Goal: Information Seeking & Learning: Learn about a topic

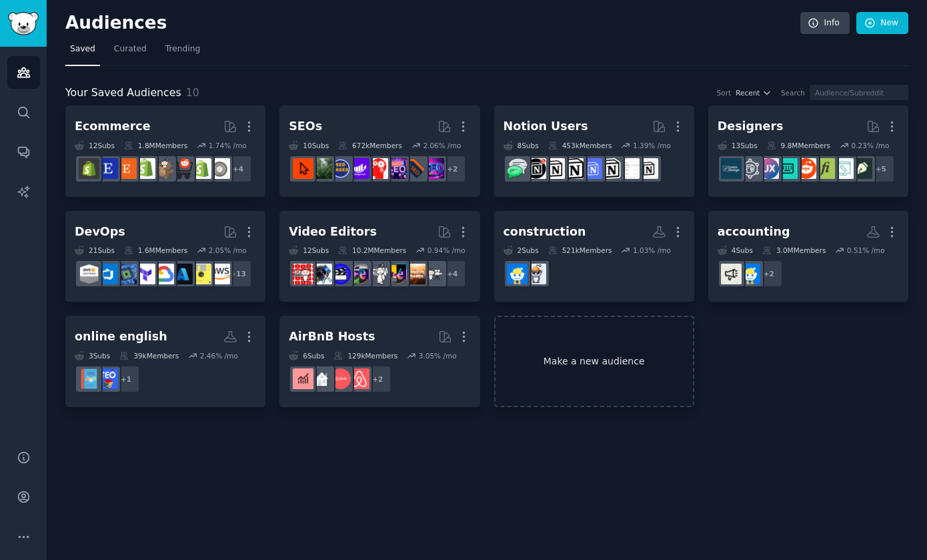
click at [644, 346] on link "Make a new audience" at bounding box center [594, 361] width 200 height 91
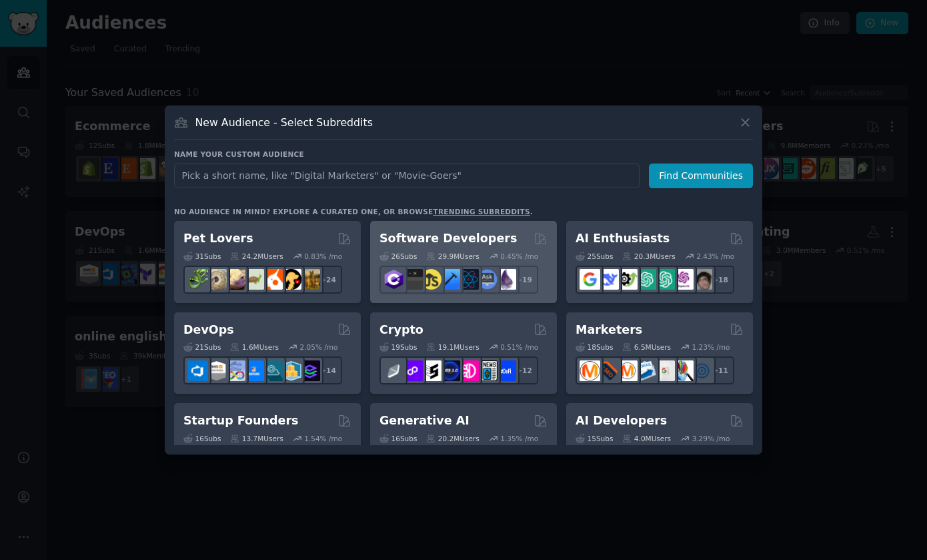
click at [478, 237] on h2 "Software Developers" at bounding box center [448, 238] width 137 height 17
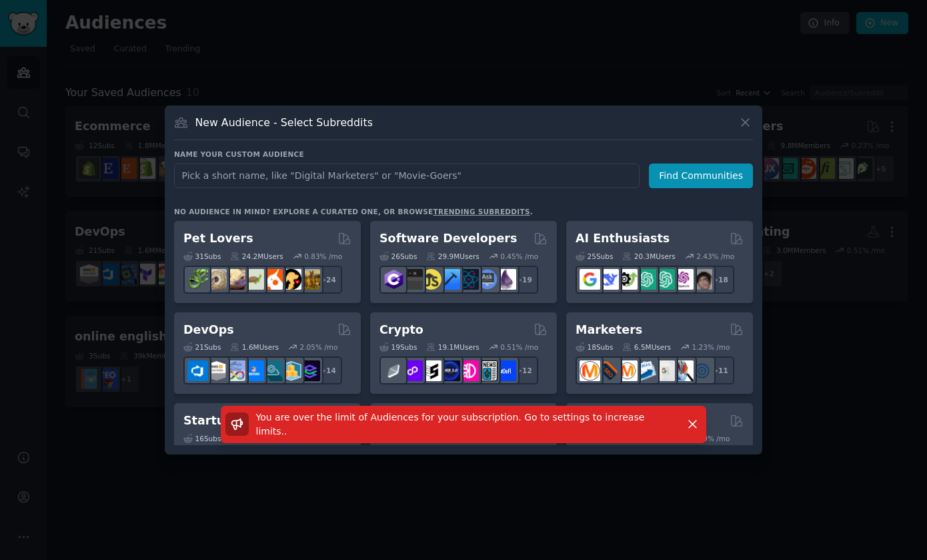
click at [696, 490] on div at bounding box center [463, 280] width 927 height 560
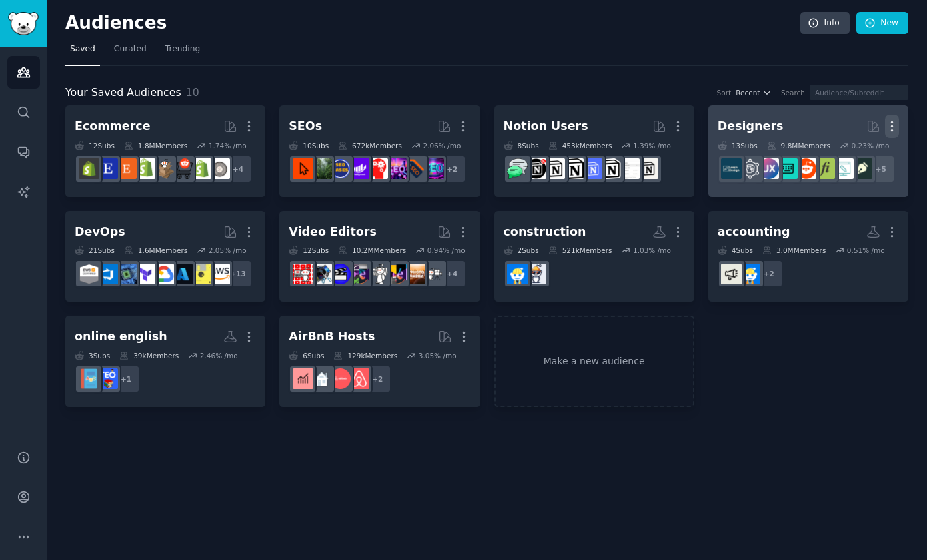
click at [868, 125] on icon "button" at bounding box center [892, 126] width 14 height 14
click at [860, 156] on p "Delete" at bounding box center [855, 154] width 31 height 14
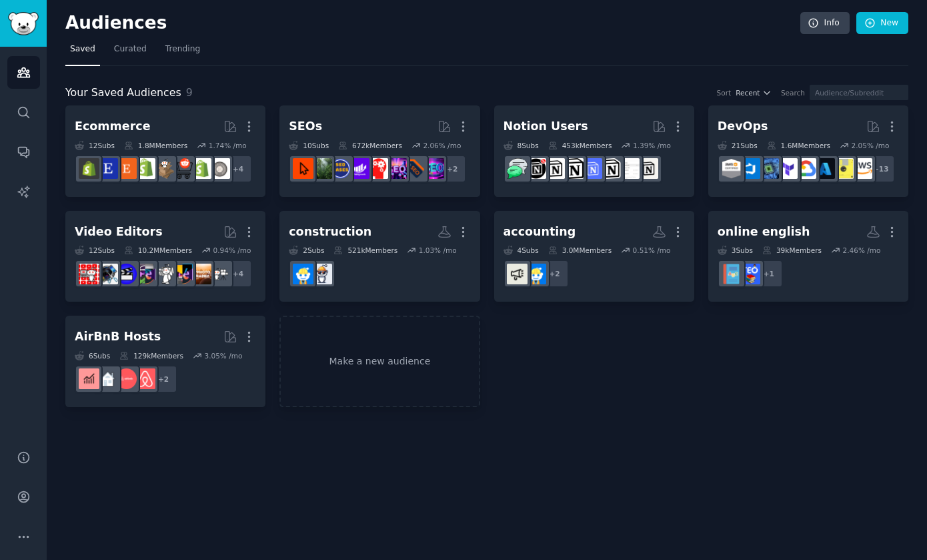
click at [836, 151] on dd "r/aws + 13" at bounding box center [808, 168] width 181 height 37
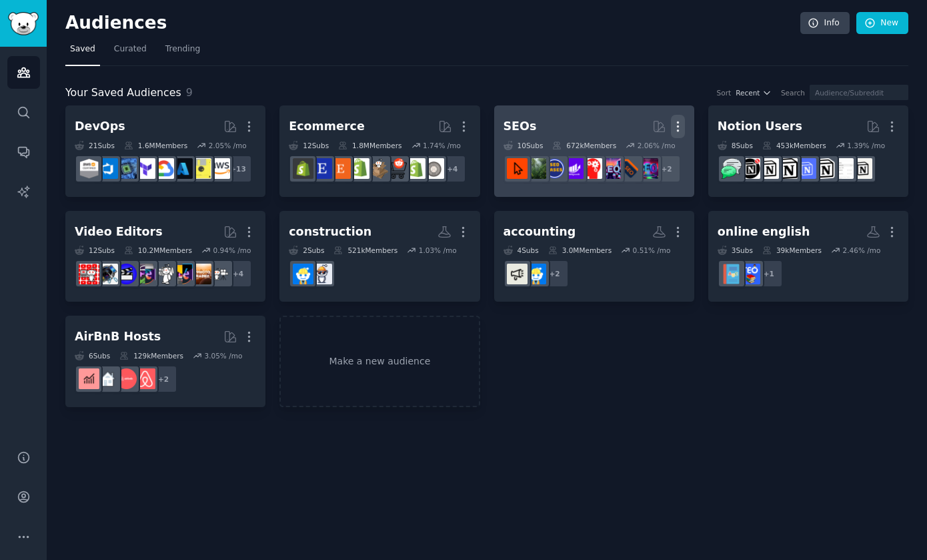
click at [678, 130] on icon "button" at bounding box center [677, 126] width 1 height 9
click at [634, 163] on div "Delete" at bounding box center [631, 155] width 63 height 28
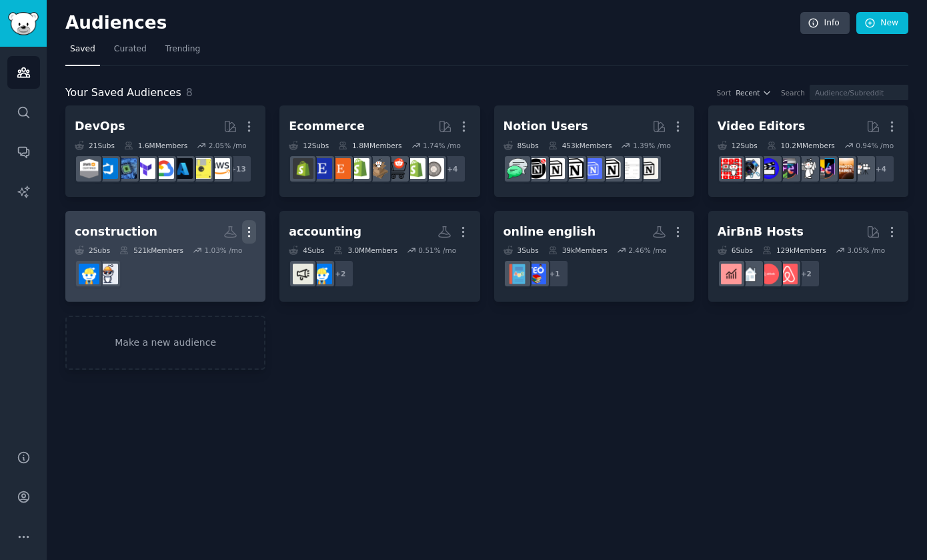
click at [249, 229] on icon "button" at bounding box center [249, 232] width 14 height 14
click at [217, 267] on div "Delete" at bounding box center [203, 259] width 63 height 28
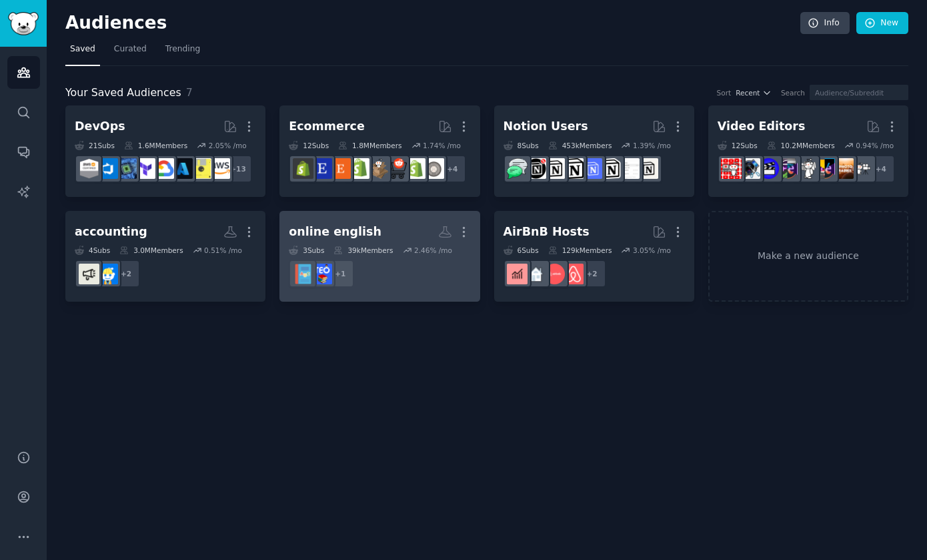
click at [388, 225] on h2 "online english Custom Audience More" at bounding box center [379, 231] width 181 height 23
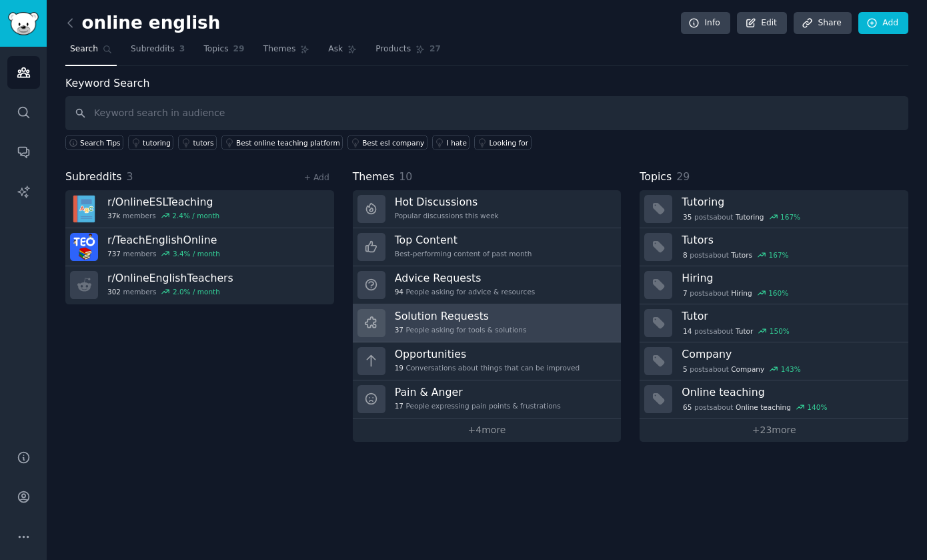
click at [511, 338] on link "Solution Requests 37 People asking for tools & solutions" at bounding box center [487, 323] width 269 height 38
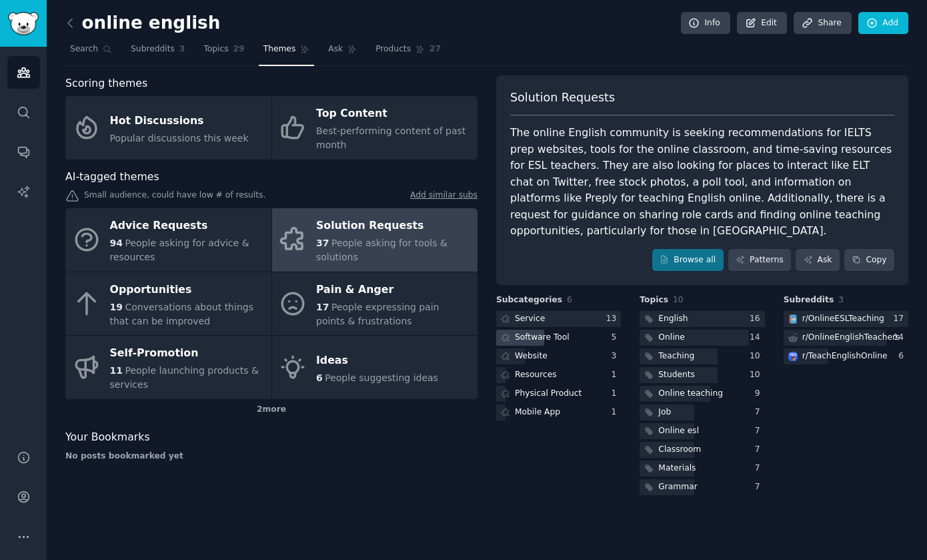
click at [575, 330] on div "Software Tool" at bounding box center [558, 338] width 125 height 17
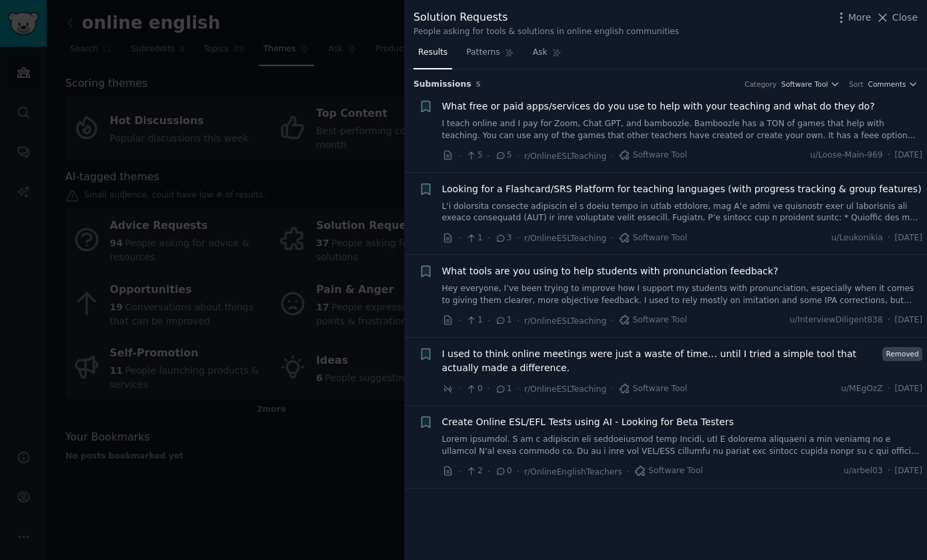
click at [767, 271] on div "What tools are you using to help students with pronunciation feedback?" at bounding box center [682, 271] width 481 height 14
click at [293, 466] on div at bounding box center [463, 280] width 927 height 560
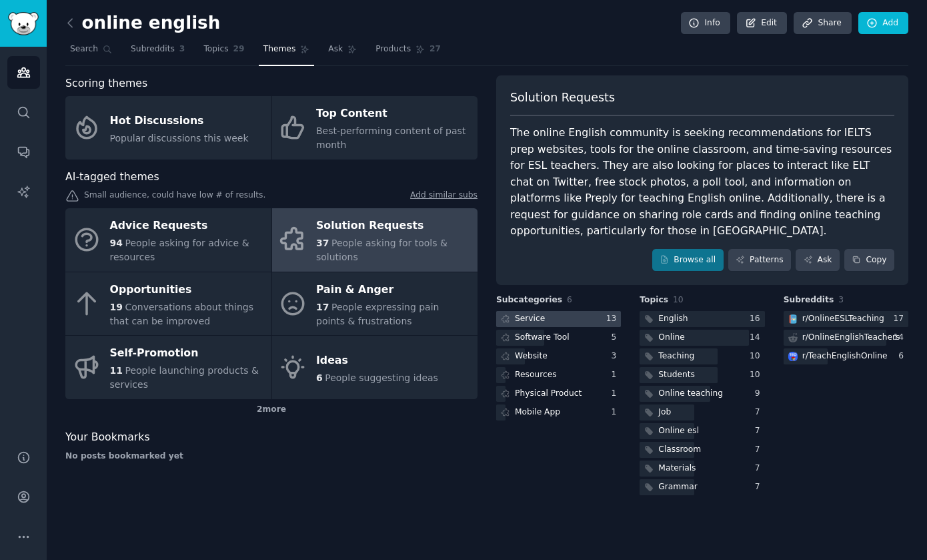
click at [577, 319] on div at bounding box center [558, 319] width 125 height 17
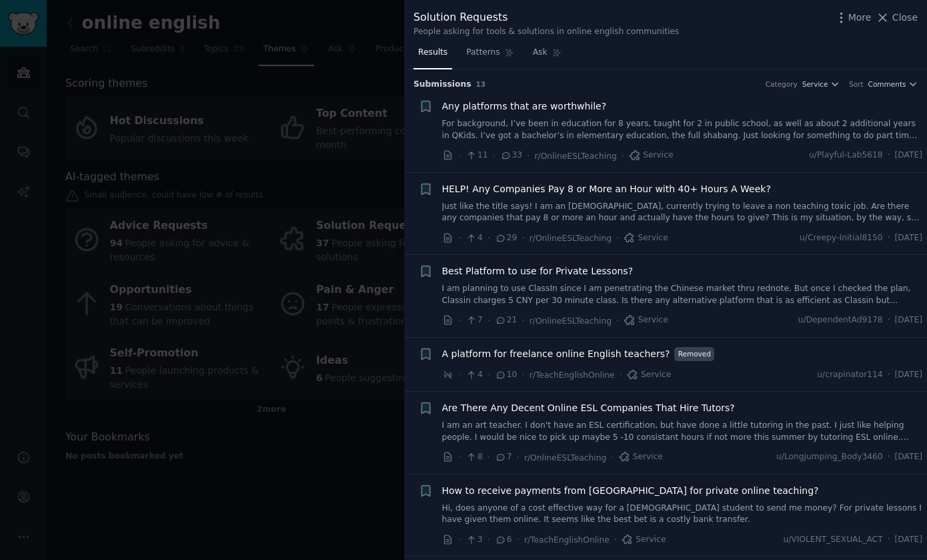
click at [295, 471] on div at bounding box center [463, 280] width 927 height 560
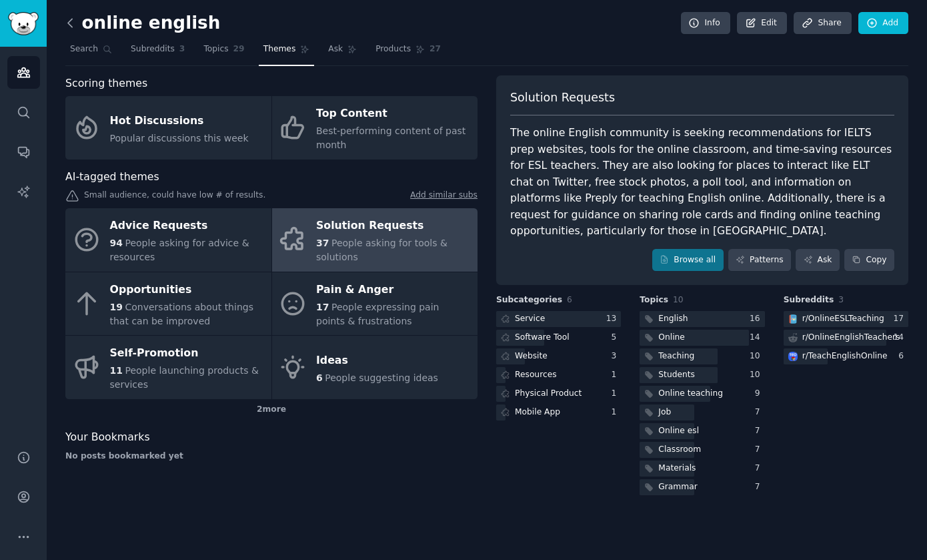
click at [67, 29] on icon at bounding box center [70, 23] width 14 height 14
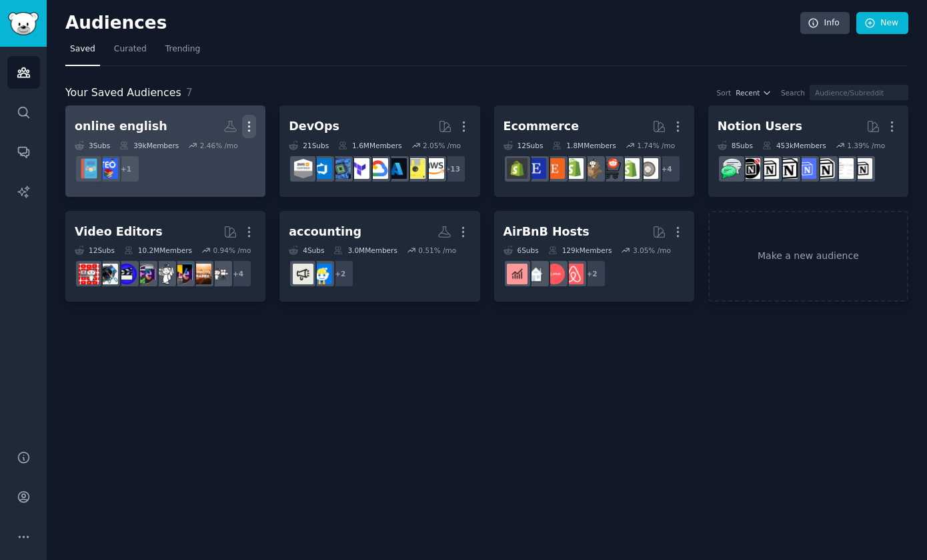
click at [249, 122] on icon "button" at bounding box center [249, 126] width 1 height 9
click at [219, 155] on p "Delete" at bounding box center [212, 154] width 31 height 14
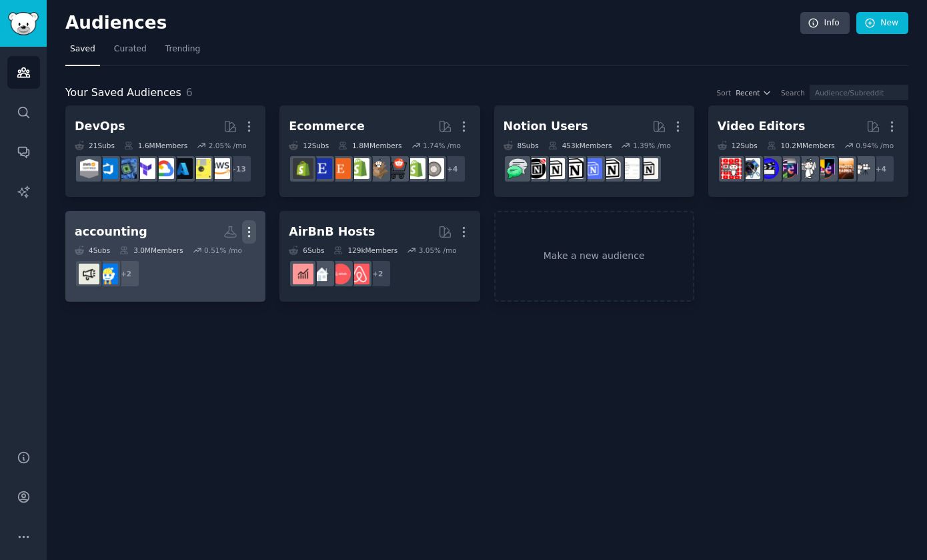
click at [247, 229] on icon "button" at bounding box center [249, 232] width 14 height 14
click at [217, 259] on p "Delete" at bounding box center [212, 260] width 31 height 14
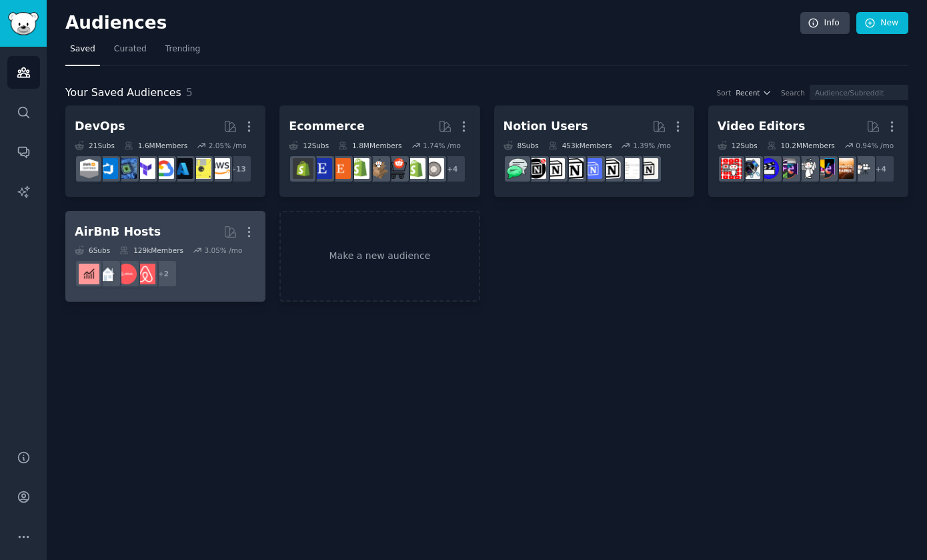
click at [169, 219] on link "AirBnB Hosts Curated by GummySearch More 6 Sub s 129k Members 3.05 % /mo r/AirB…" at bounding box center [165, 256] width 200 height 91
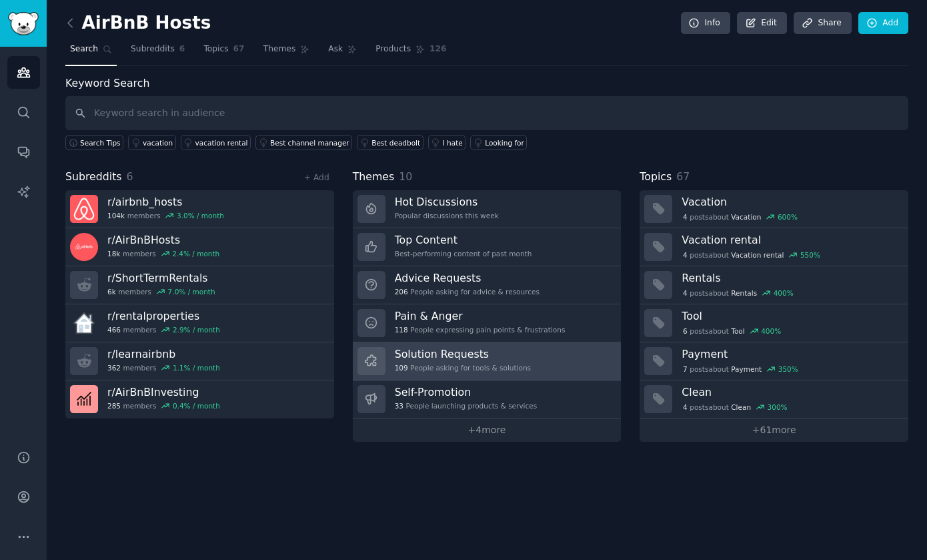
click at [520, 352] on h3 "Solution Requests" at bounding box center [463, 354] width 136 height 14
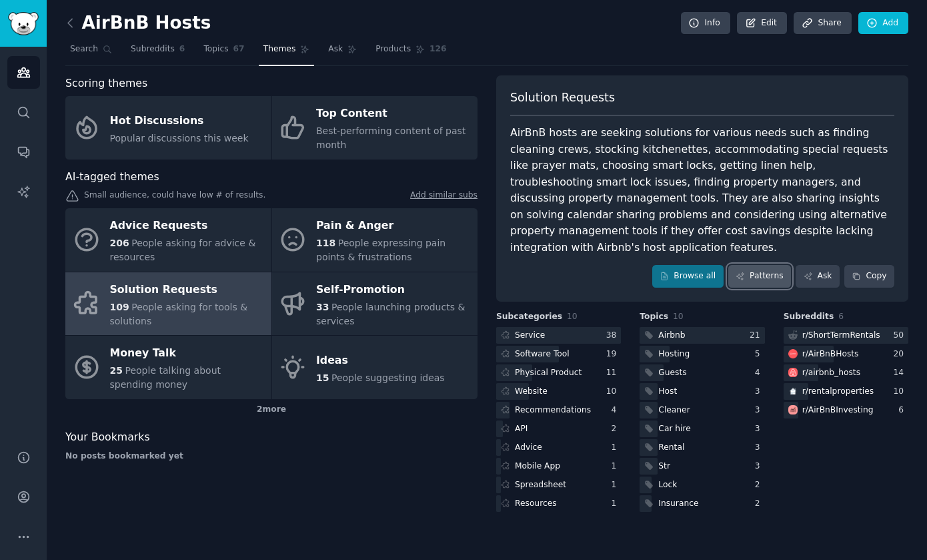
click at [760, 265] on link "Patterns" at bounding box center [759, 276] width 63 height 23
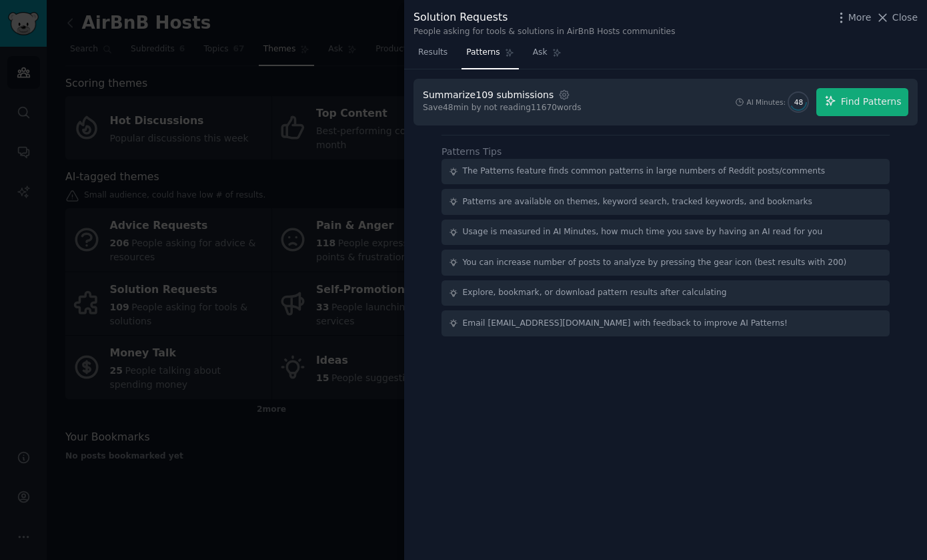
click at [226, 459] on div at bounding box center [463, 280] width 927 height 560
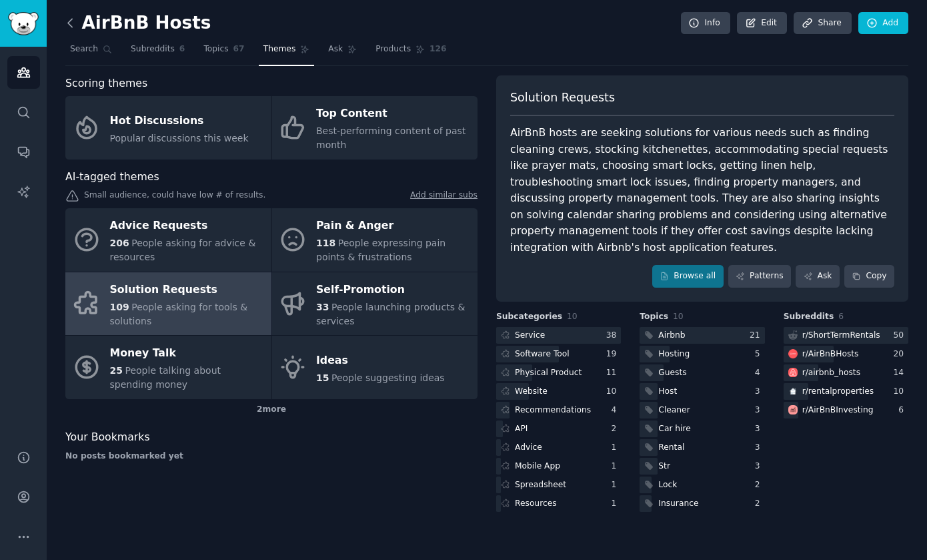
click at [74, 25] on icon at bounding box center [70, 23] width 14 height 14
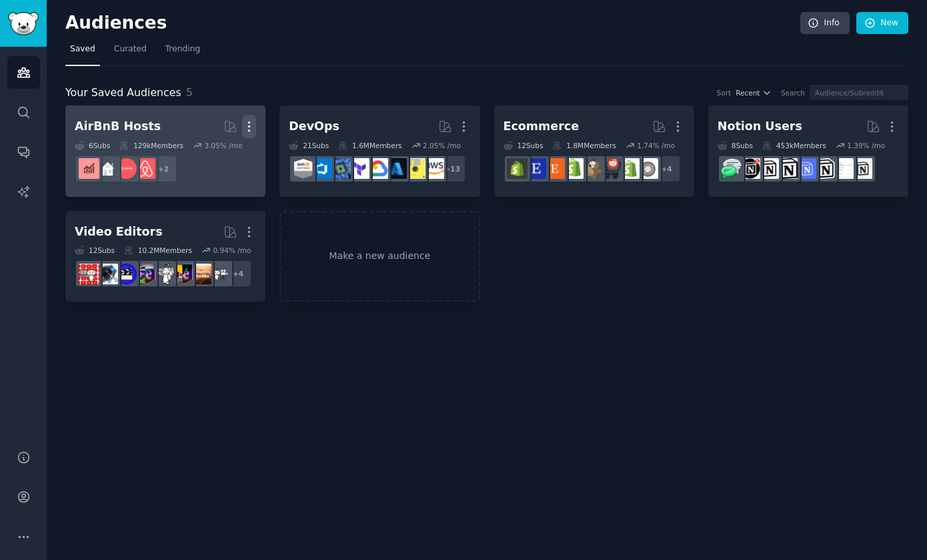
click at [249, 131] on icon "button" at bounding box center [249, 126] width 1 height 9
click at [212, 163] on div "Delete" at bounding box center [203, 155] width 63 height 28
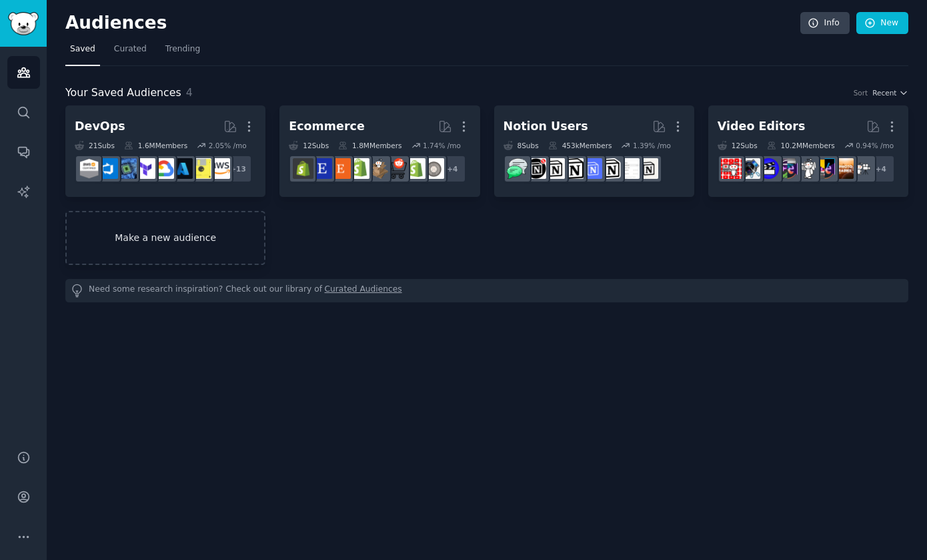
click at [194, 229] on link "Make a new audience" at bounding box center [165, 238] width 200 height 54
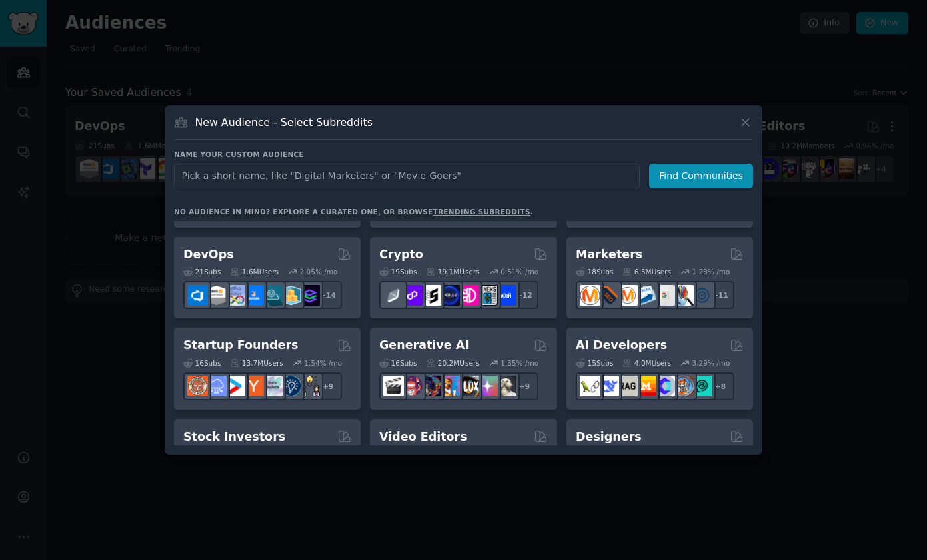
scroll to position [81, 0]
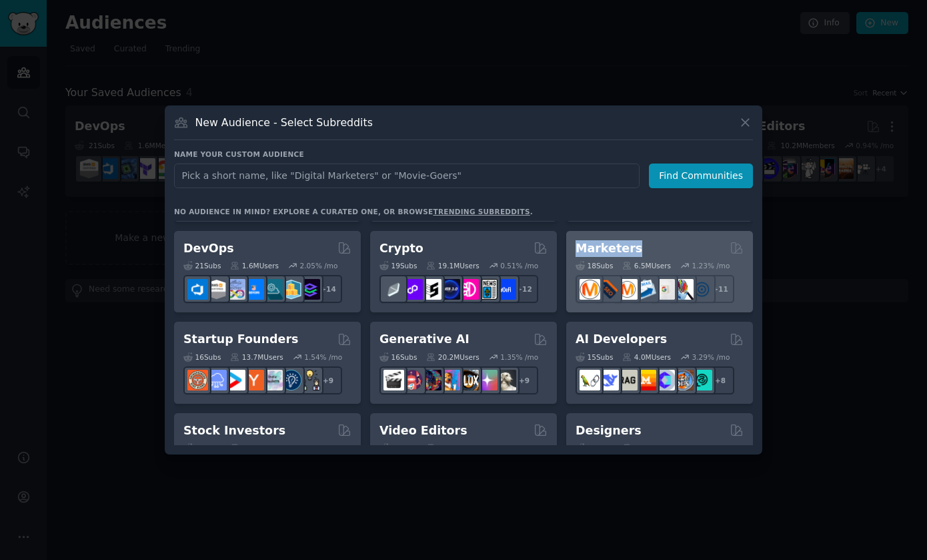
click at [640, 248] on div "Marketers" at bounding box center [660, 248] width 168 height 17
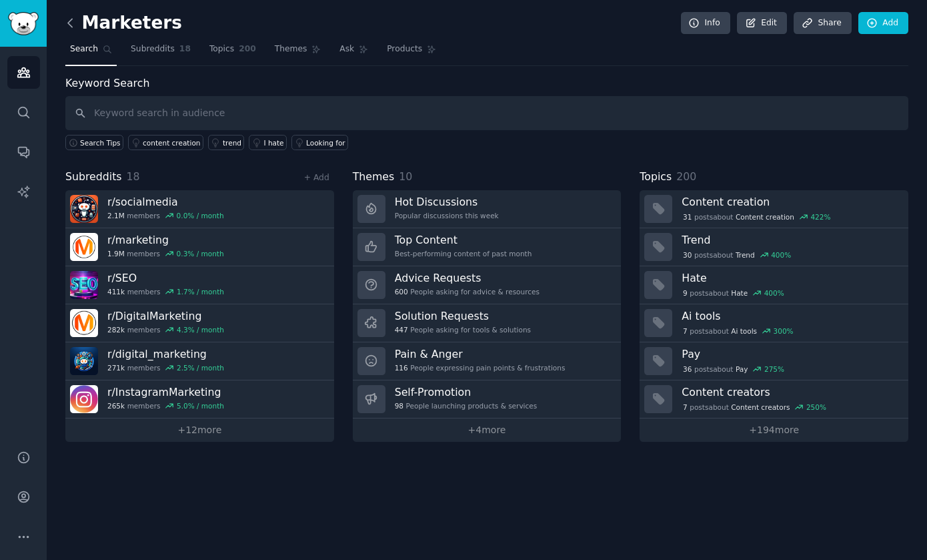
click at [71, 27] on icon at bounding box center [70, 23] width 4 height 8
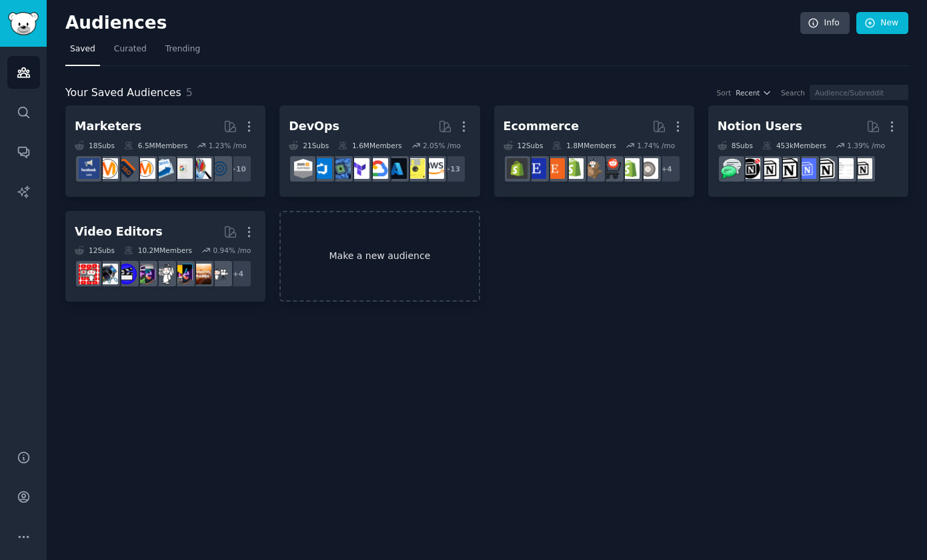
click at [384, 256] on link "Make a new audience" at bounding box center [379, 256] width 200 height 91
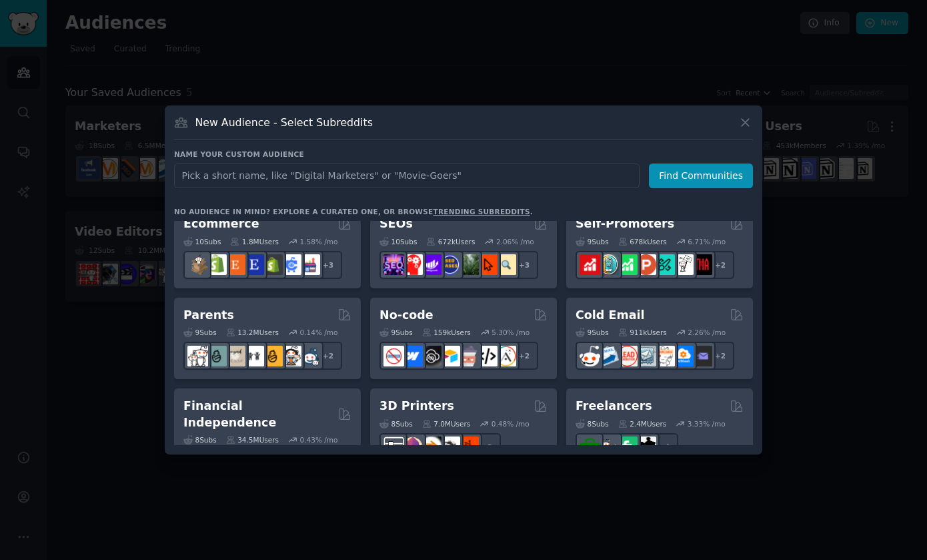
scroll to position [562, 0]
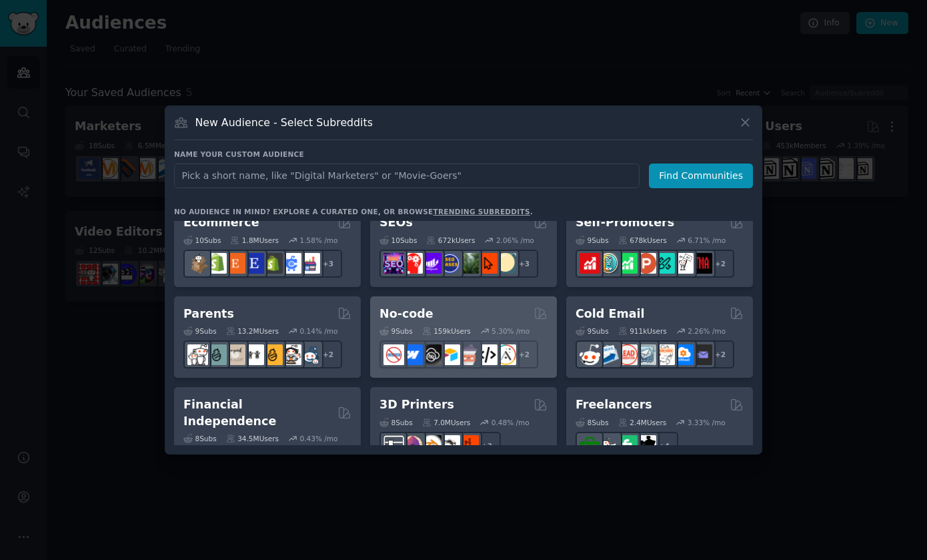
click at [488, 318] on div "No-code Curated by GummySearch" at bounding box center [464, 313] width 168 height 17
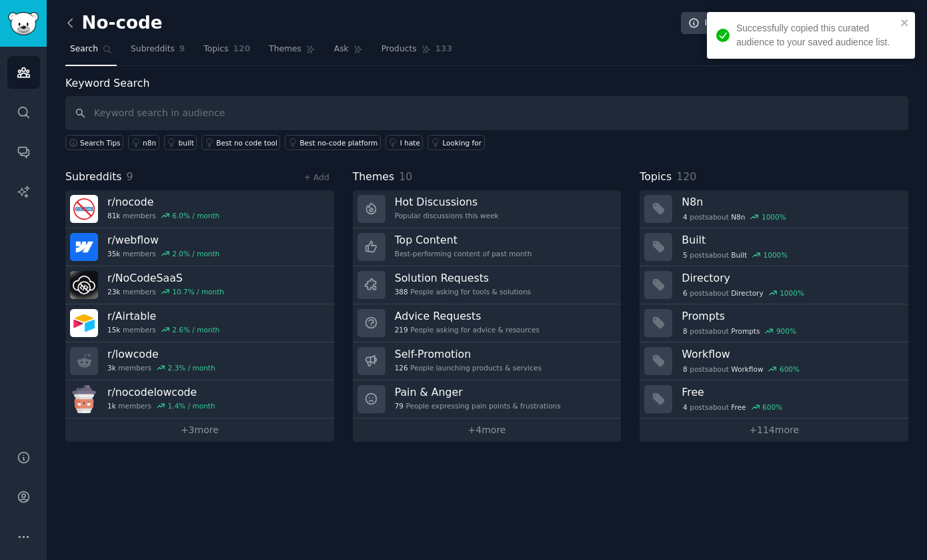
click at [72, 26] on icon at bounding box center [70, 23] width 14 height 14
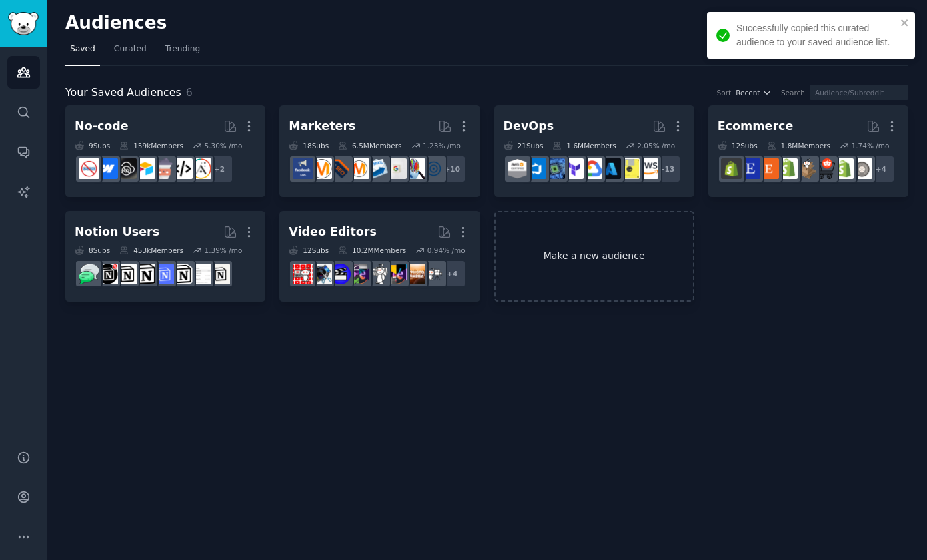
click at [636, 279] on link "Make a new audience" at bounding box center [594, 256] width 200 height 91
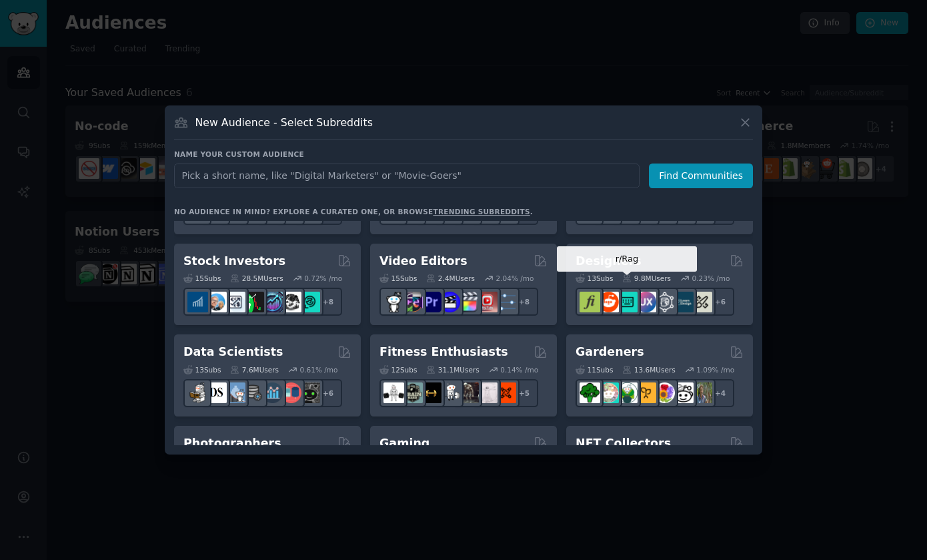
scroll to position [345, 0]
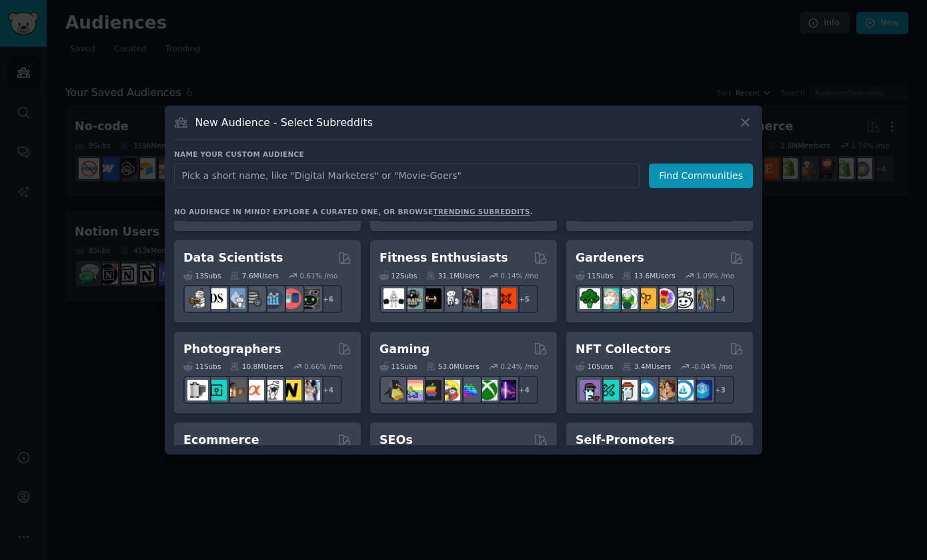
click at [84, 425] on div at bounding box center [463, 280] width 927 height 560
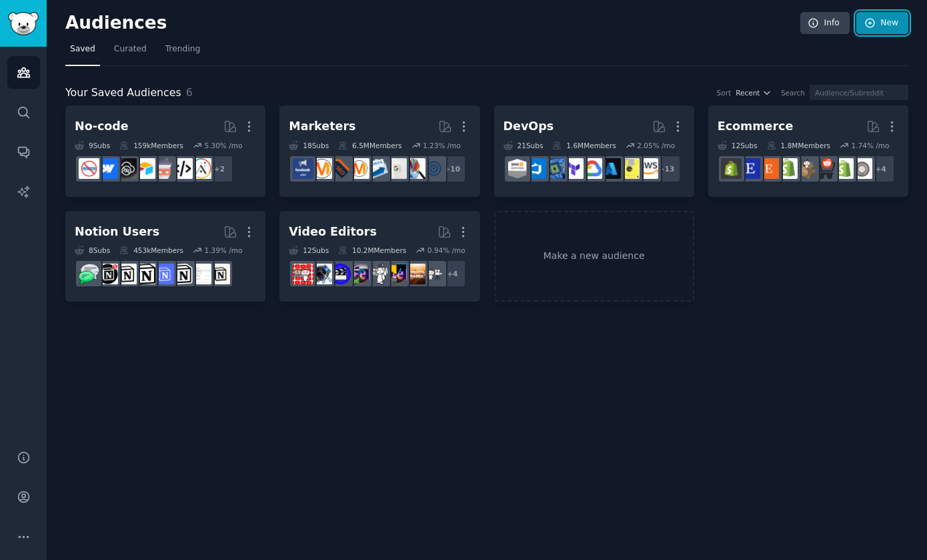
click at [866, 27] on icon at bounding box center [870, 23] width 12 height 12
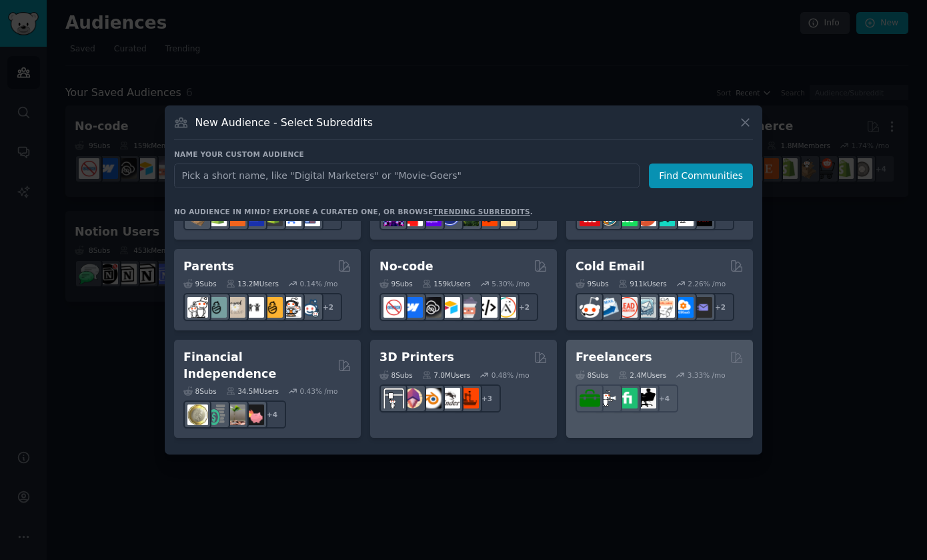
scroll to position [608, 0]
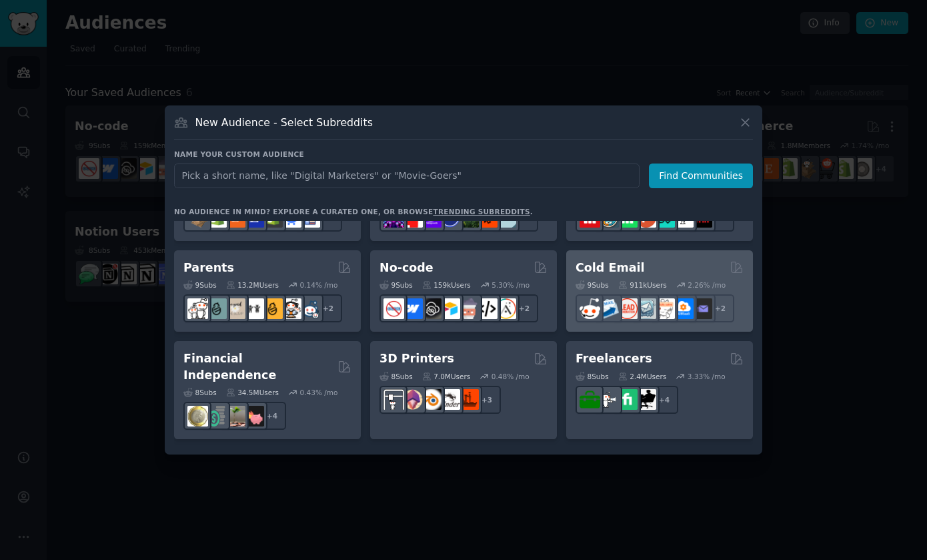
click at [658, 266] on div "Cold Email" at bounding box center [660, 267] width 168 height 17
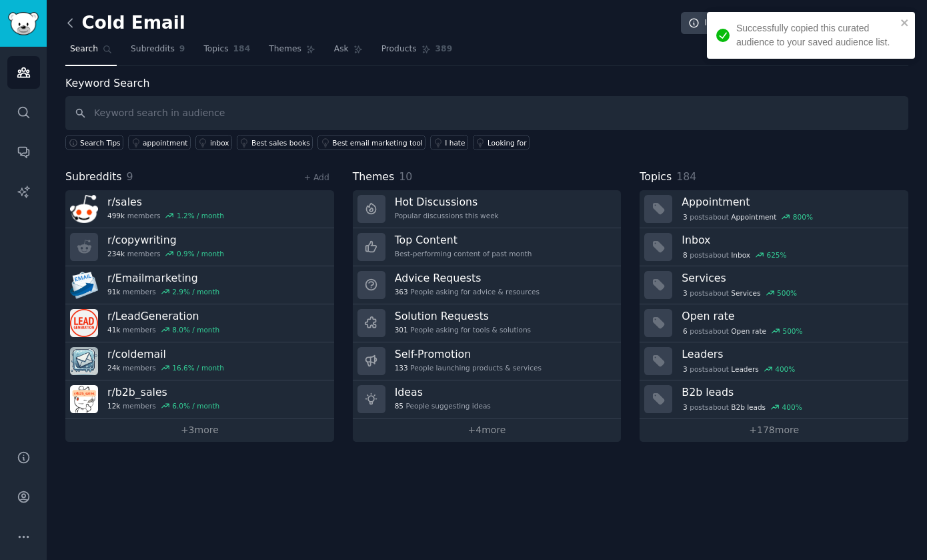
click at [71, 23] on icon at bounding box center [70, 23] width 14 height 14
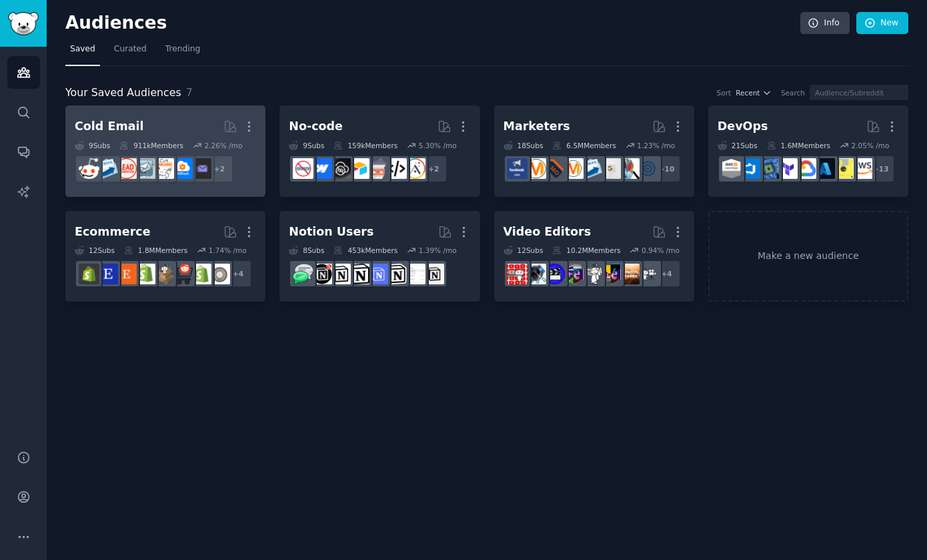
click at [164, 121] on h2 "Cold Email More" at bounding box center [165, 126] width 181 height 23
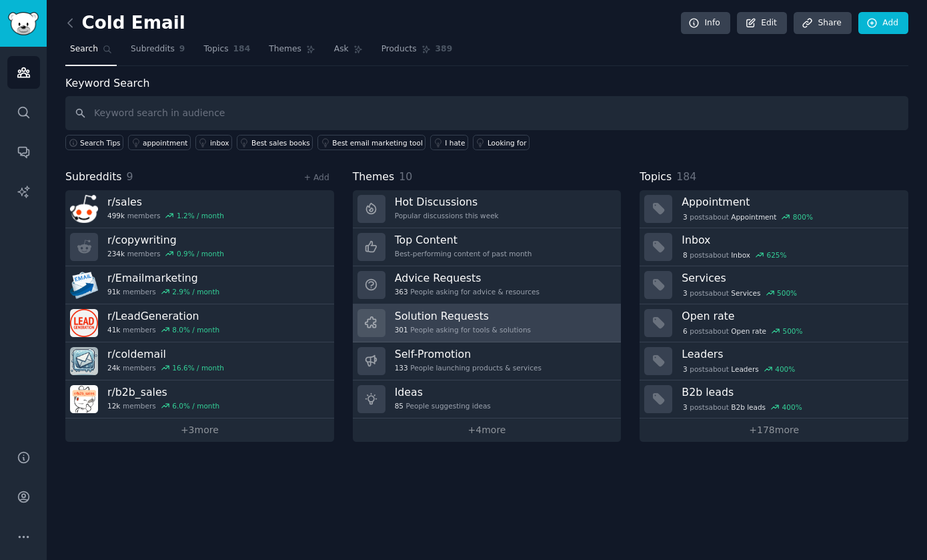
click at [539, 326] on link "Solution Requests 301 People asking for tools & solutions" at bounding box center [487, 323] width 269 height 38
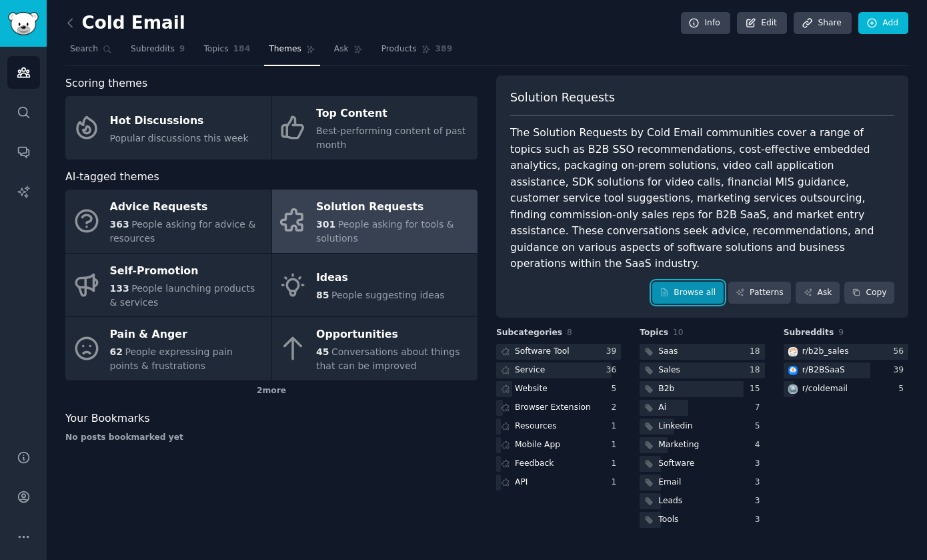
click at [679, 281] on link "Browse all" at bounding box center [687, 292] width 71 height 23
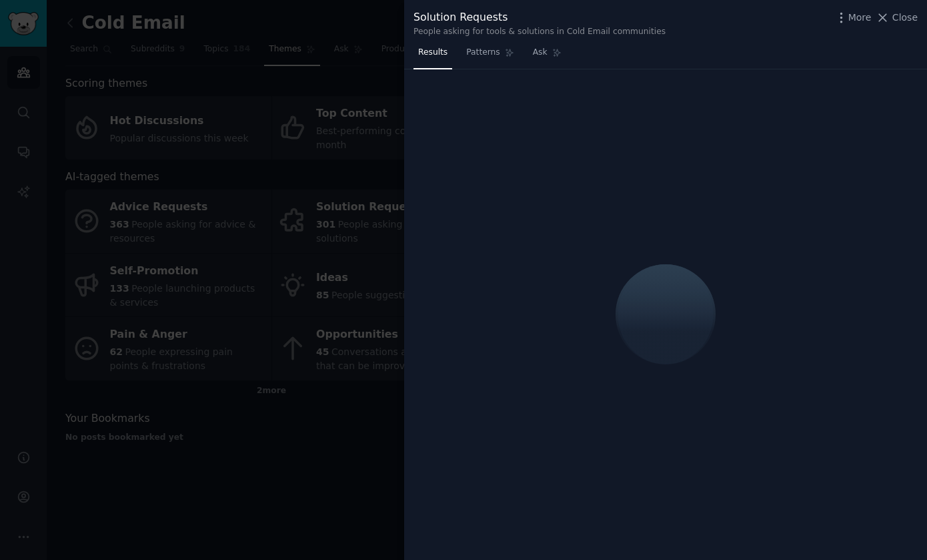
click at [307, 177] on div at bounding box center [463, 280] width 927 height 560
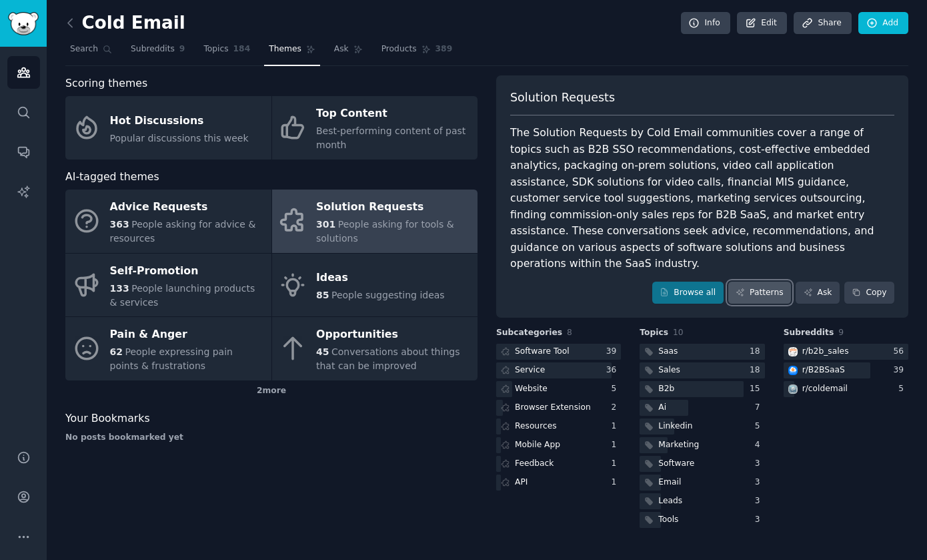
click at [764, 281] on link "Patterns" at bounding box center [759, 292] width 63 height 23
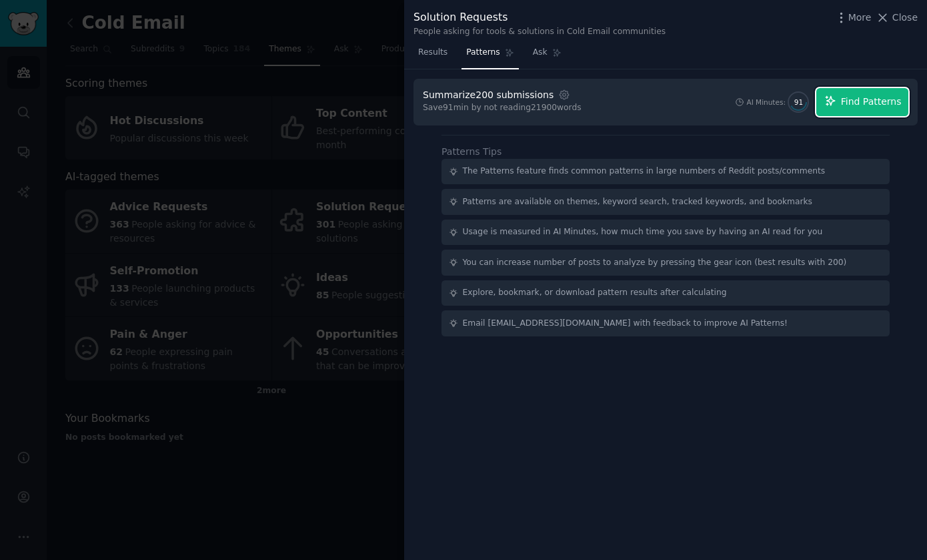
click at [852, 109] on button "Find Patterns" at bounding box center [862, 102] width 92 height 28
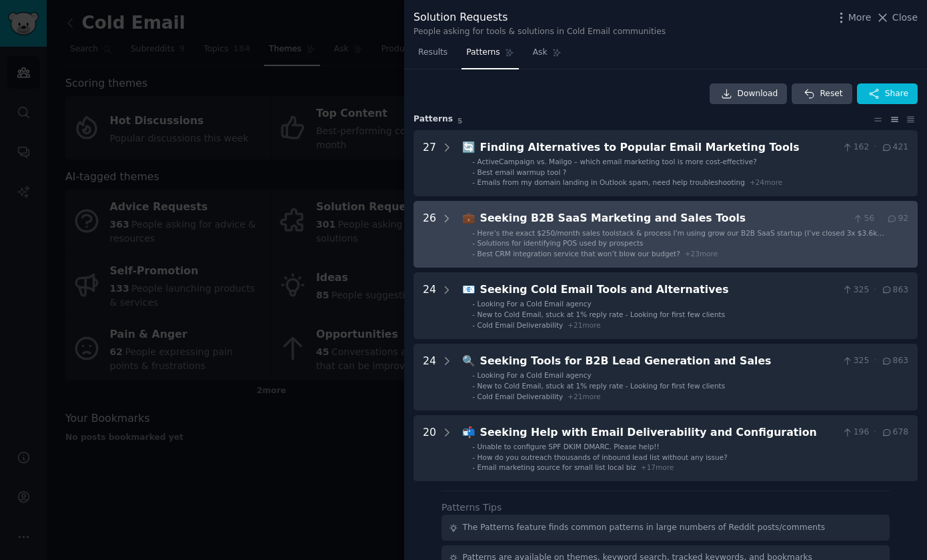
click at [506, 222] on div "Seeking B2B SaaS Marketing and Sales Tools" at bounding box center [664, 218] width 368 height 17
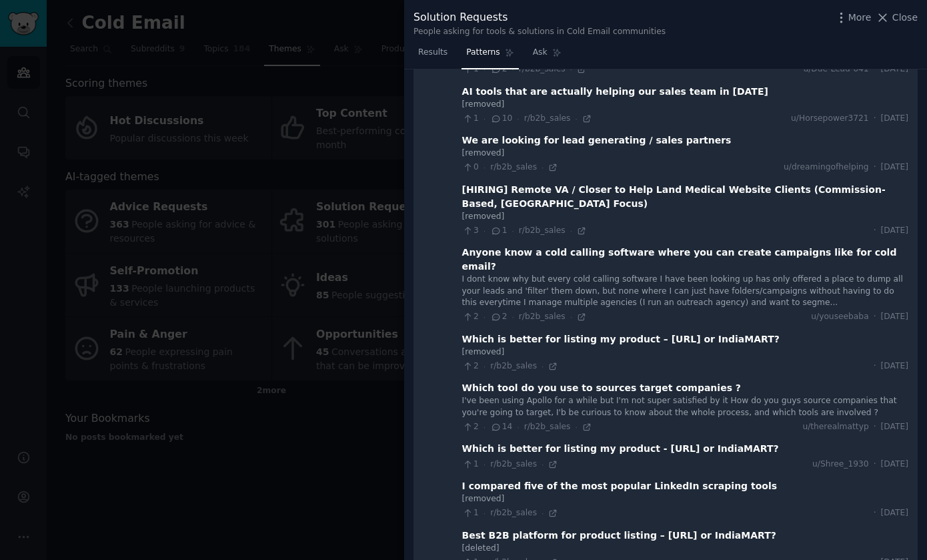
scroll to position [461, 0]
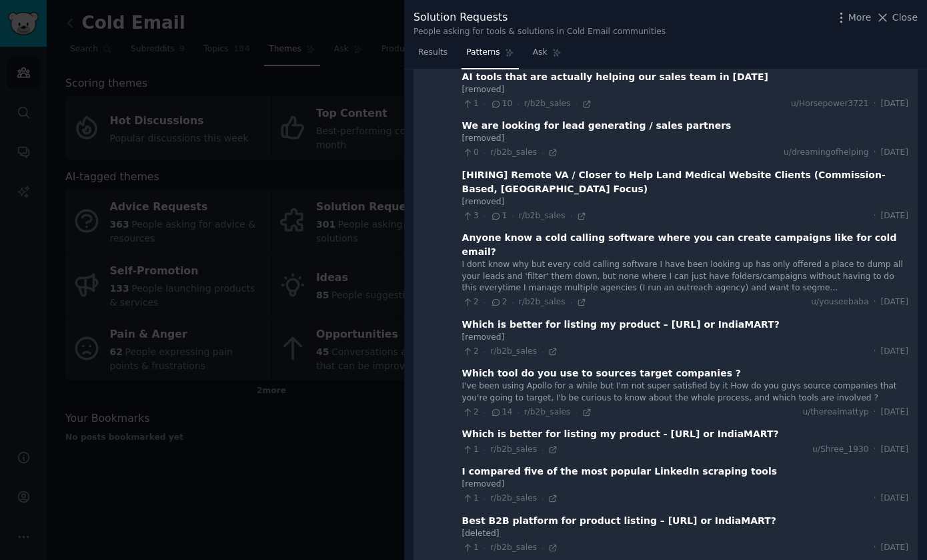
click at [582, 237] on div "Anyone know a cold calling software where you can create campaigns like for col…" at bounding box center [685, 245] width 446 height 28
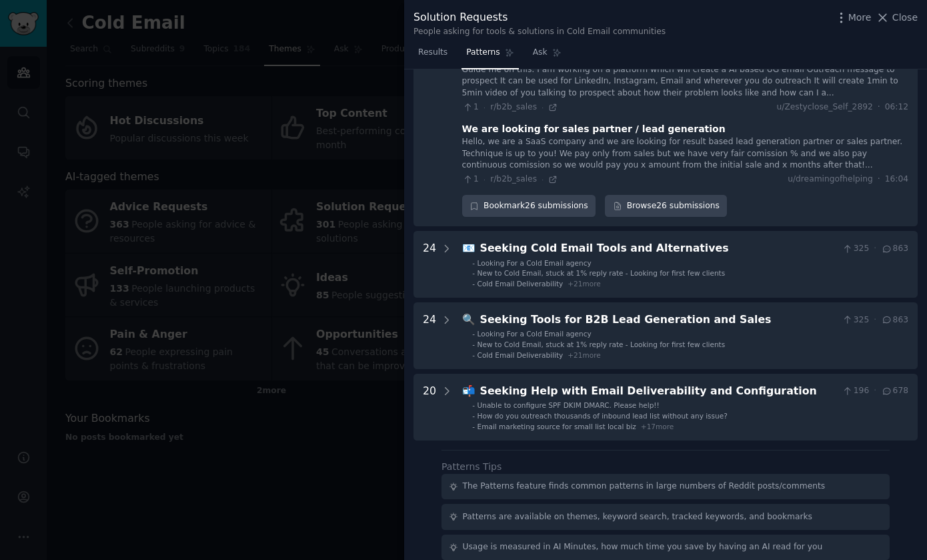
scroll to position [1649, 0]
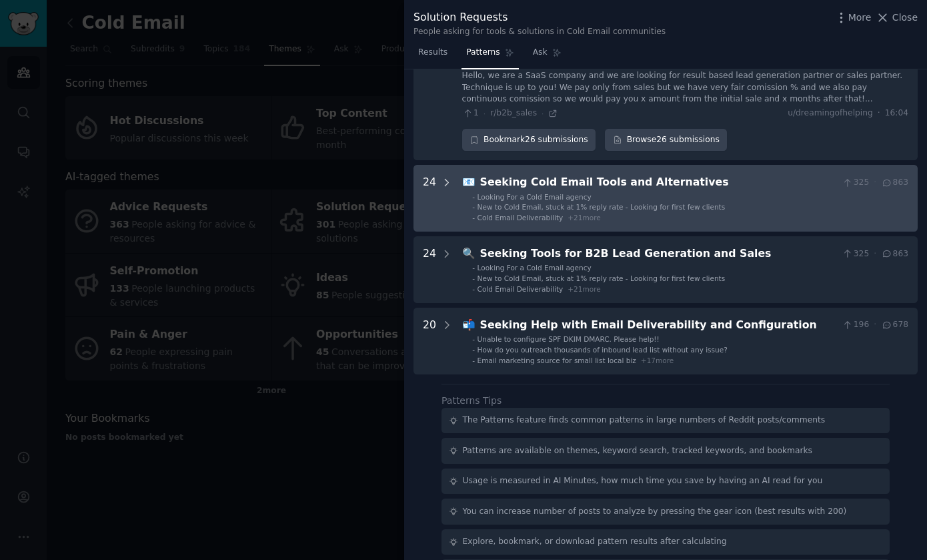
click at [451, 177] on icon at bounding box center [447, 183] width 12 height 12
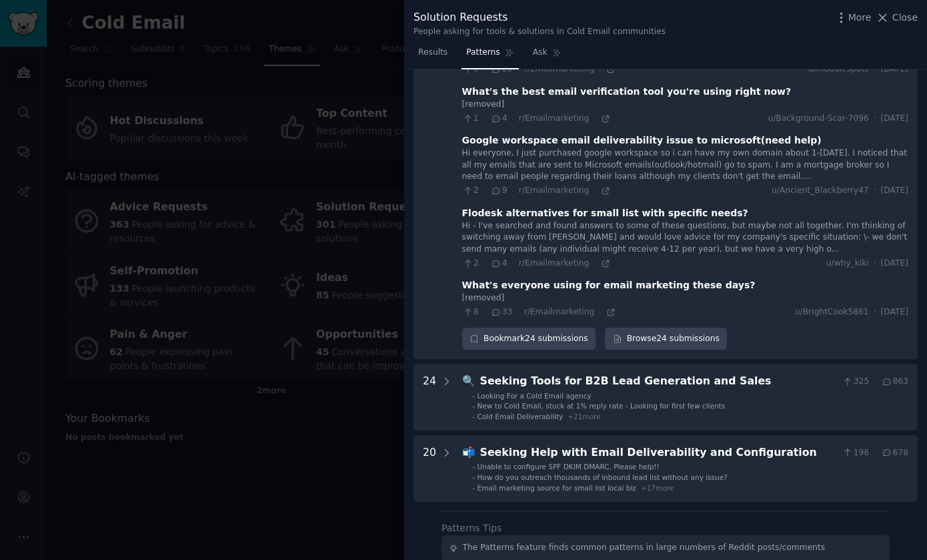
scroll to position [3143, 0]
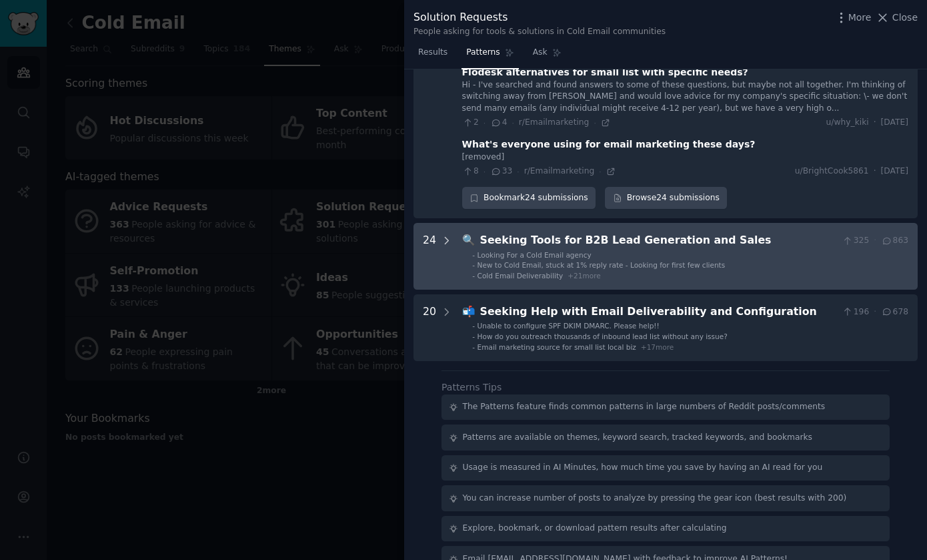
click at [444, 235] on icon at bounding box center [447, 241] width 12 height 12
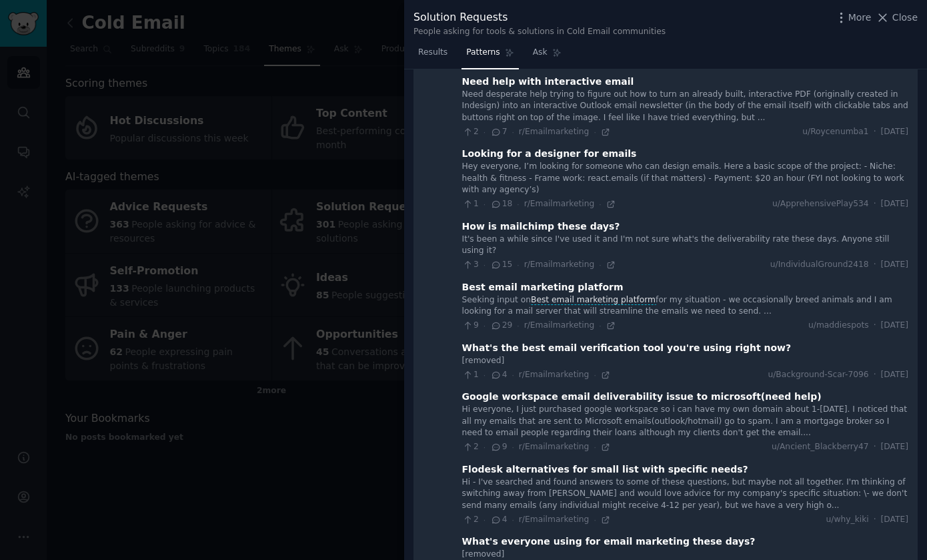
scroll to position [4360, 0]
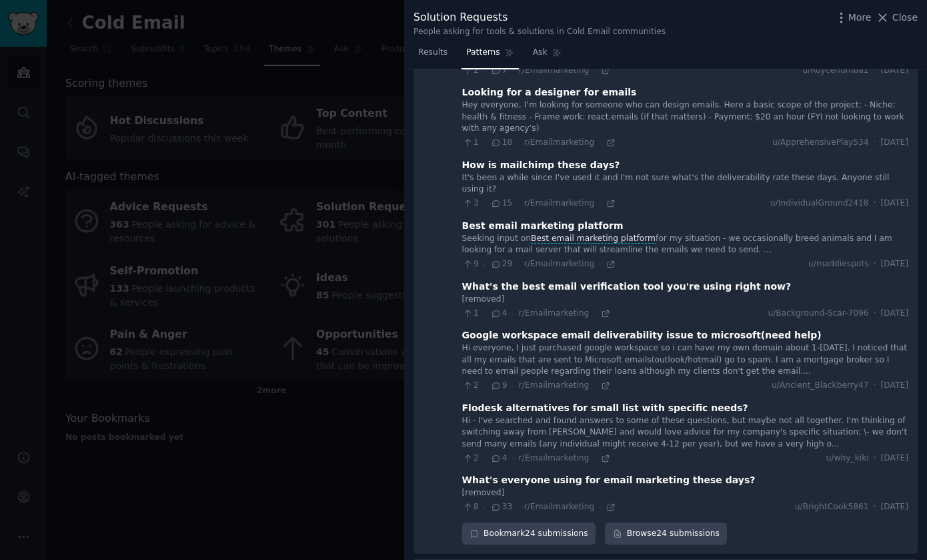
click at [657, 293] on div "[removed]" at bounding box center [685, 299] width 446 height 12
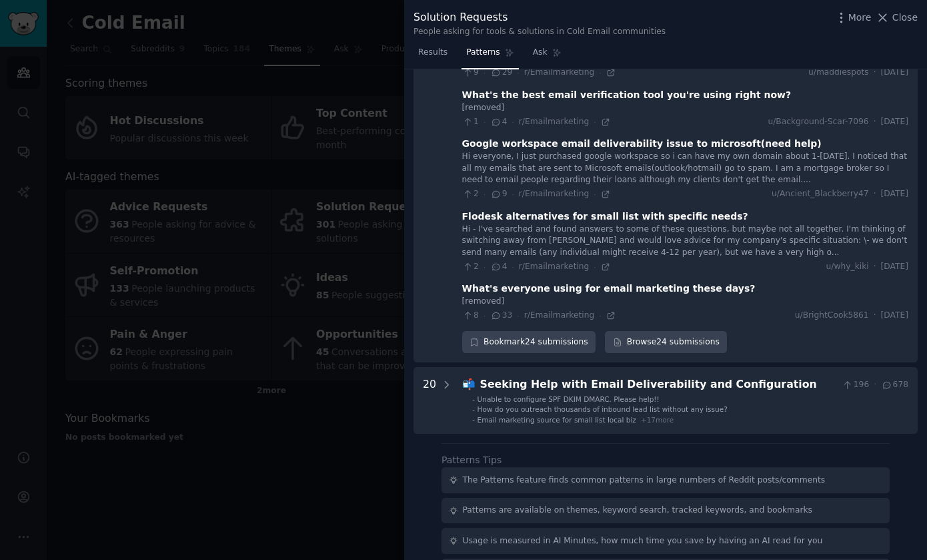
scroll to position [4554, 0]
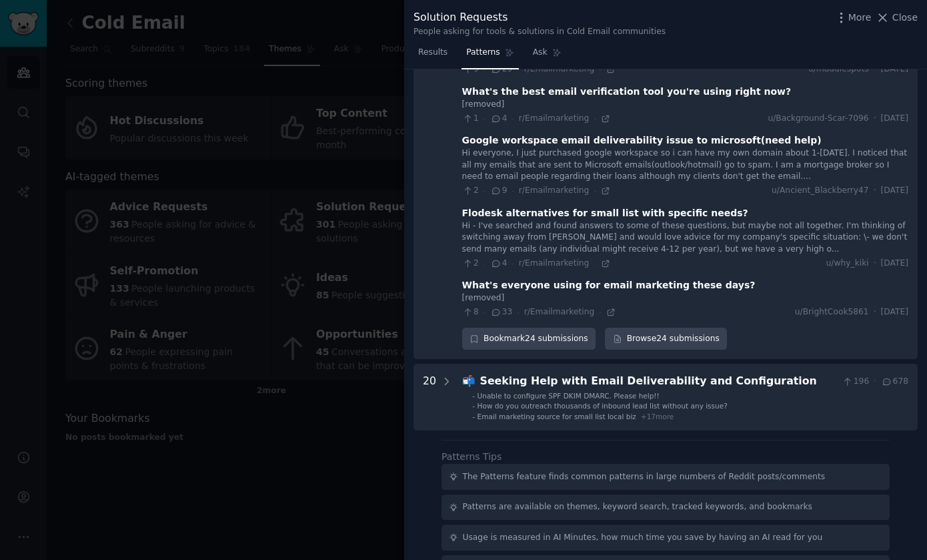
click at [657, 292] on div "[removed]" at bounding box center [685, 298] width 446 height 12
click at [269, 478] on div at bounding box center [463, 280] width 927 height 560
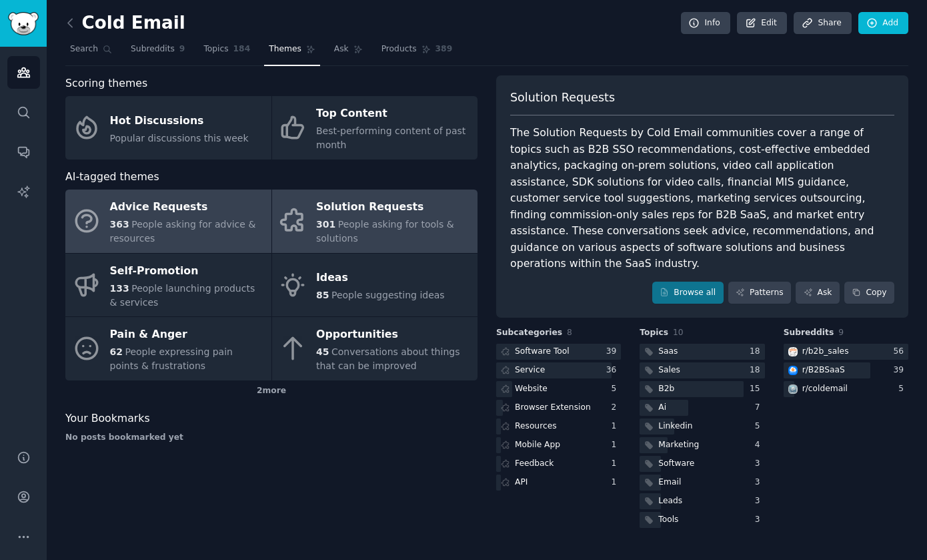
click at [222, 225] on span "People asking for advice & resources" at bounding box center [183, 231] width 146 height 25
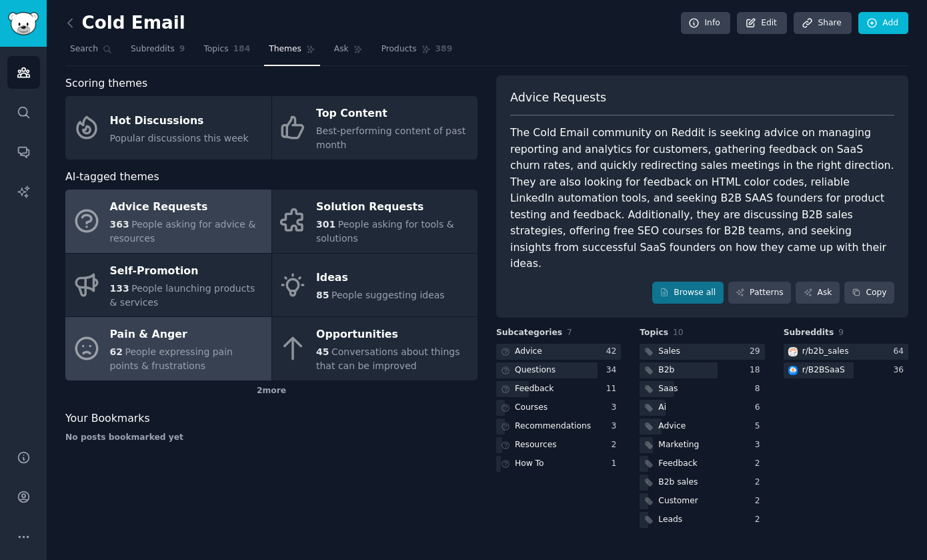
click at [170, 339] on div "Pain & Anger" at bounding box center [187, 334] width 155 height 21
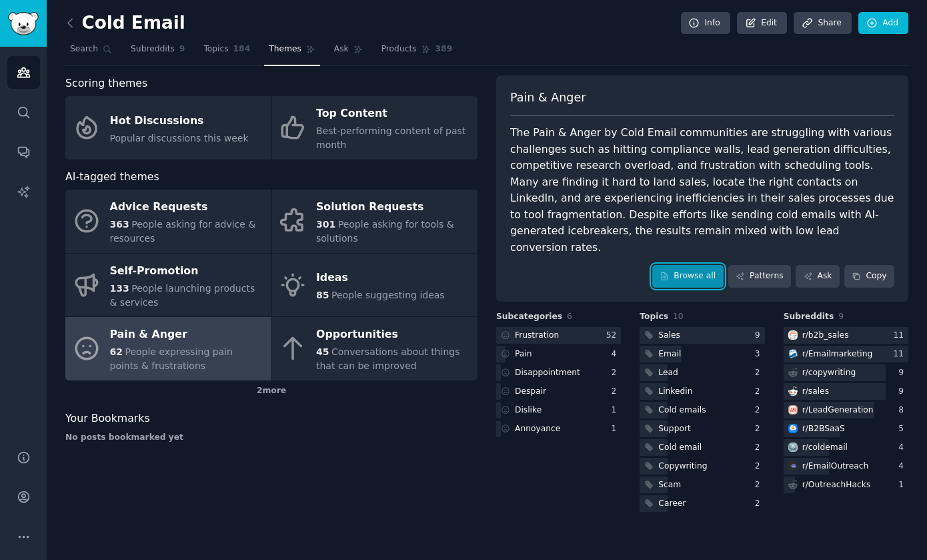
click at [676, 265] on link "Browse all" at bounding box center [687, 276] width 71 height 23
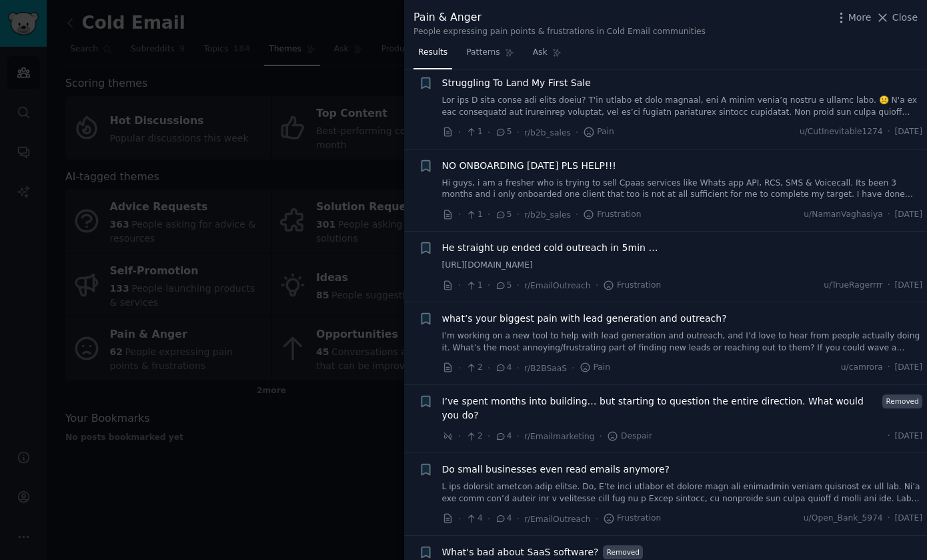
scroll to position [3229, 0]
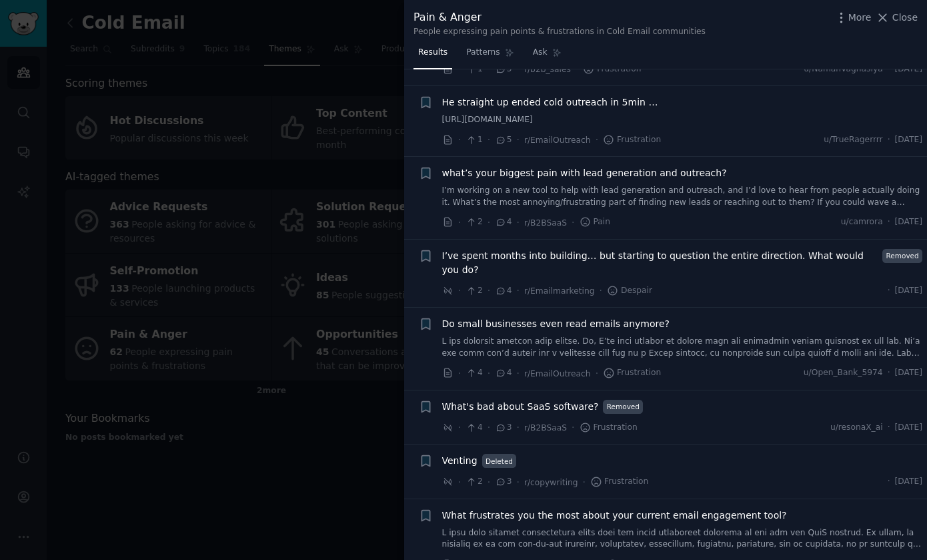
click at [153, 473] on div at bounding box center [463, 280] width 927 height 560
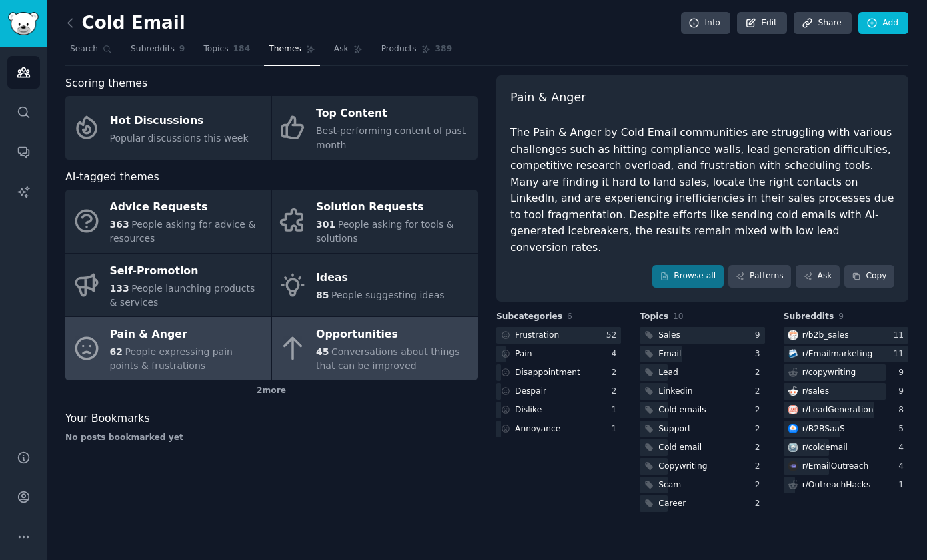
click at [459, 334] on div "Opportunities" at bounding box center [393, 334] width 155 height 21
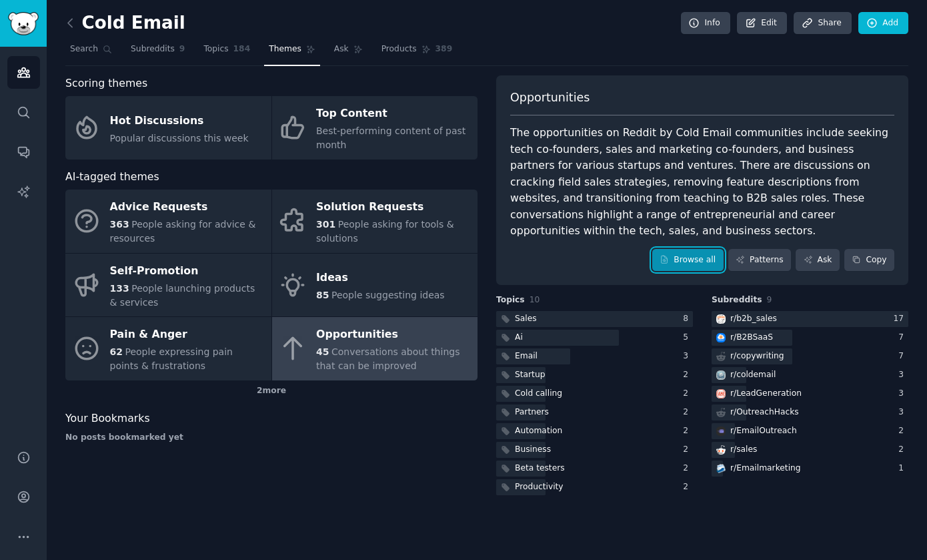
click at [694, 249] on link "Browse all" at bounding box center [687, 260] width 71 height 23
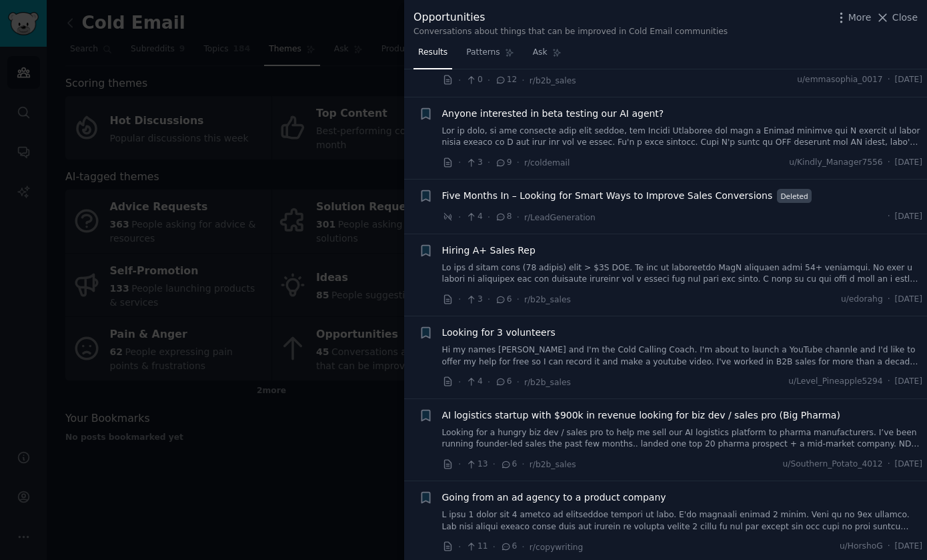
scroll to position [969, 0]
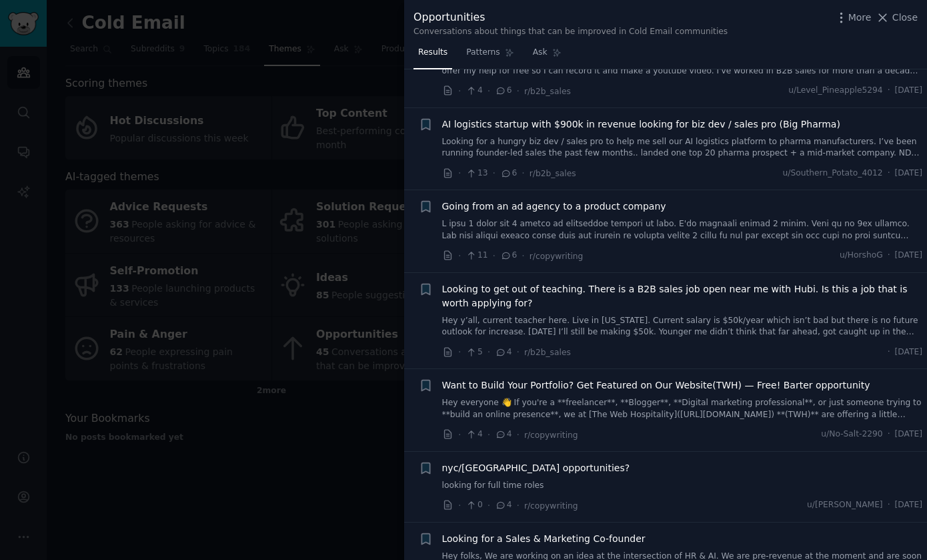
click at [173, 487] on div at bounding box center [463, 280] width 927 height 560
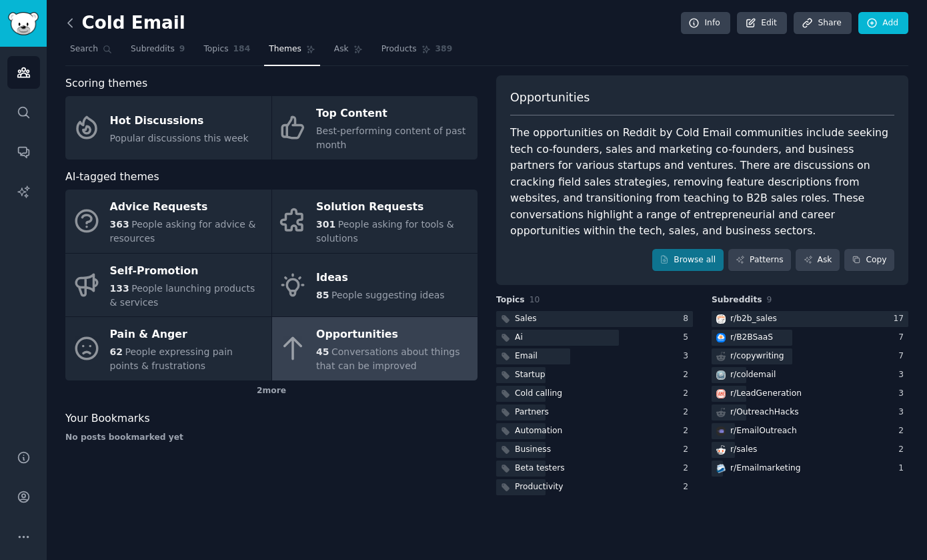
click at [66, 16] on icon at bounding box center [70, 23] width 14 height 14
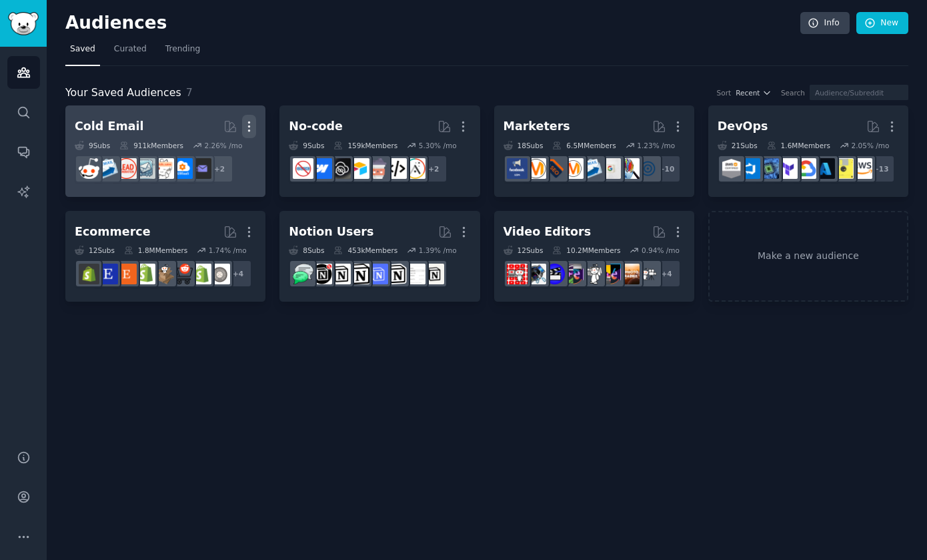
click at [252, 126] on icon "button" at bounding box center [249, 126] width 14 height 14
click at [221, 148] on p "Delete" at bounding box center [212, 154] width 31 height 14
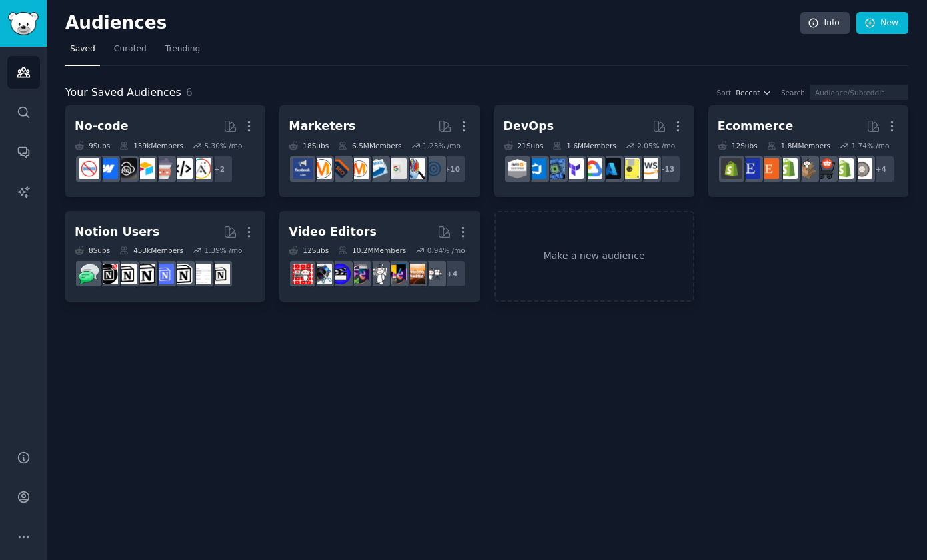
click at [406, 57] on nav "Saved Curated Trending" at bounding box center [486, 52] width 843 height 27
click at [527, 233] on link "Make a new audience" at bounding box center [594, 256] width 200 height 91
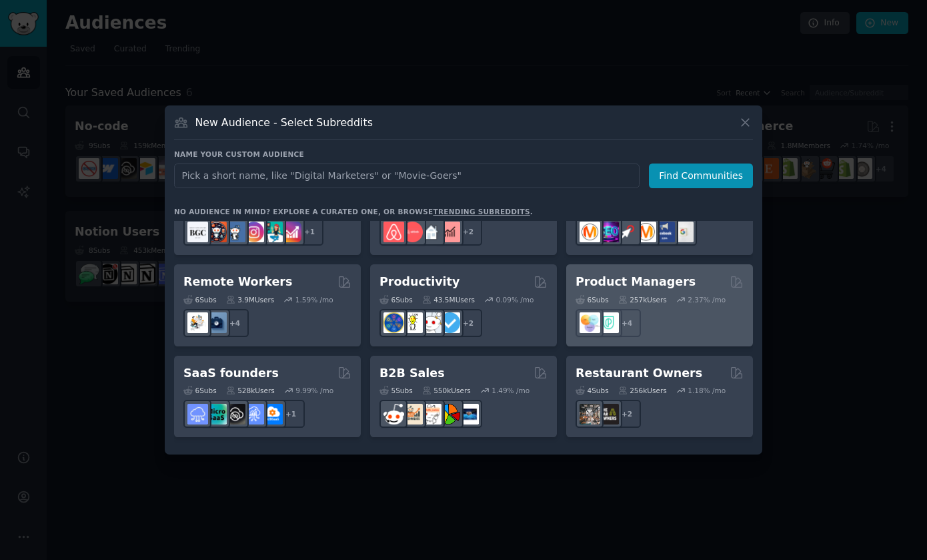
scroll to position [973, 0]
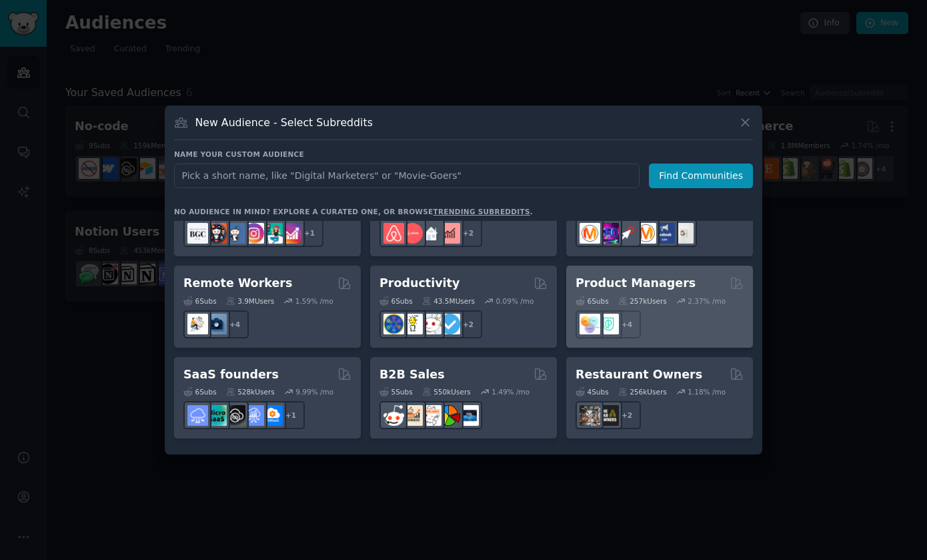
click at [648, 275] on h2 "Product Managers" at bounding box center [636, 283] width 120 height 17
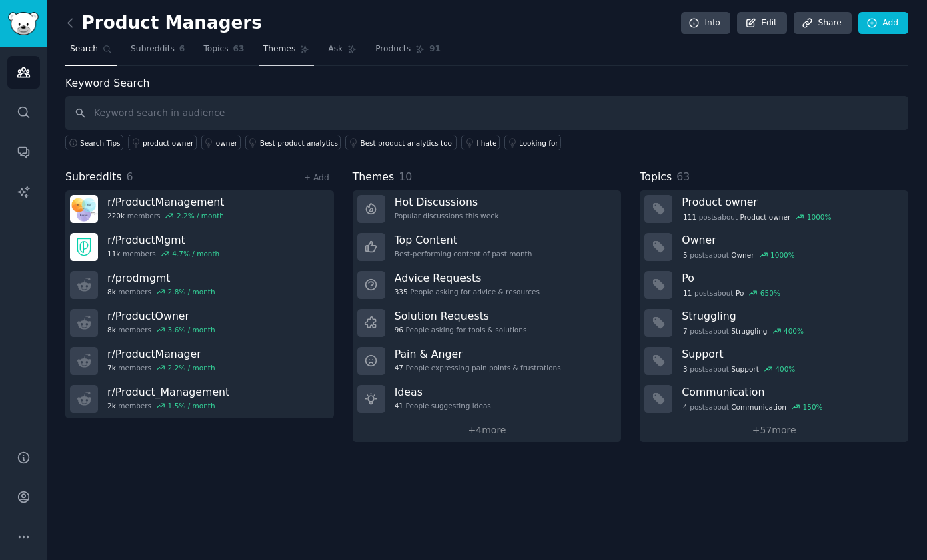
click at [288, 49] on span "Themes" at bounding box center [279, 49] width 33 height 12
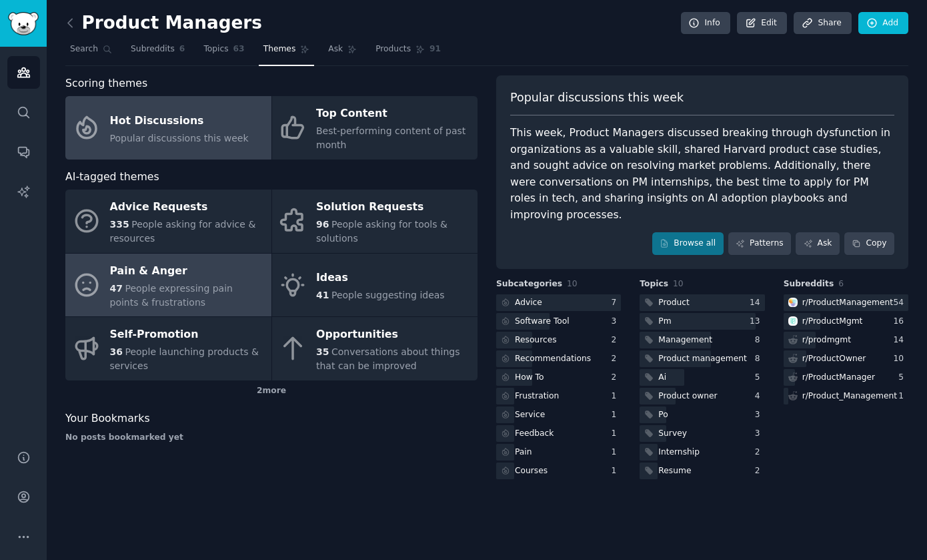
click at [250, 295] on div "47 People expressing pain points & frustrations" at bounding box center [187, 295] width 155 height 28
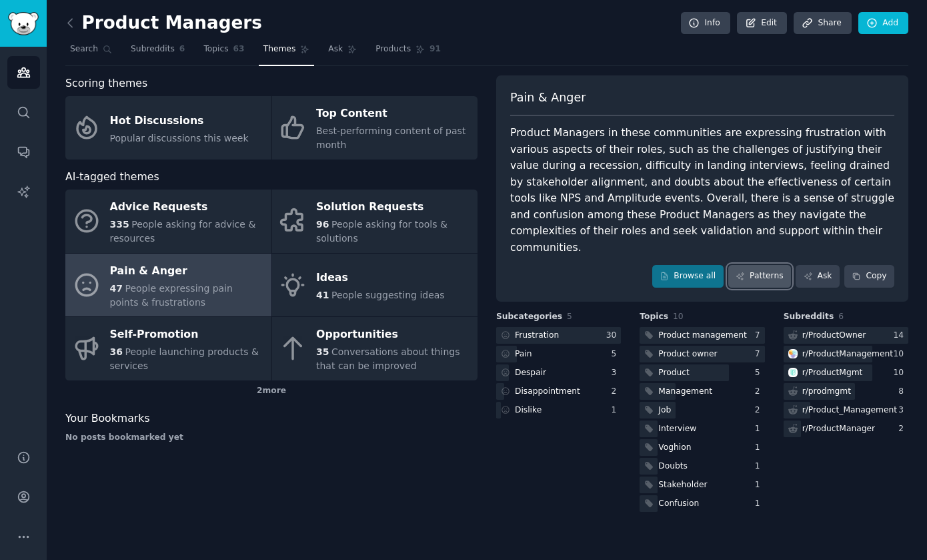
click at [758, 265] on link "Patterns" at bounding box center [759, 276] width 63 height 23
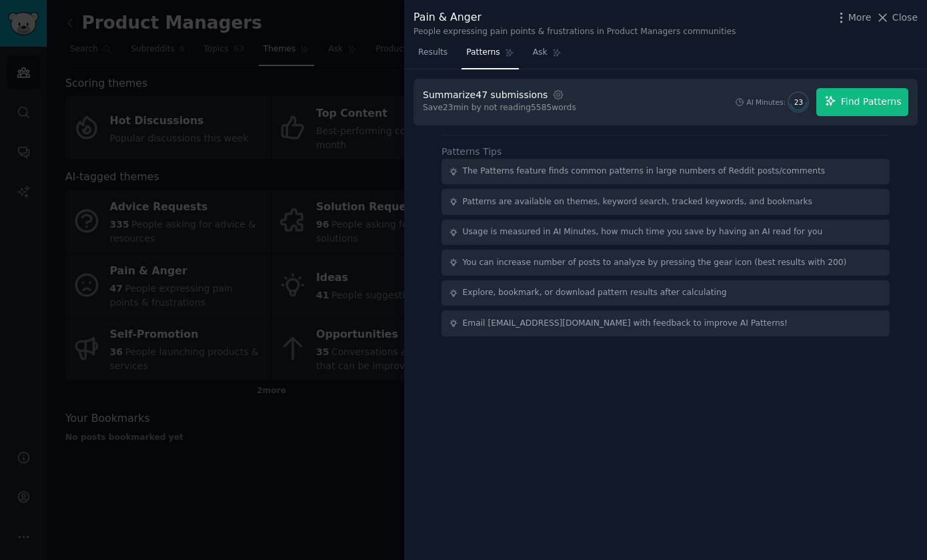
click at [833, 95] on icon "button" at bounding box center [830, 101] width 12 height 12
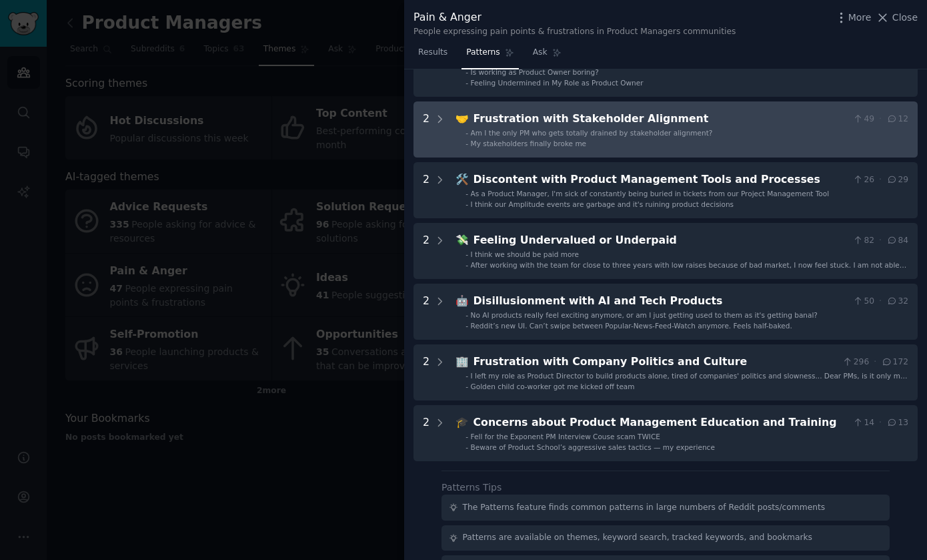
scroll to position [174, 0]
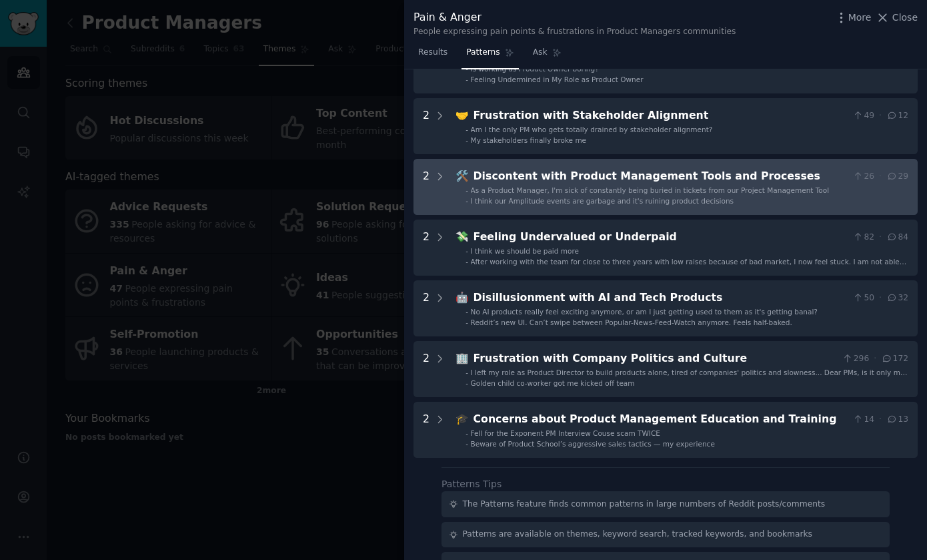
click at [428, 175] on div "2" at bounding box center [426, 186] width 7 height 37
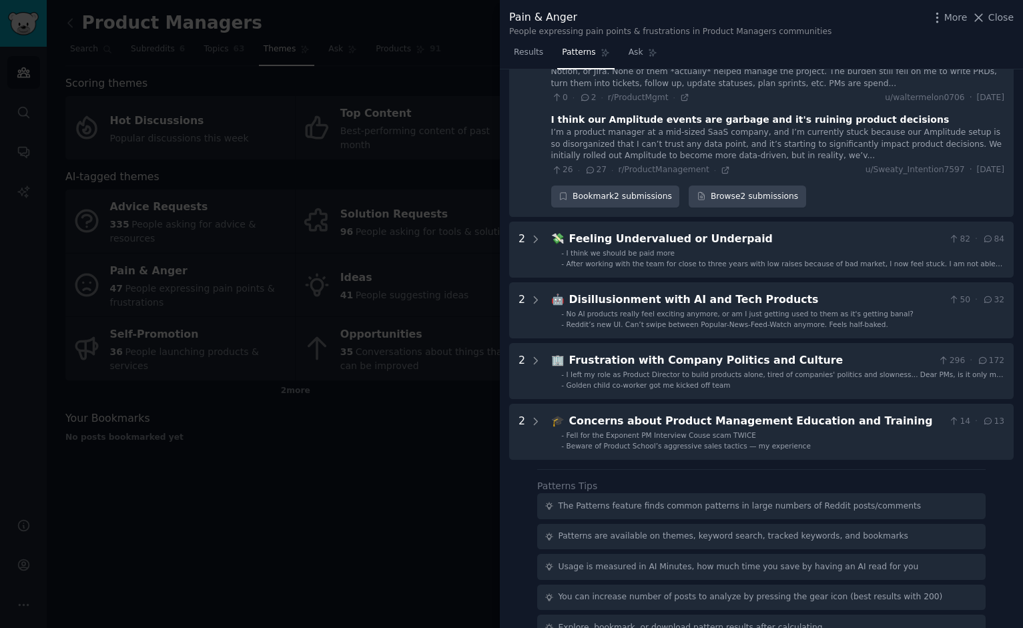
scroll to position [343, 0]
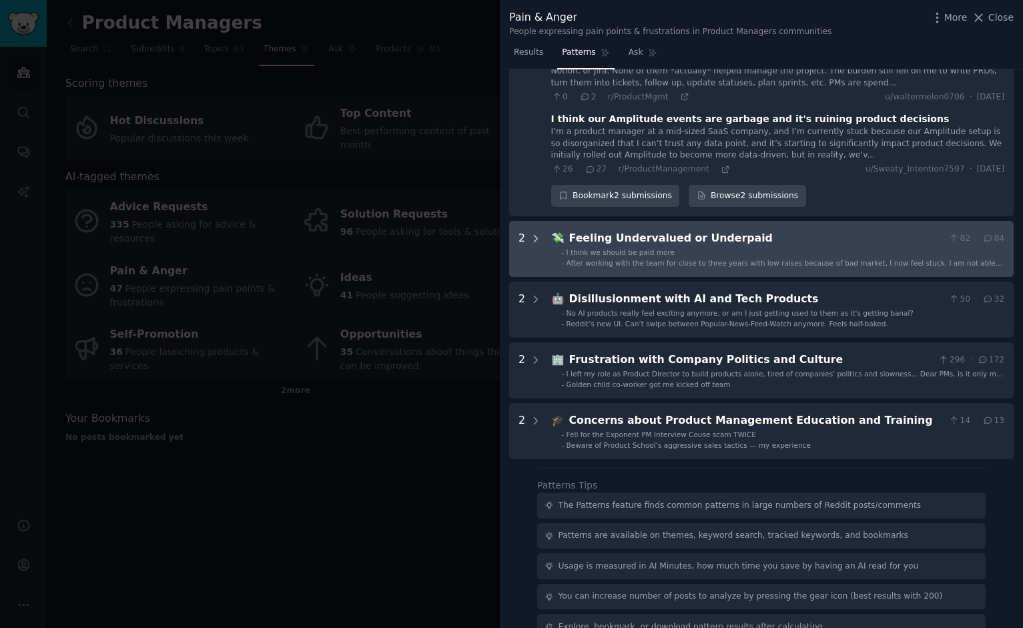
click at [531, 244] on div at bounding box center [536, 248] width 12 height 37
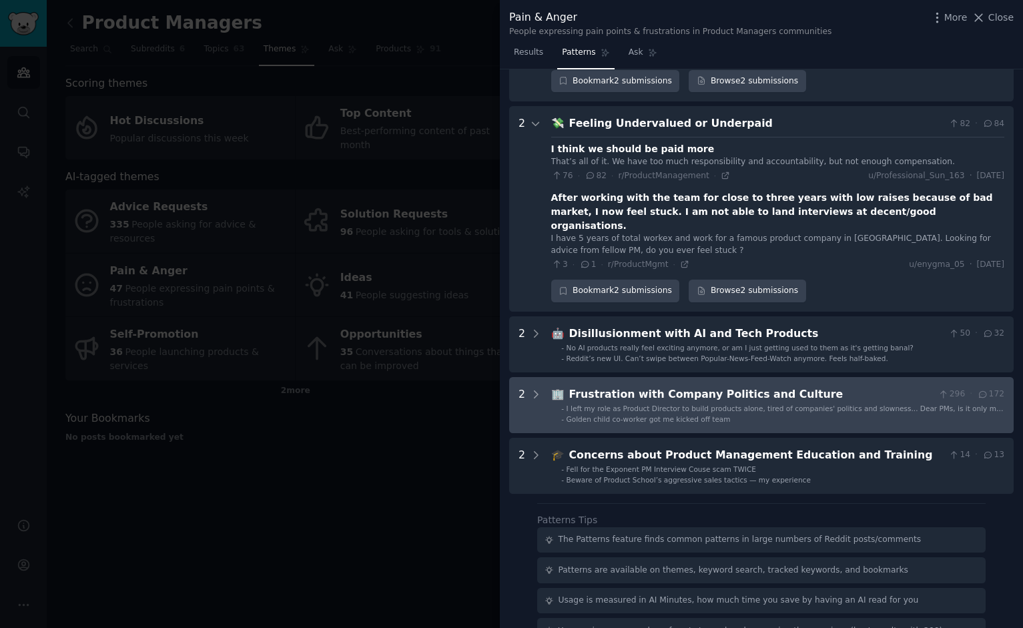
scroll to position [494, 0]
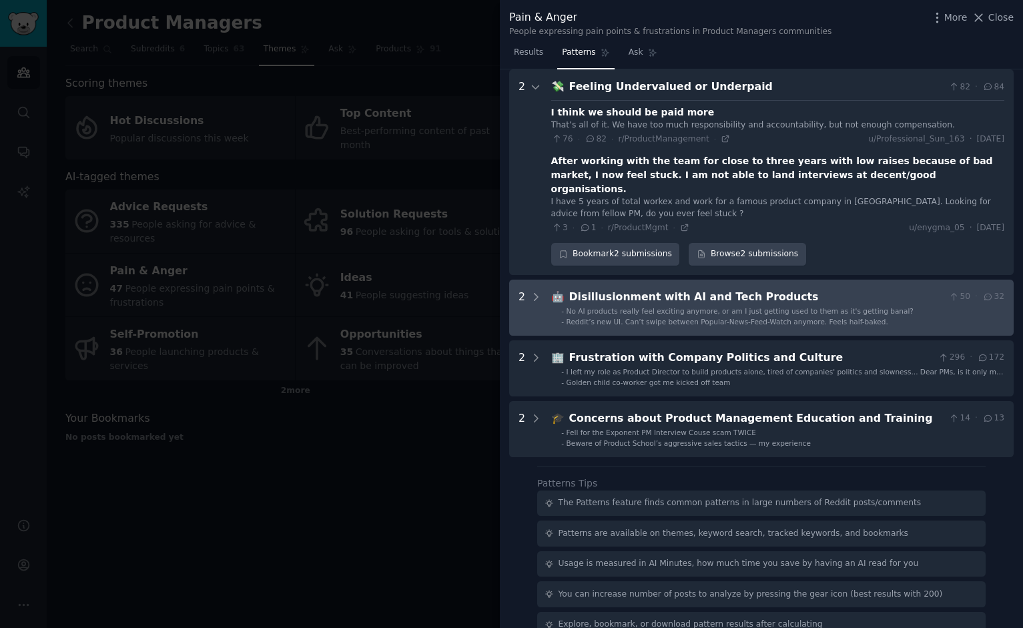
click at [526, 289] on div "2" at bounding box center [529, 307] width 23 height 37
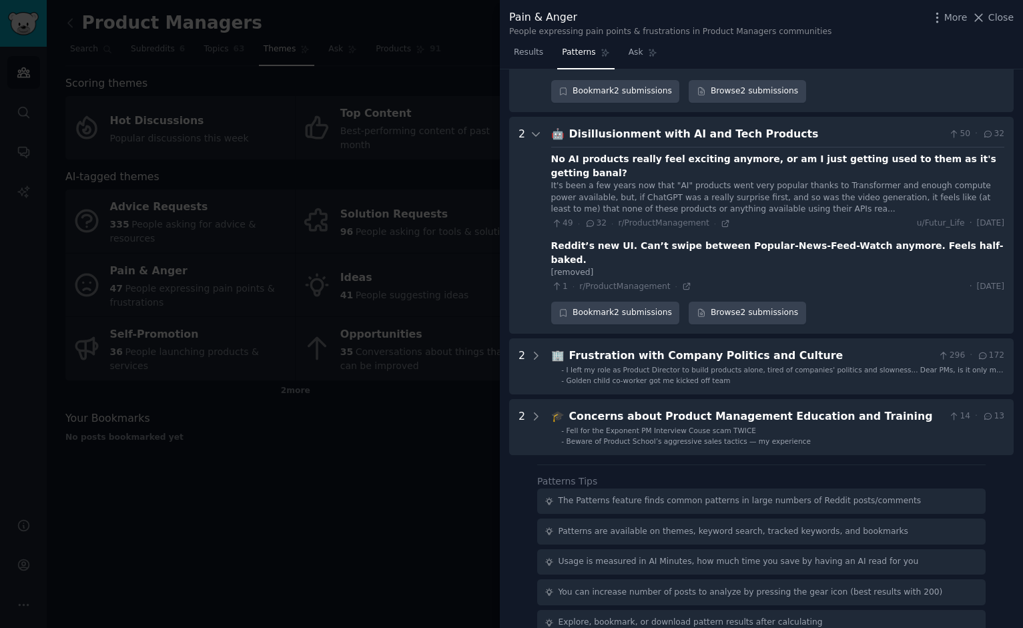
scroll to position [666, 0]
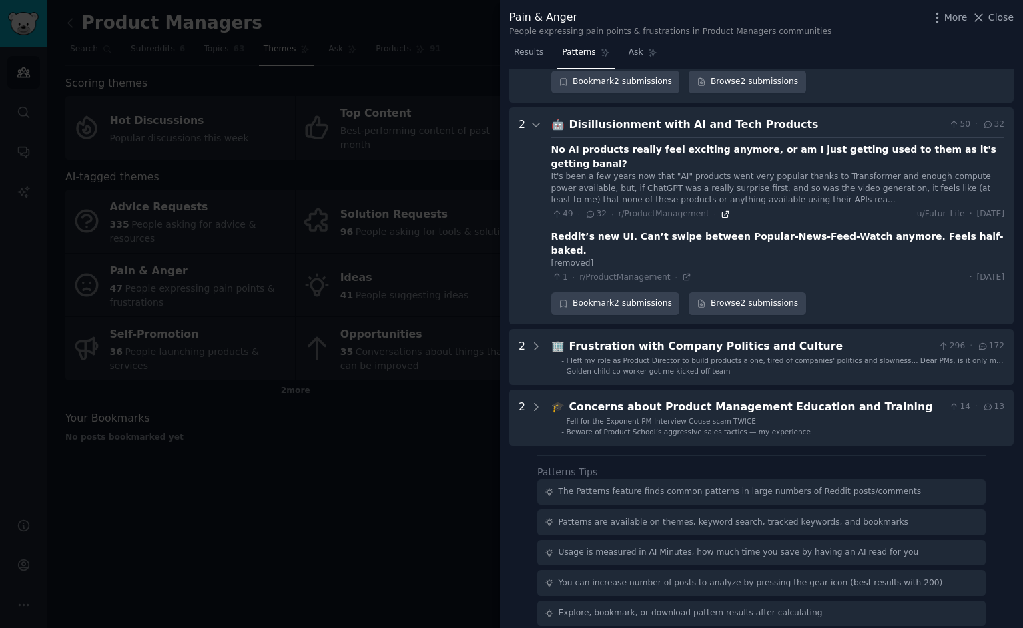
click at [720, 209] on icon at bounding box center [724, 213] width 9 height 9
click at [269, 485] on div at bounding box center [511, 314] width 1023 height 628
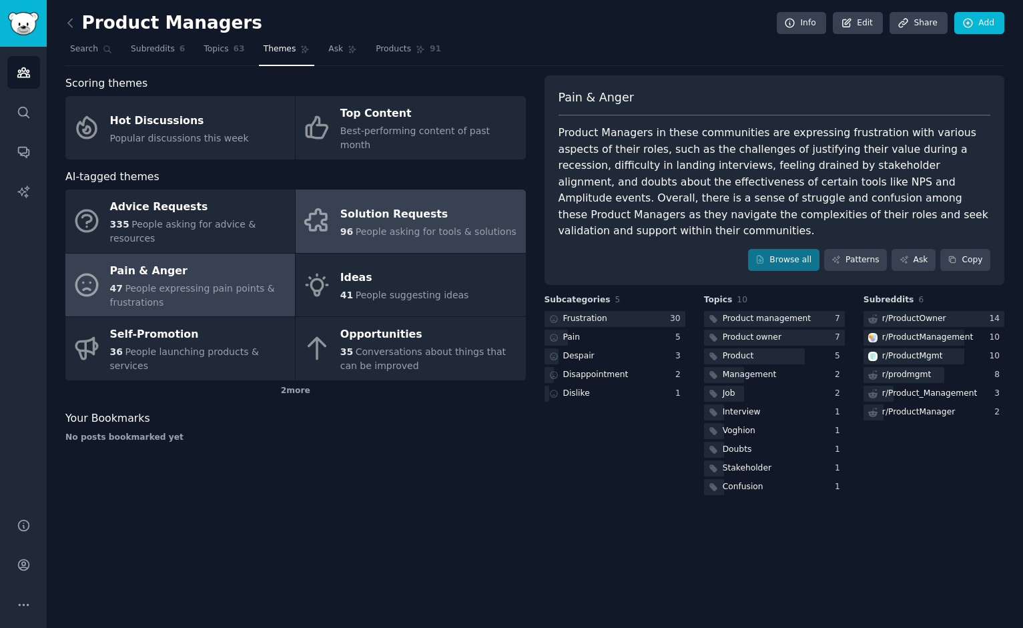
click at [418, 203] on div "Solution Requests" at bounding box center [428, 213] width 176 height 21
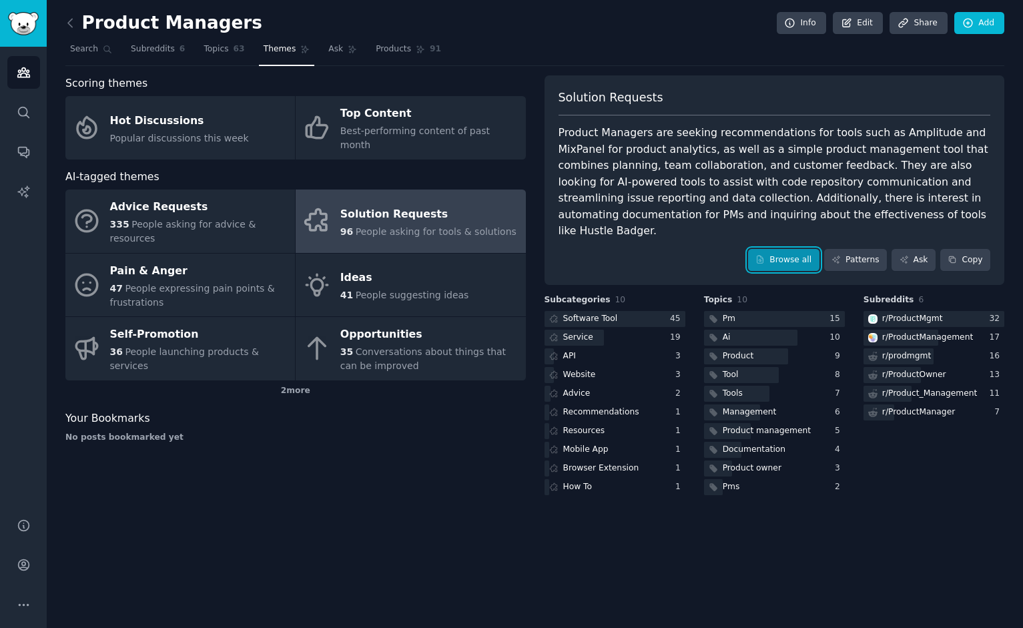
click at [794, 249] on link "Browse all" at bounding box center [783, 260] width 71 height 23
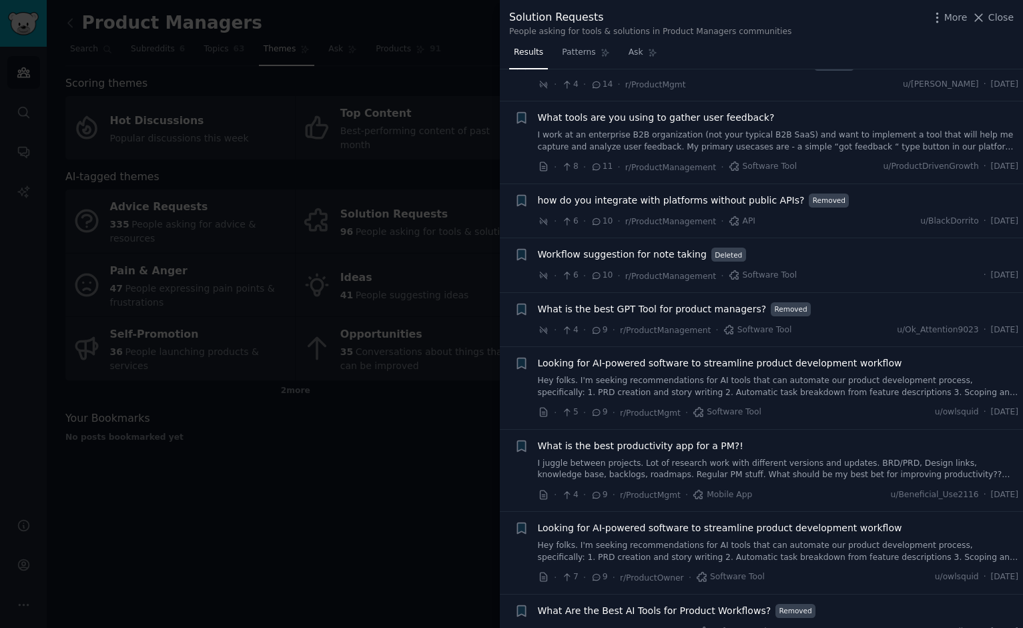
scroll to position [703, 0]
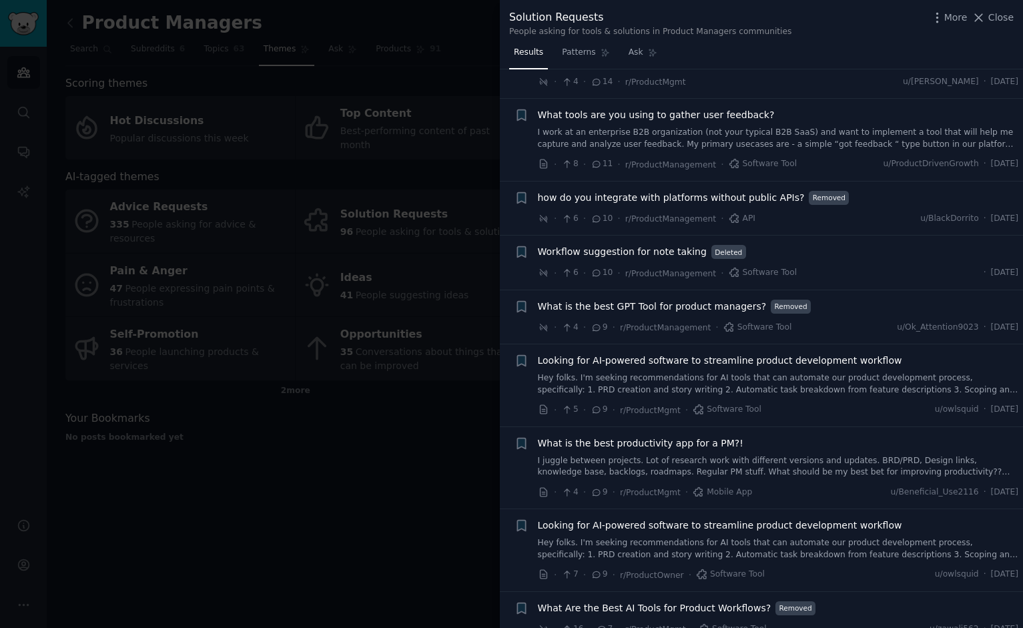
click at [589, 163] on div "· 8 · 11 · r/ProductManagement · Software Tool" at bounding box center [667, 164] width 259 height 14
click at [622, 112] on span "What tools are you using to gather user feedback?" at bounding box center [656, 115] width 237 height 14
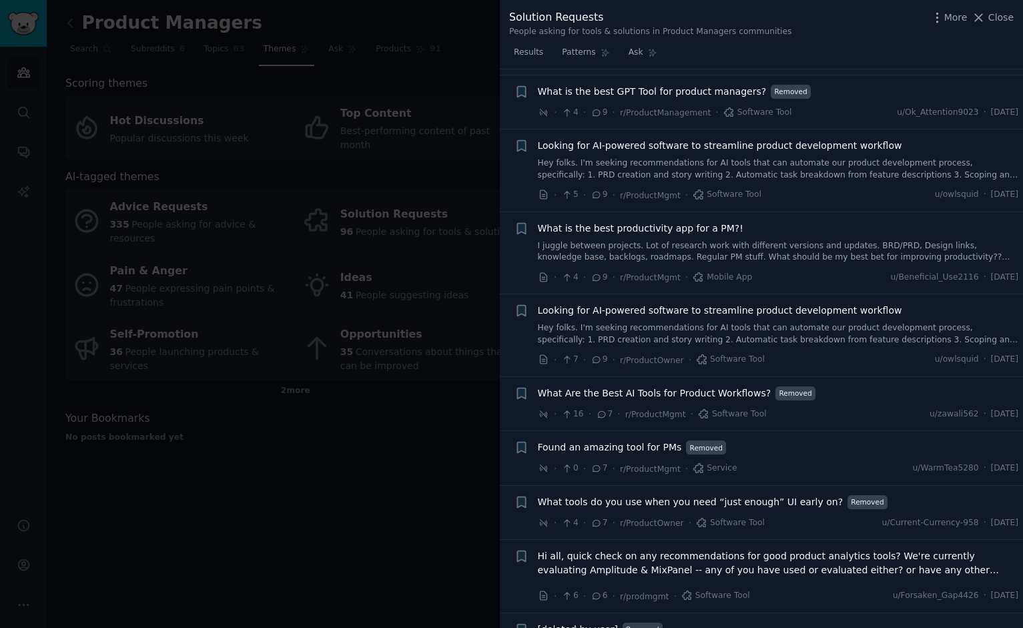
scroll to position [1135, 0]
click at [327, 425] on div at bounding box center [511, 314] width 1023 height 628
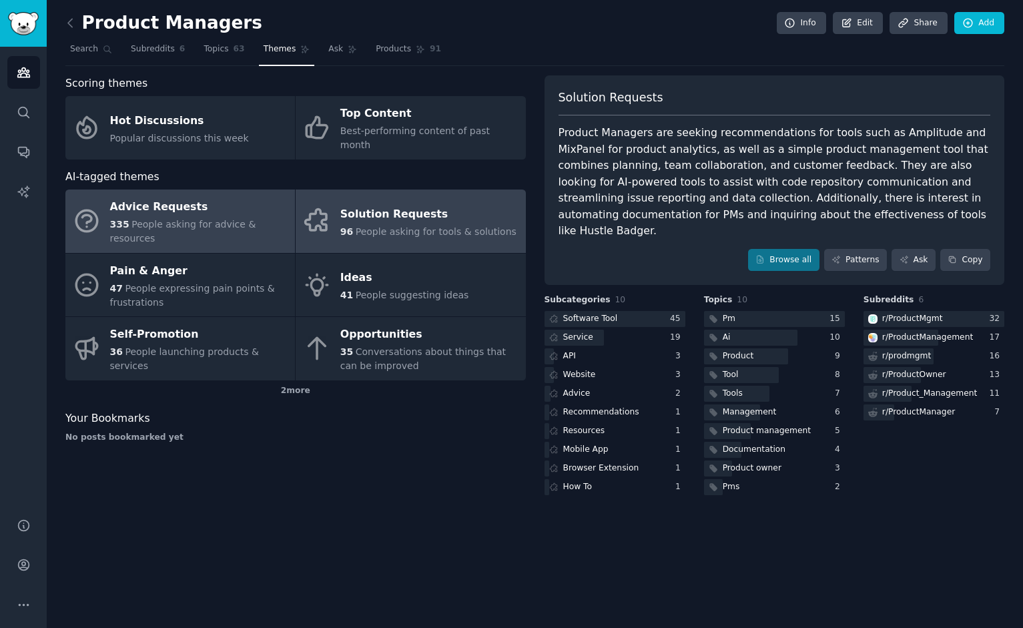
click at [163, 197] on div "Advice Requests" at bounding box center [199, 207] width 178 height 21
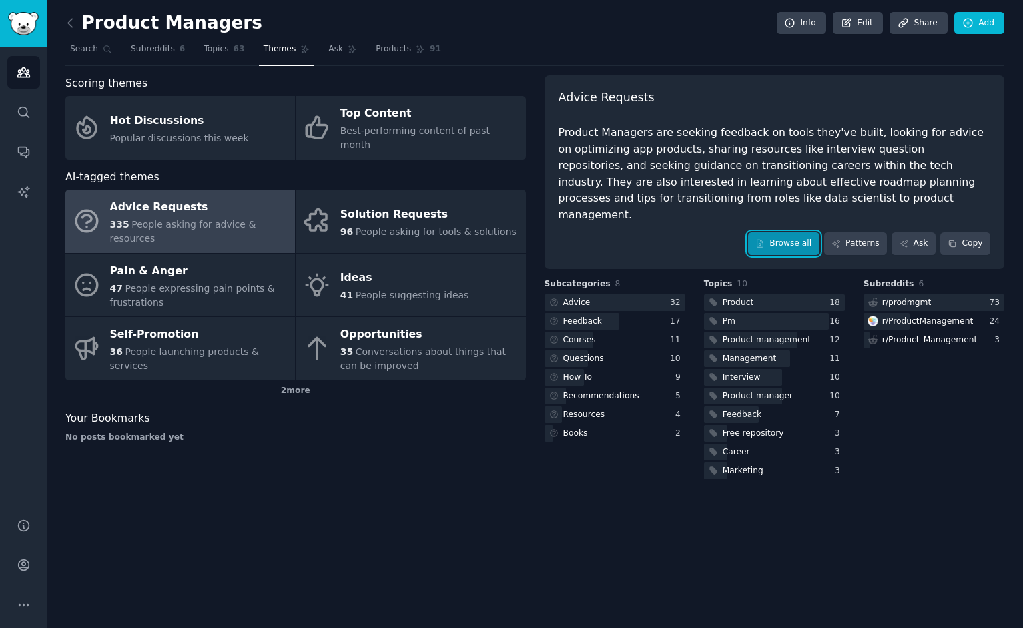
click at [757, 232] on link "Browse all" at bounding box center [783, 243] width 71 height 23
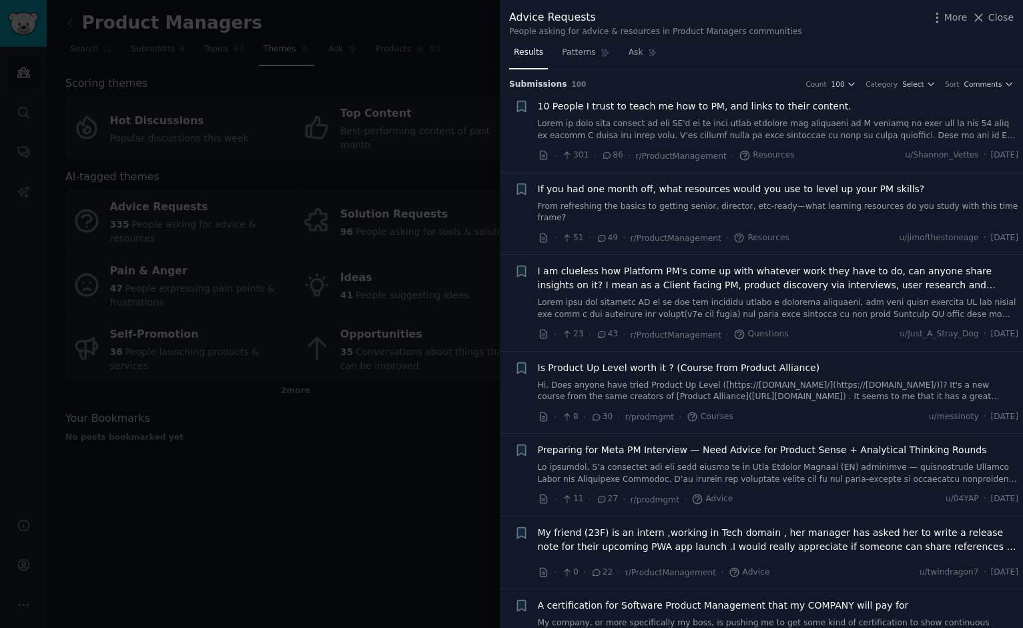
click at [326, 478] on div at bounding box center [511, 314] width 1023 height 628
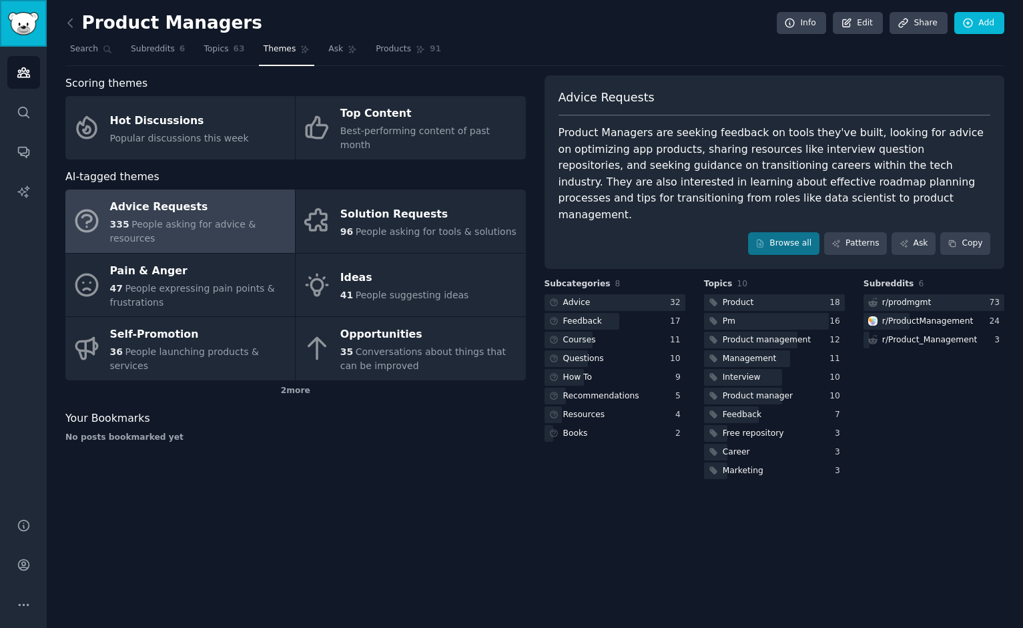
click at [27, 21] on img "Sidebar" at bounding box center [23, 23] width 31 height 23
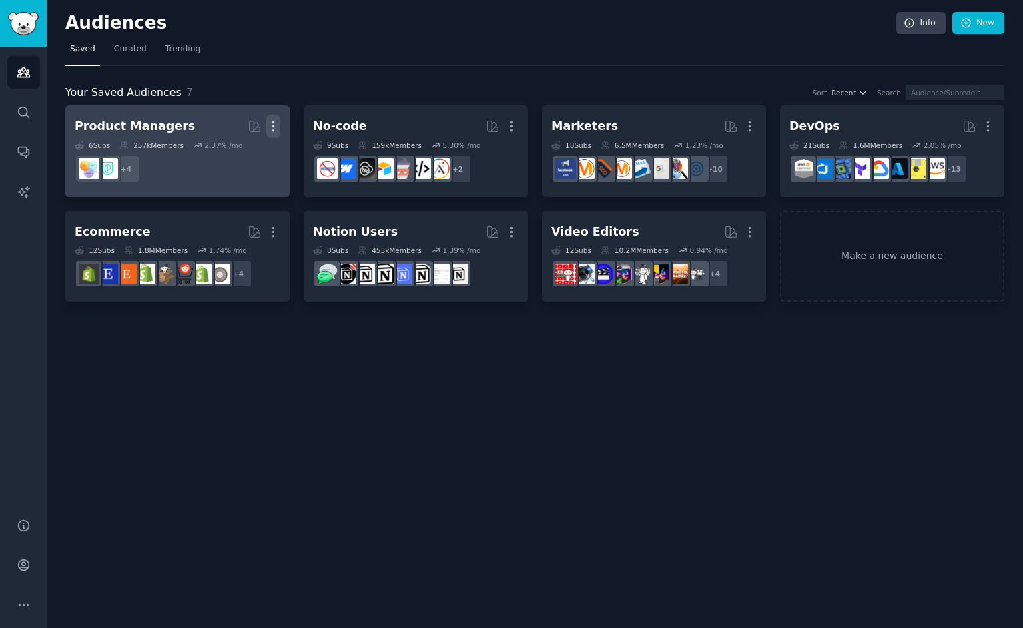
click at [266, 127] on icon "button" at bounding box center [273, 126] width 14 height 14
click at [251, 158] on p "Delete" at bounding box center [236, 154] width 31 height 14
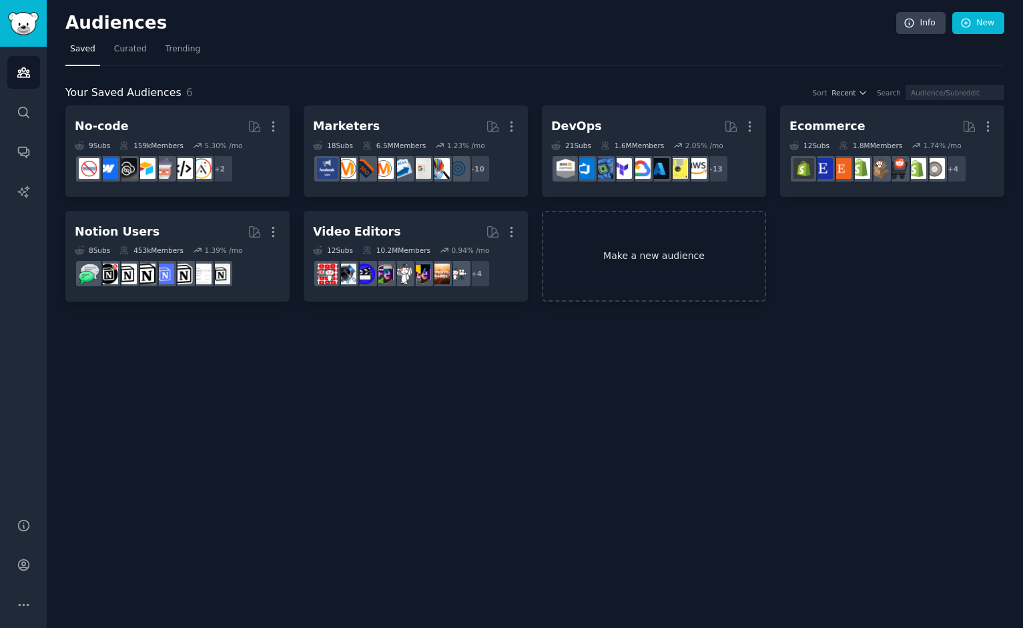
click at [695, 284] on link "Make a new audience" at bounding box center [654, 256] width 224 height 91
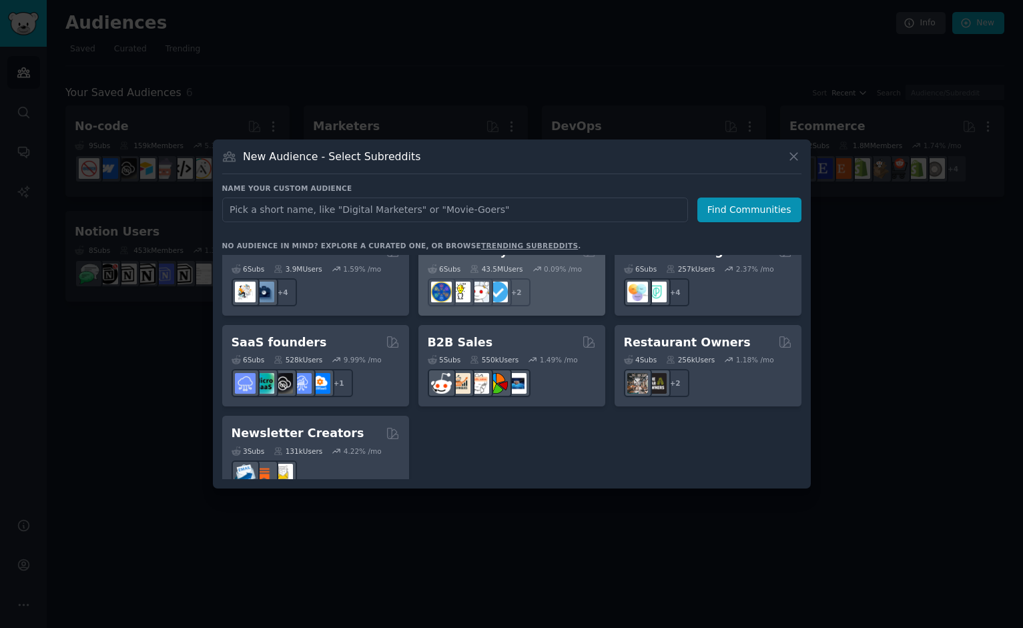
scroll to position [1041, 0]
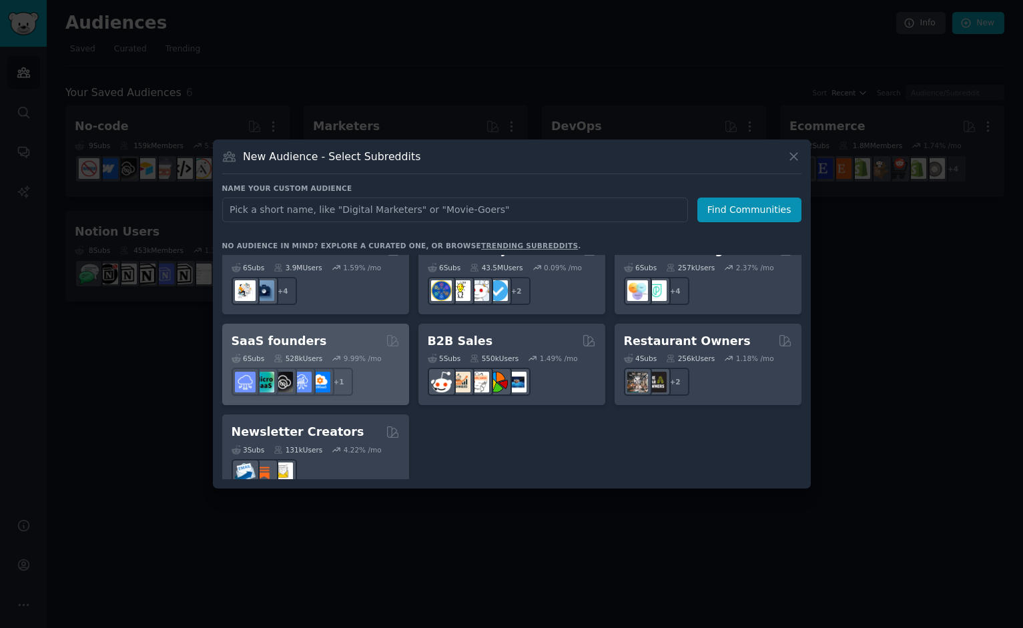
click at [347, 333] on div "SaaS founders Curated by GummySearch" at bounding box center [315, 341] width 168 height 17
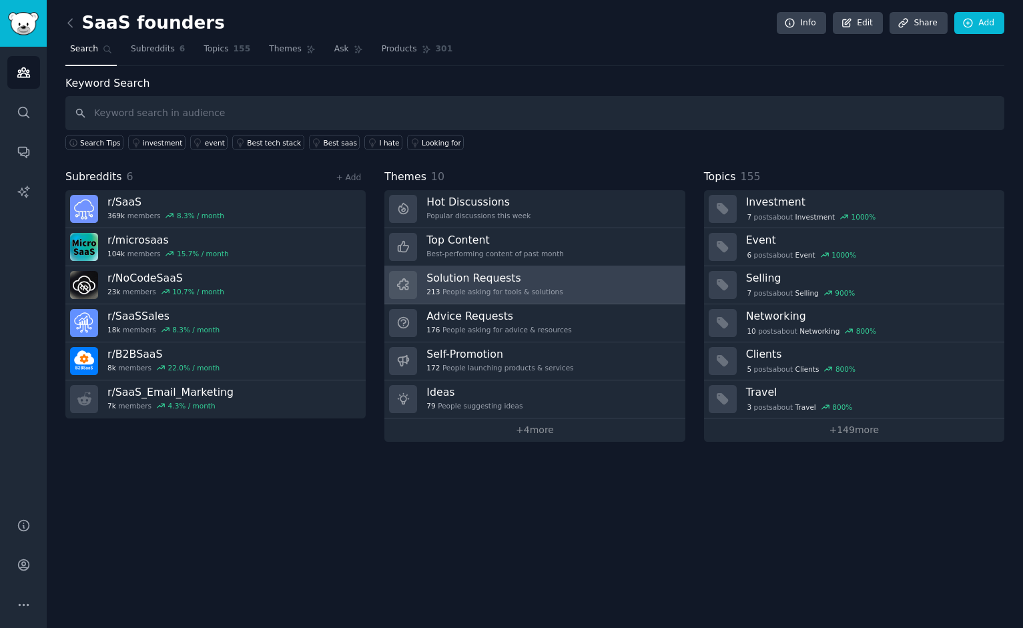
click at [574, 278] on link "Solution Requests 213 People asking for tools & solutions" at bounding box center [534, 285] width 300 height 38
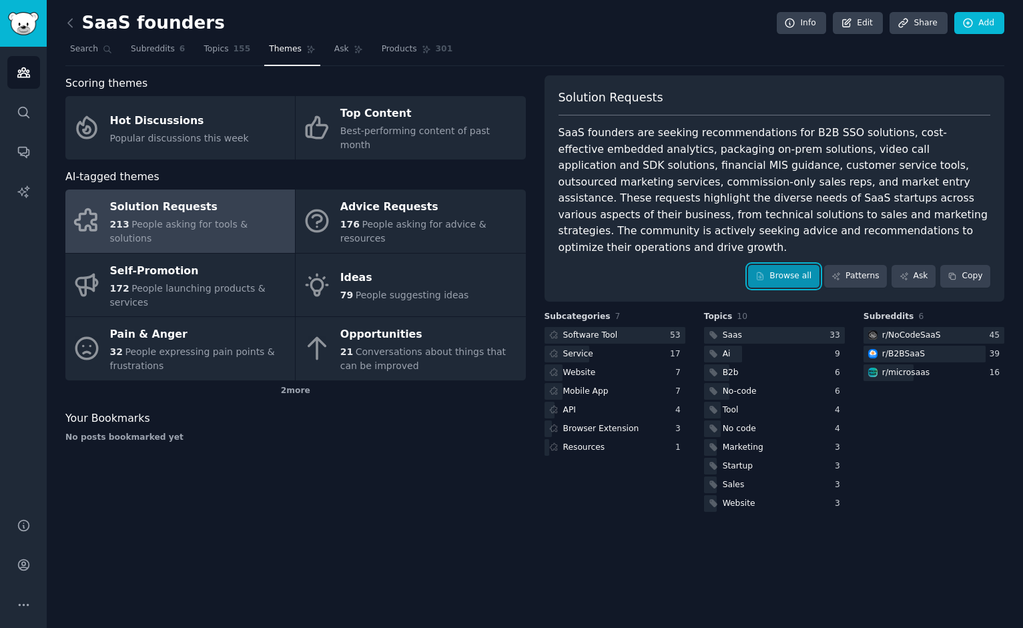
click at [778, 265] on link "Browse all" at bounding box center [783, 276] width 71 height 23
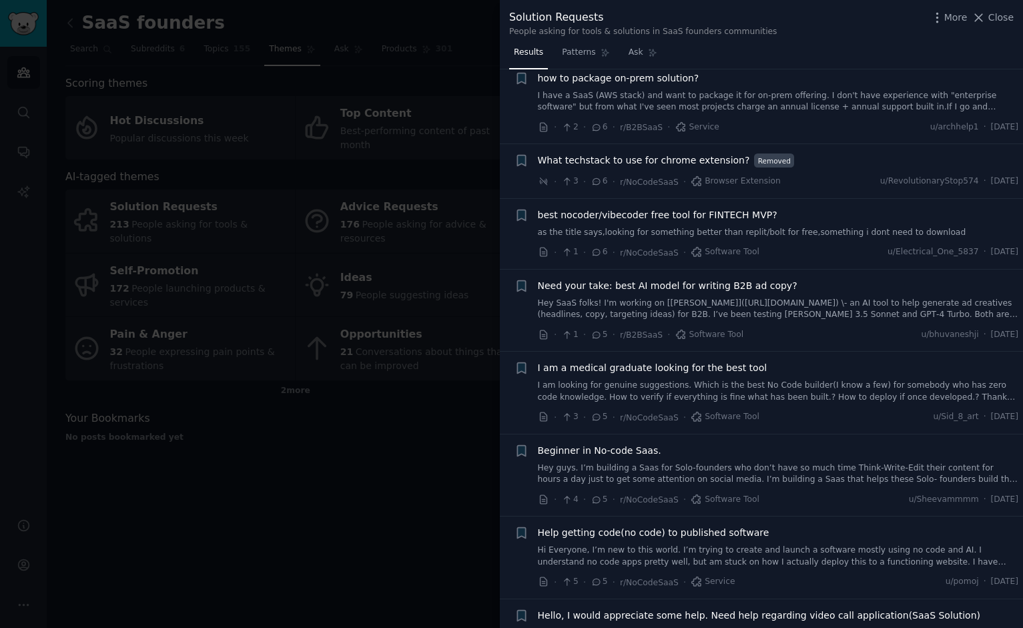
scroll to position [2028, 0]
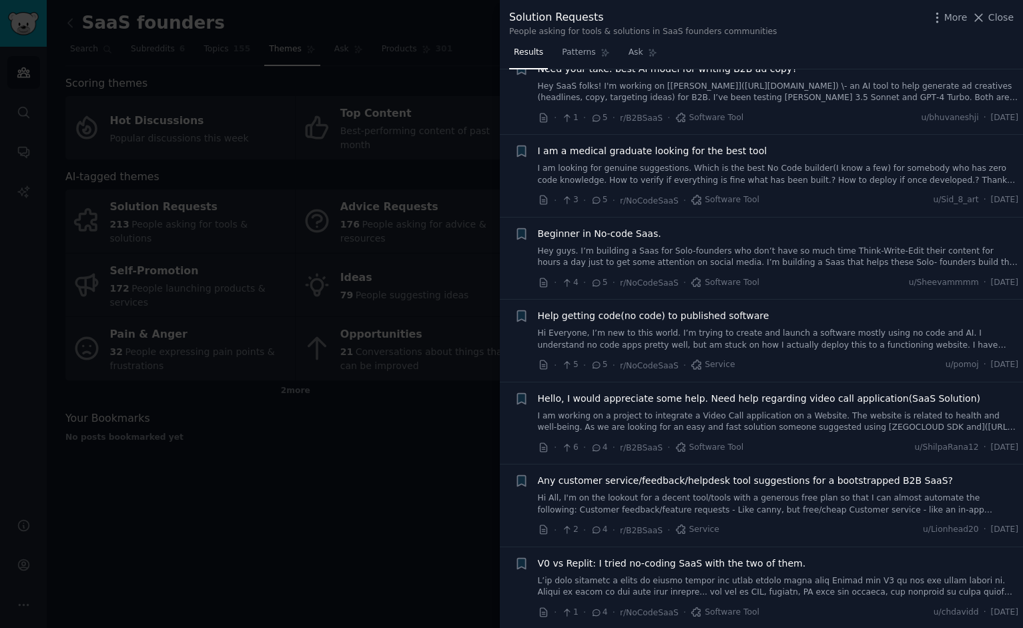
click at [248, 501] on div at bounding box center [511, 314] width 1023 height 628
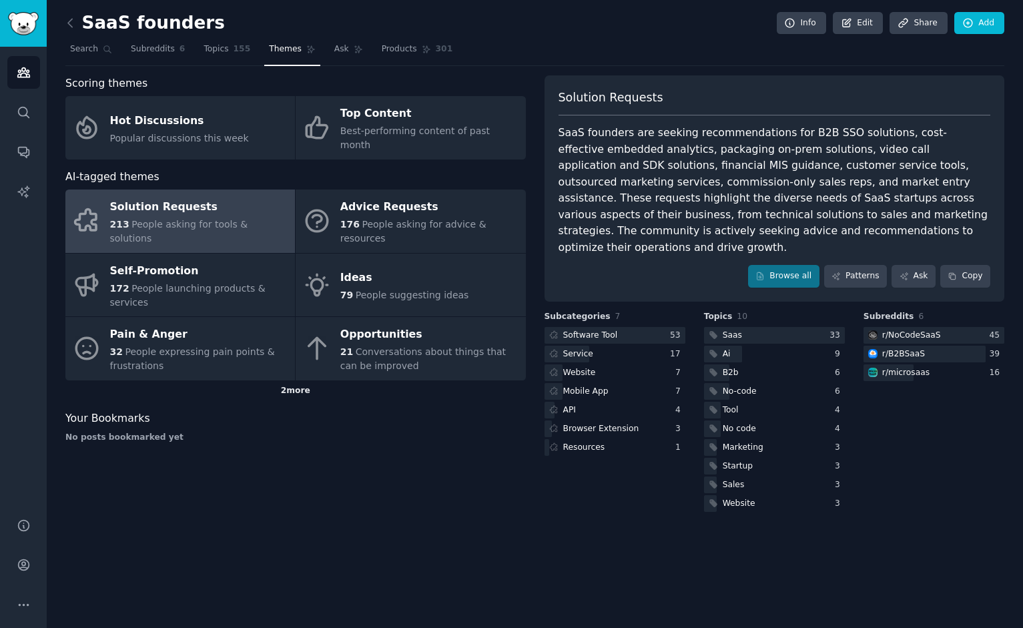
click at [302, 380] on div "2 more" at bounding box center [295, 390] width 460 height 21
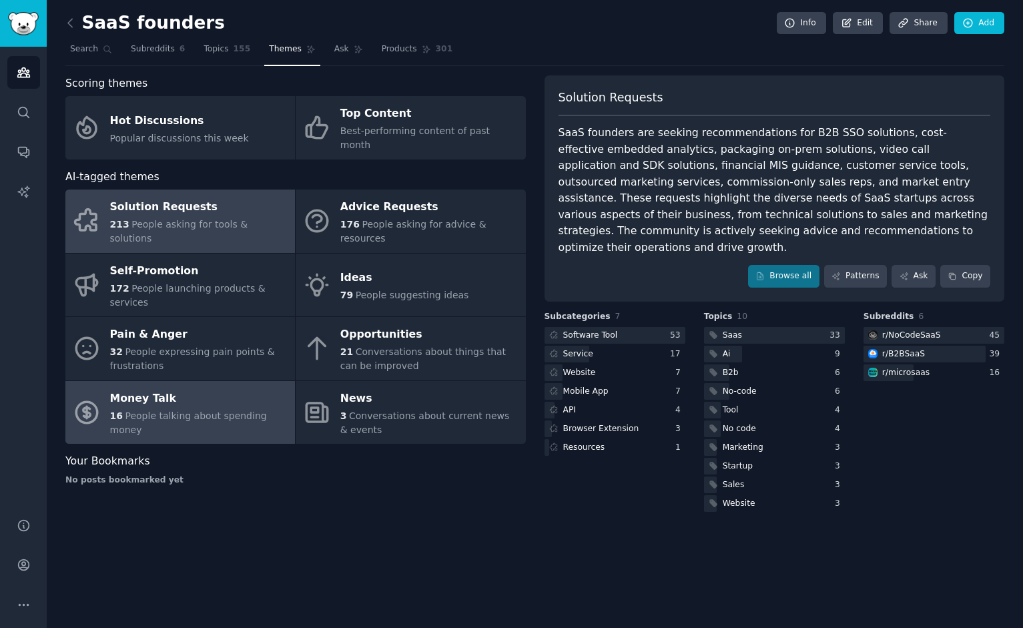
click at [227, 410] on span "People talking about spending money" at bounding box center [188, 422] width 157 height 25
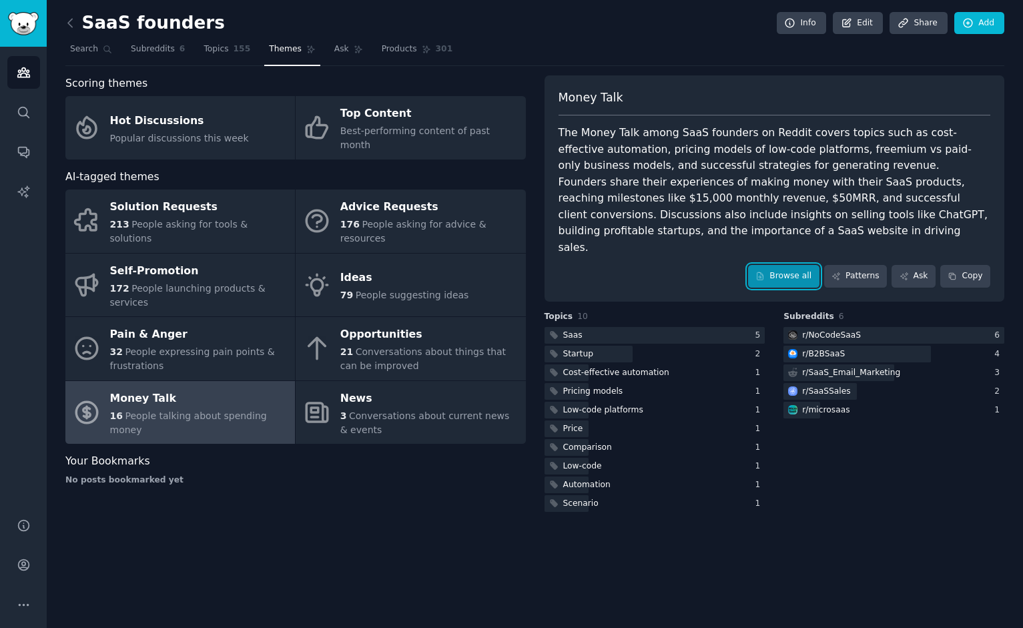
click at [798, 265] on link "Browse all" at bounding box center [783, 276] width 71 height 23
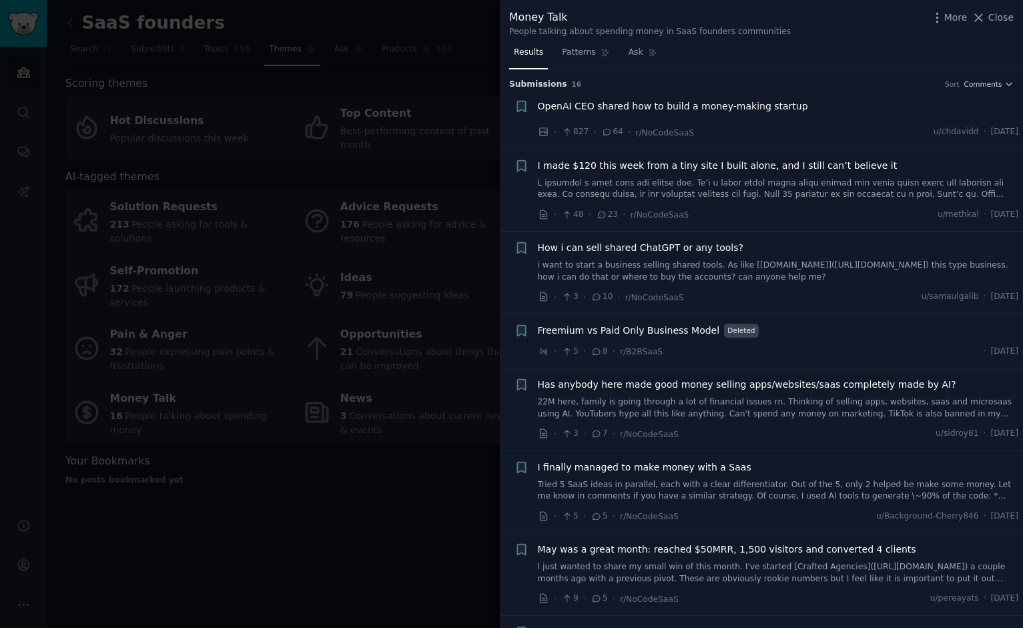
click at [222, 501] on div at bounding box center [511, 314] width 1023 height 628
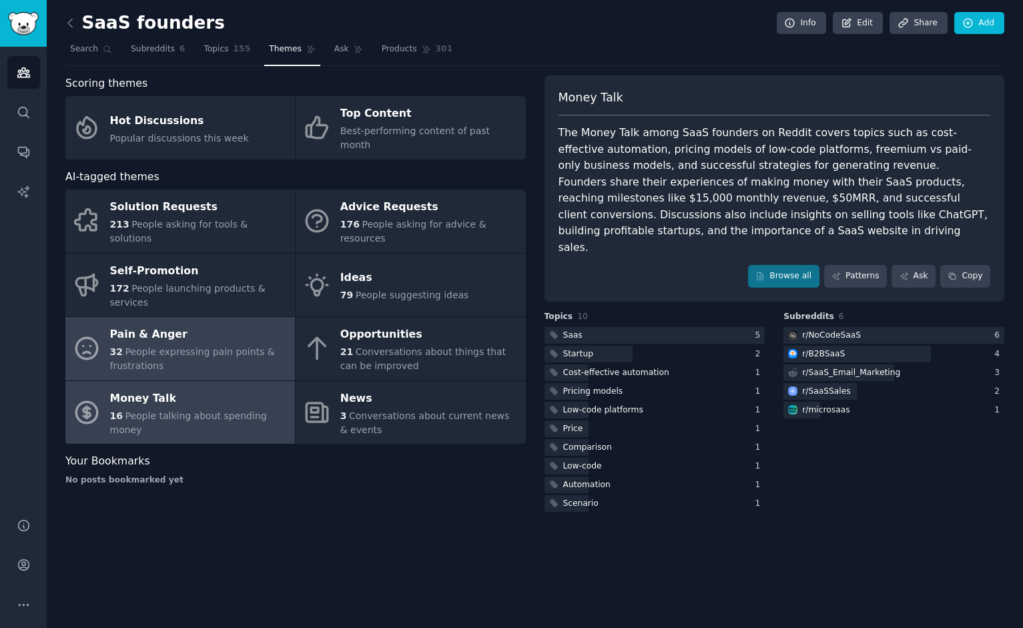
click at [159, 324] on div "Pain & Anger" at bounding box center [199, 334] width 178 height 21
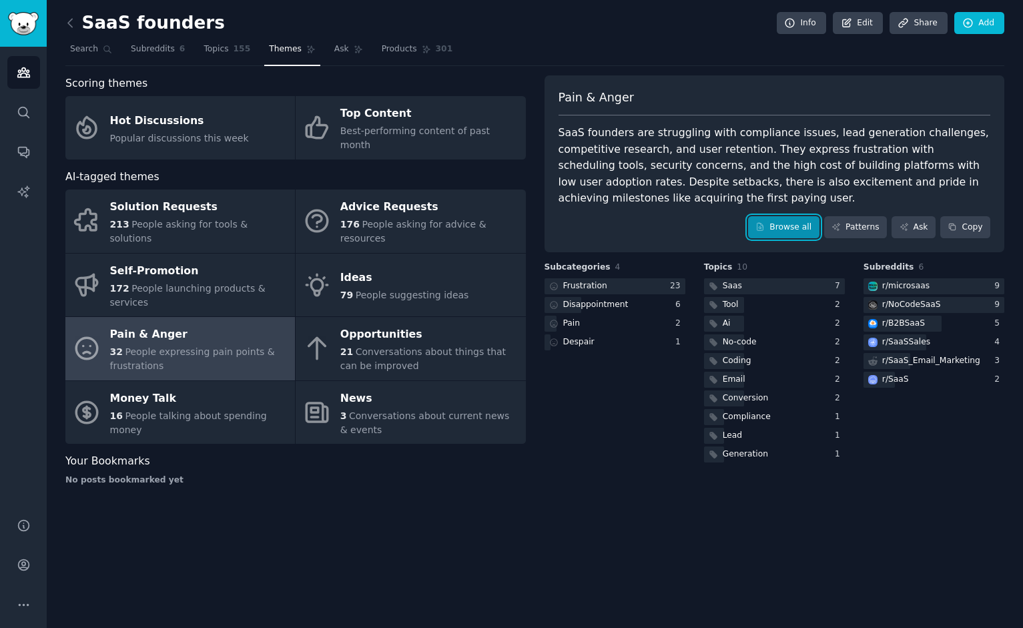
click at [810, 231] on link "Browse all" at bounding box center [783, 227] width 71 height 23
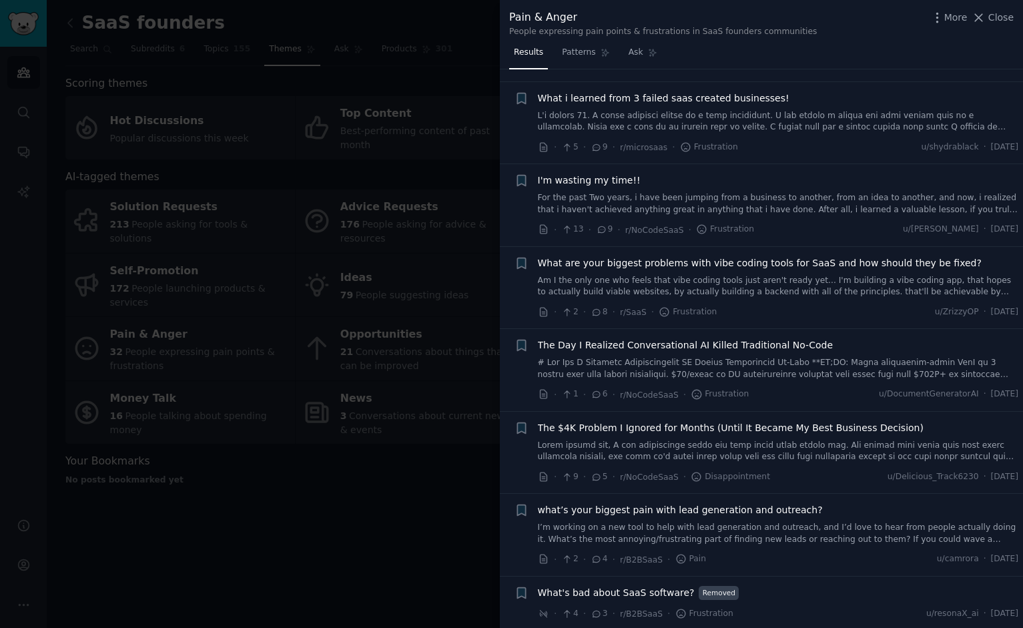
scroll to position [436, 0]
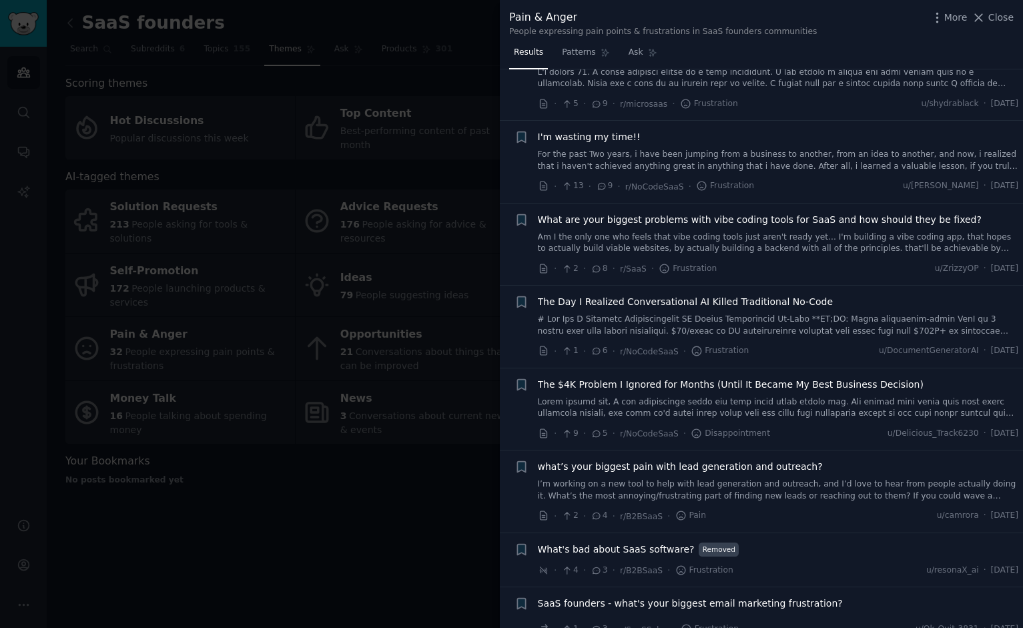
click at [233, 501] on div at bounding box center [511, 314] width 1023 height 628
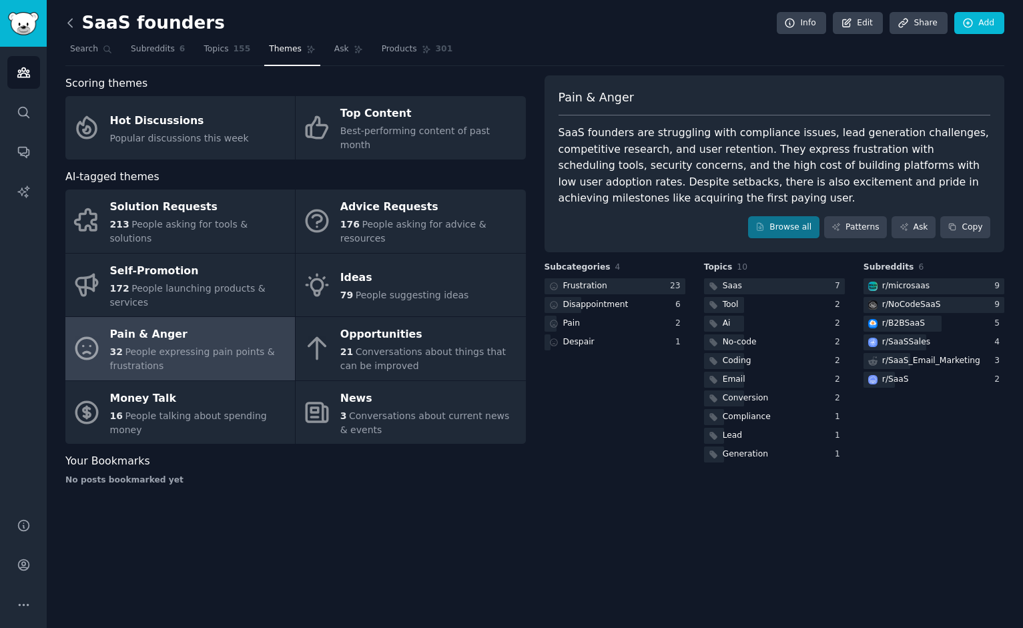
click at [73, 21] on icon at bounding box center [70, 23] width 14 height 14
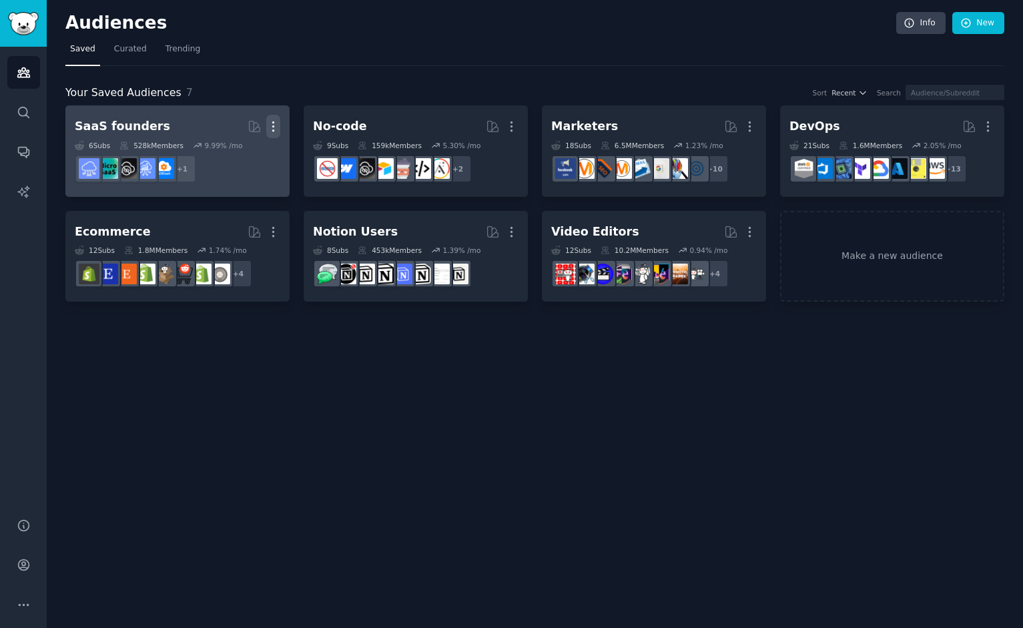
click at [271, 125] on icon "button" at bounding box center [273, 126] width 14 height 14
click at [249, 151] on p "Delete" at bounding box center [236, 154] width 31 height 14
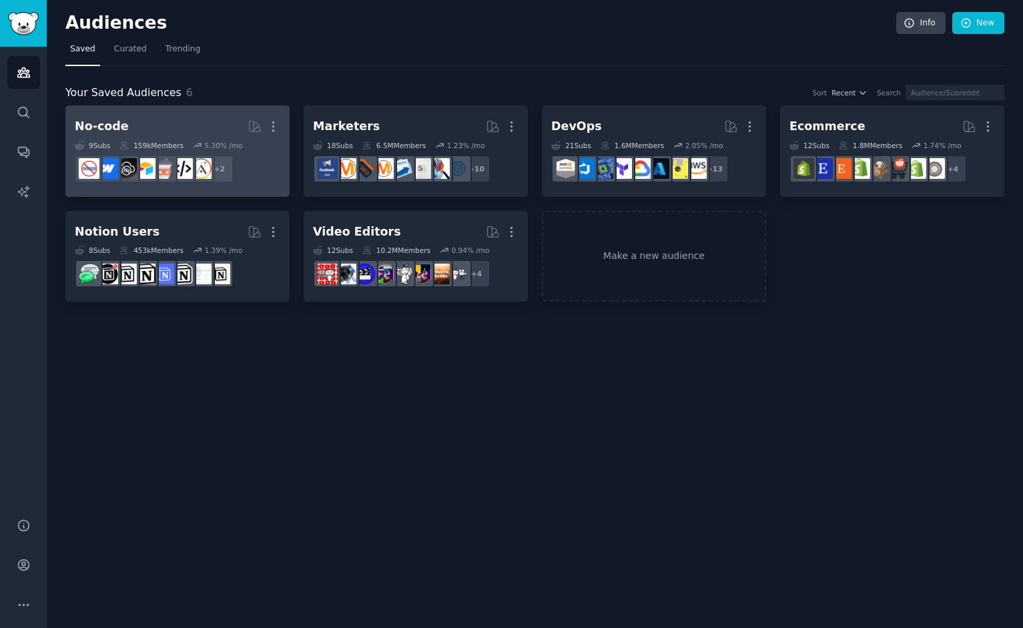
click at [280, 132] on link "No-code More 9 Sub s 159k Members 5.30 % /mo + 2" at bounding box center [177, 150] width 224 height 91
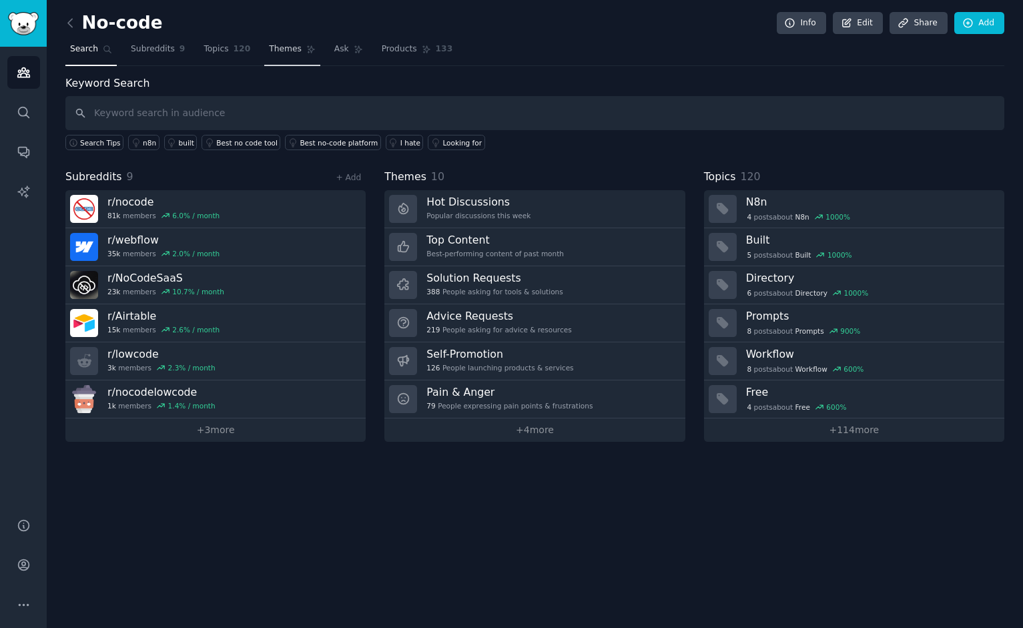
click at [298, 51] on link "Themes" at bounding box center [292, 52] width 56 height 27
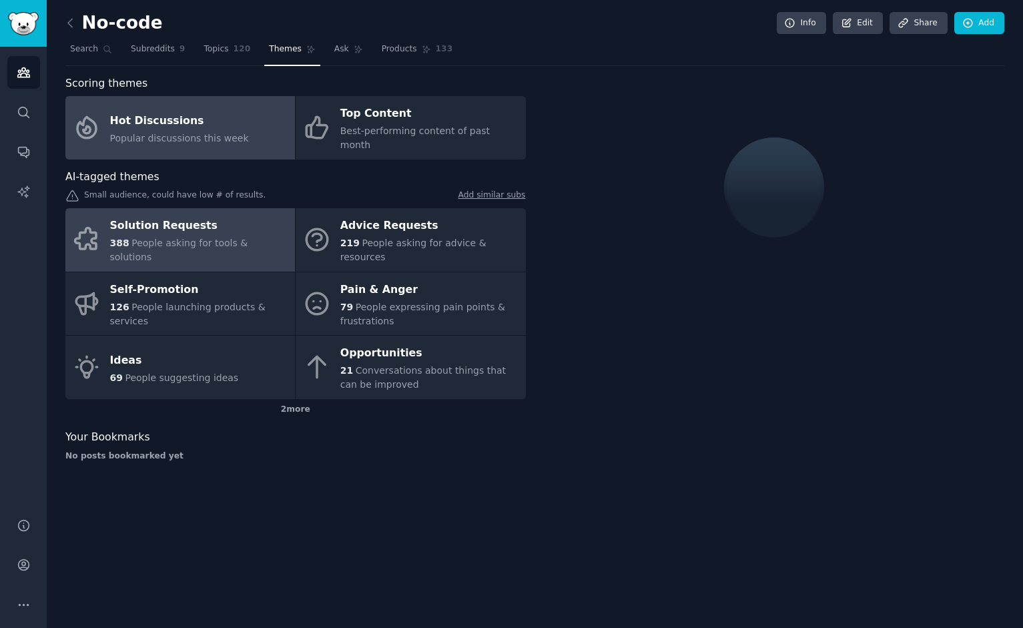
click at [191, 215] on div "Solution Requests" at bounding box center [199, 225] width 178 height 21
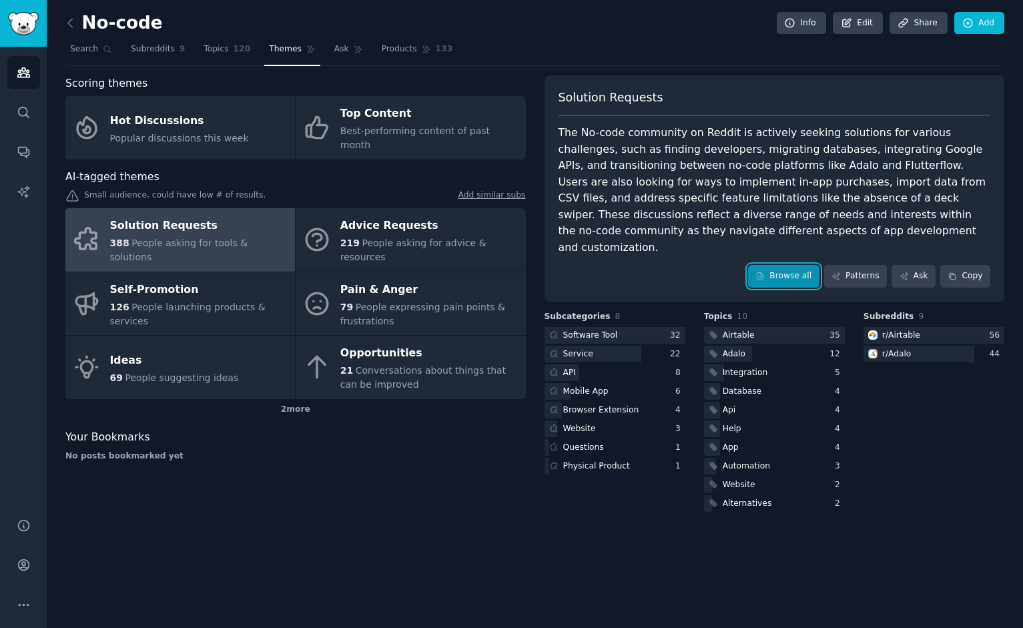
click at [774, 266] on link "Browse all" at bounding box center [783, 276] width 71 height 23
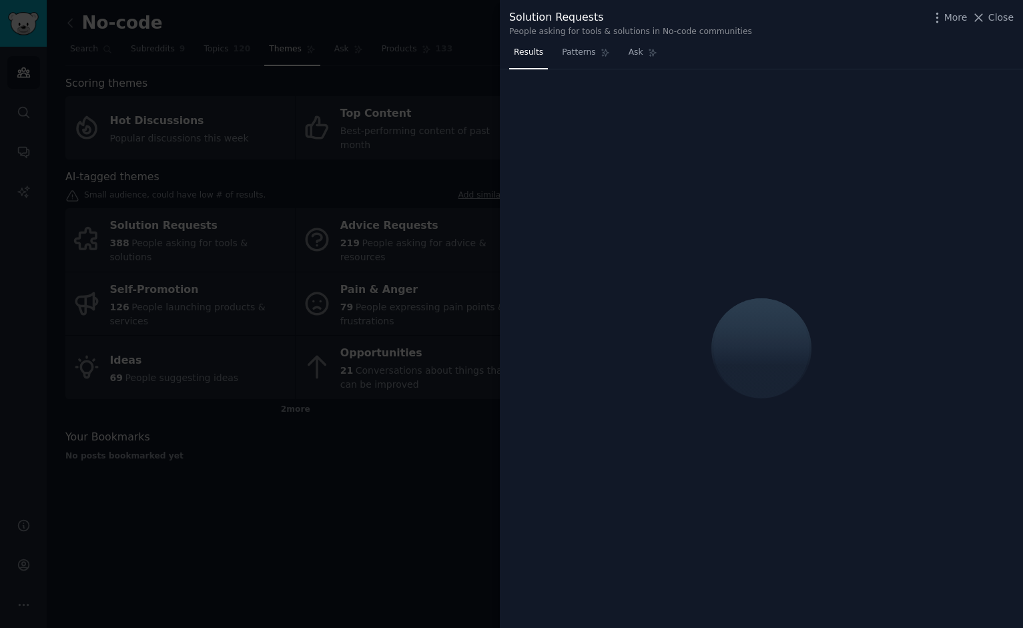
click at [450, 413] on div at bounding box center [511, 314] width 1023 height 628
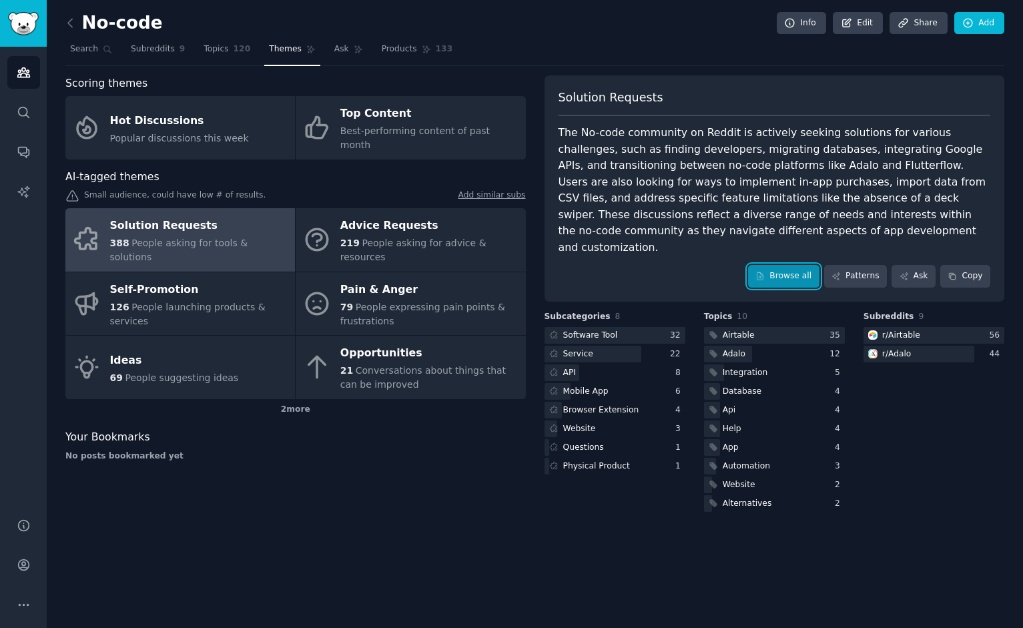
click at [798, 265] on link "Browse all" at bounding box center [783, 276] width 71 height 23
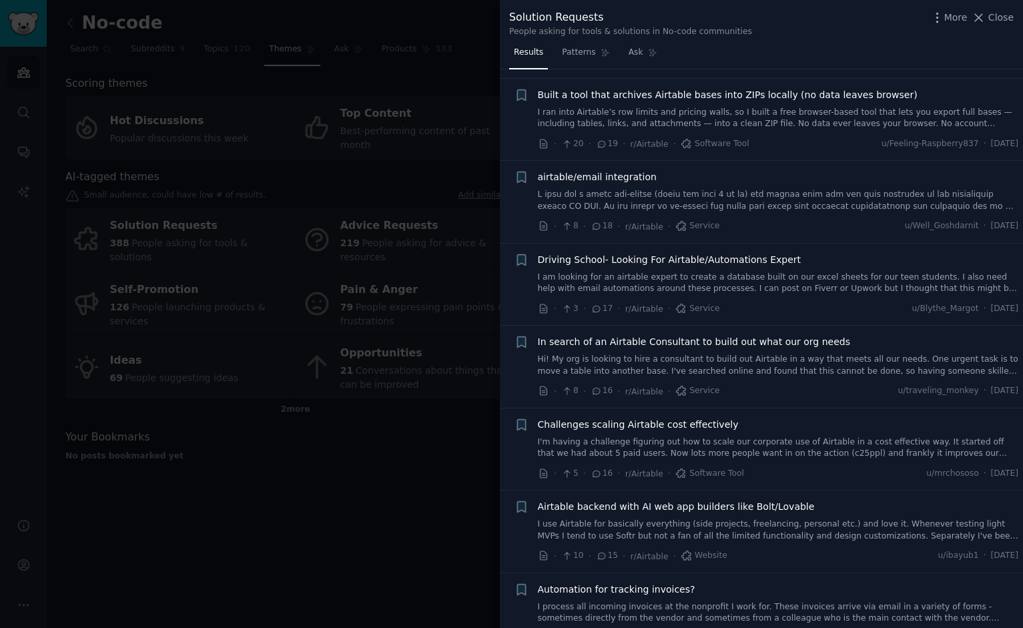
scroll to position [754, 0]
click at [322, 497] on div at bounding box center [511, 314] width 1023 height 628
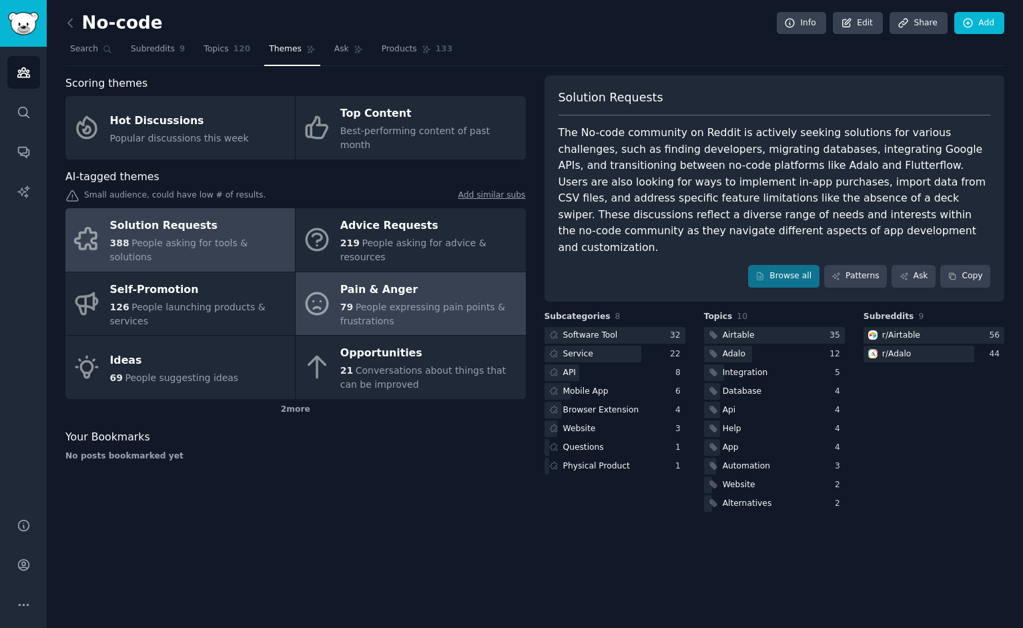
click at [443, 272] on link "Pain & Anger 79 People expressing pain points & frustrations" at bounding box center [409, 303] width 229 height 63
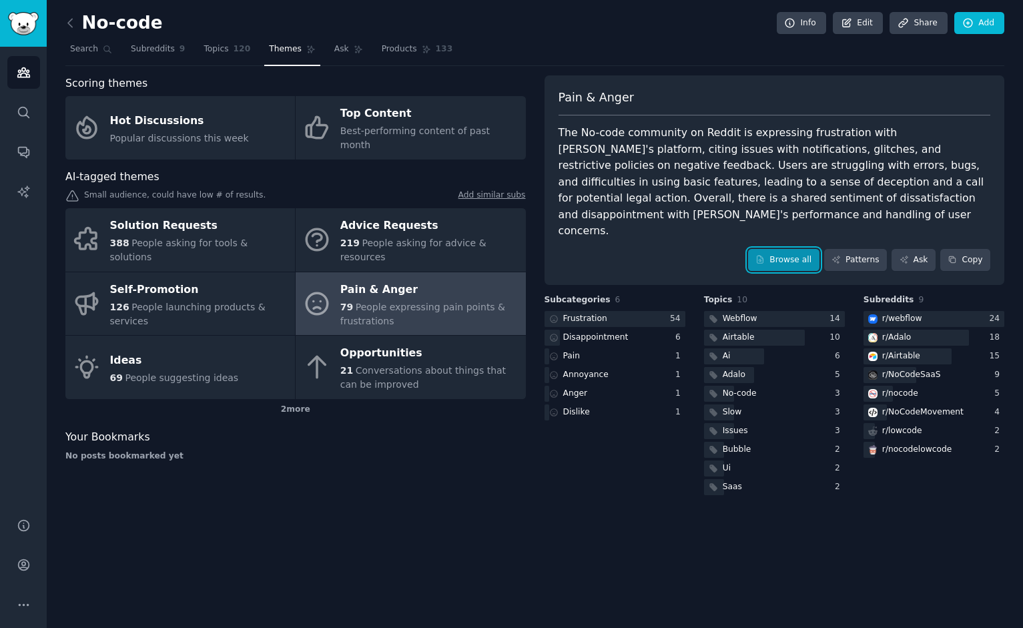
click at [784, 249] on link "Browse all" at bounding box center [783, 260] width 71 height 23
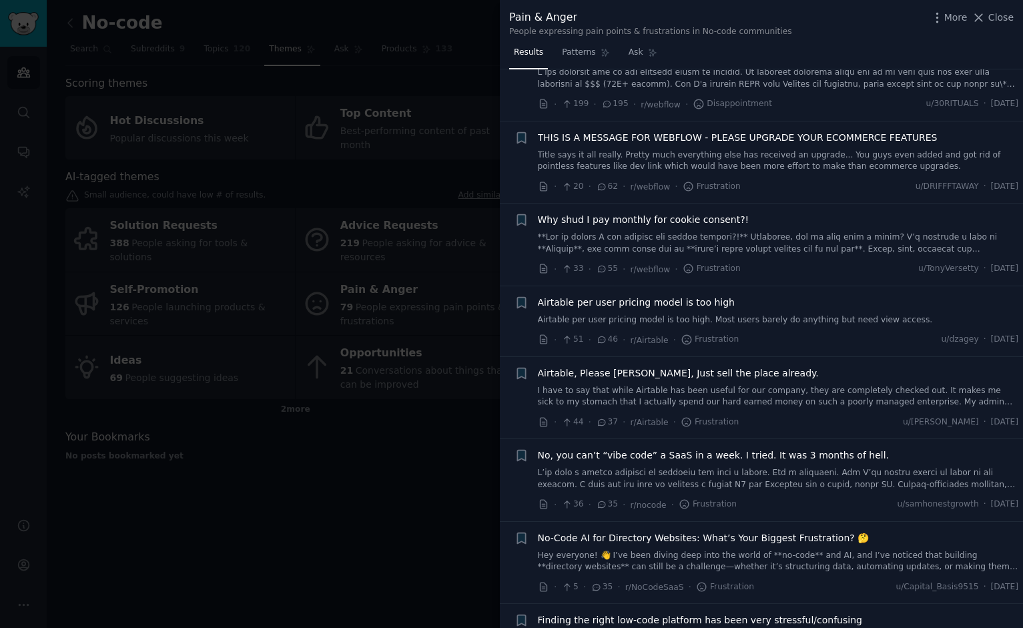
scroll to position [54, 0]
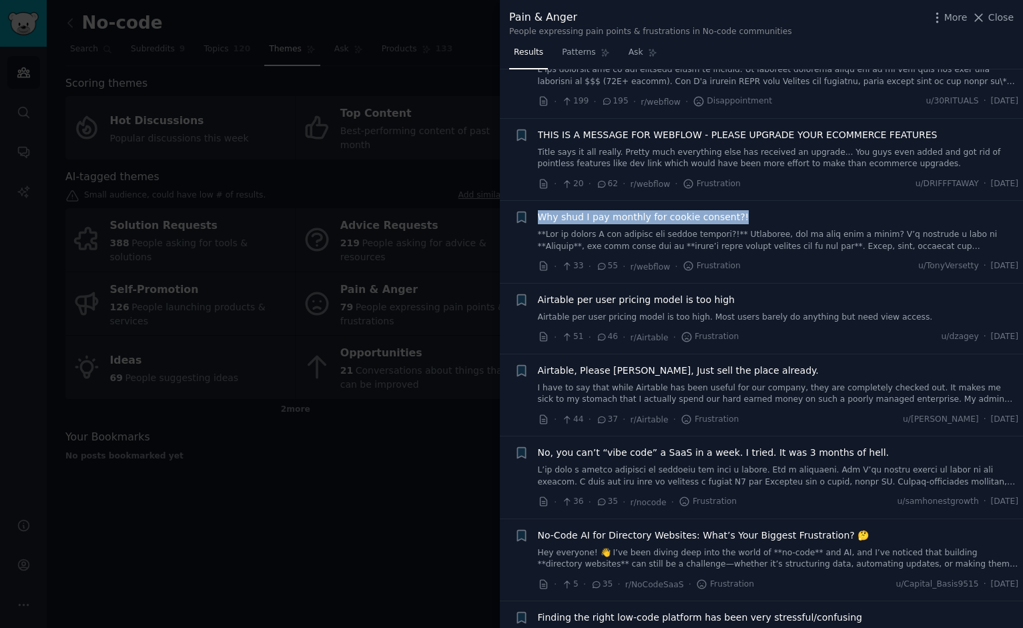
click at [675, 217] on span "Why shud I pay monthly for cookie consent?!" at bounding box center [643, 217] width 211 height 14
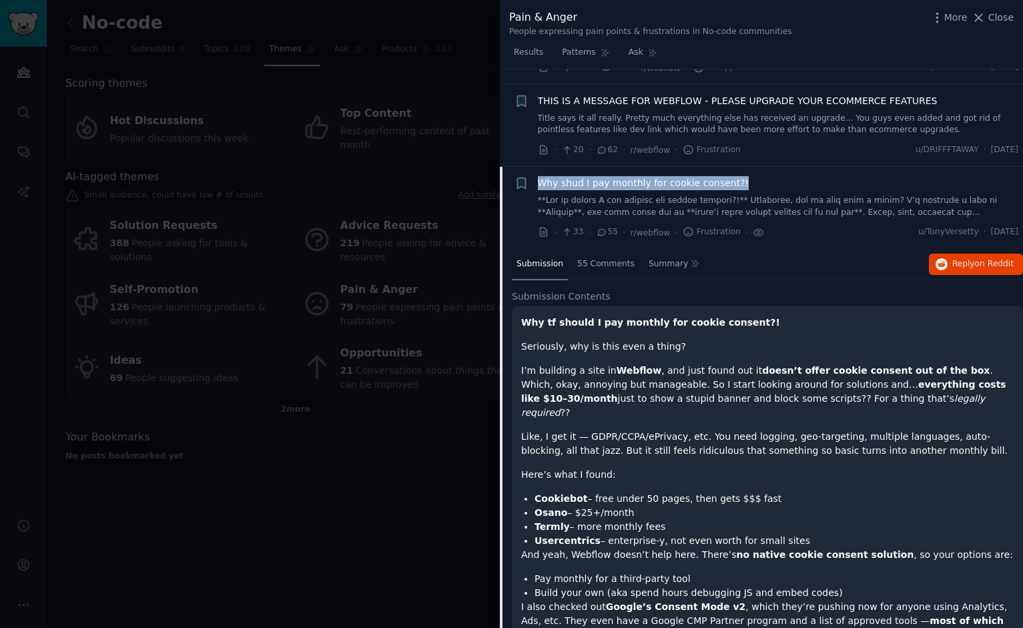
scroll to position [185, 0]
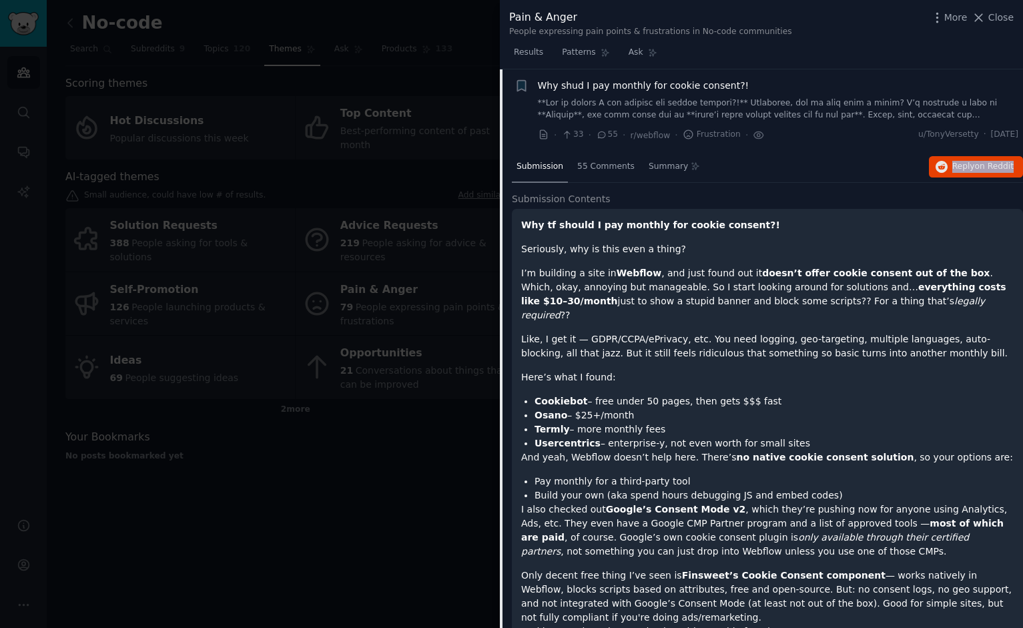
click at [680, 105] on link at bounding box center [778, 108] width 481 height 23
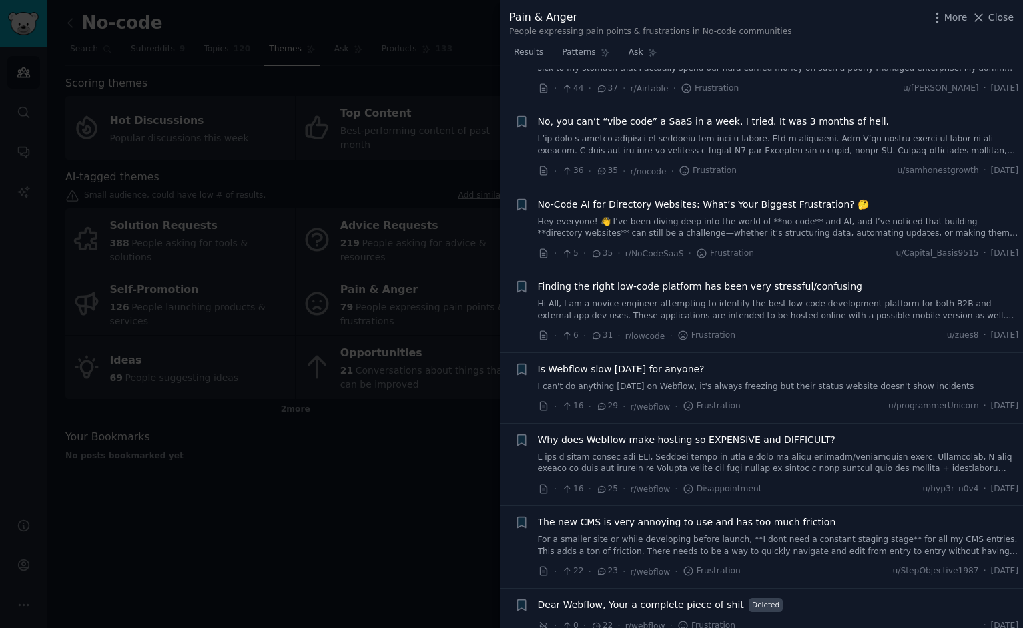
scroll to position [399, 0]
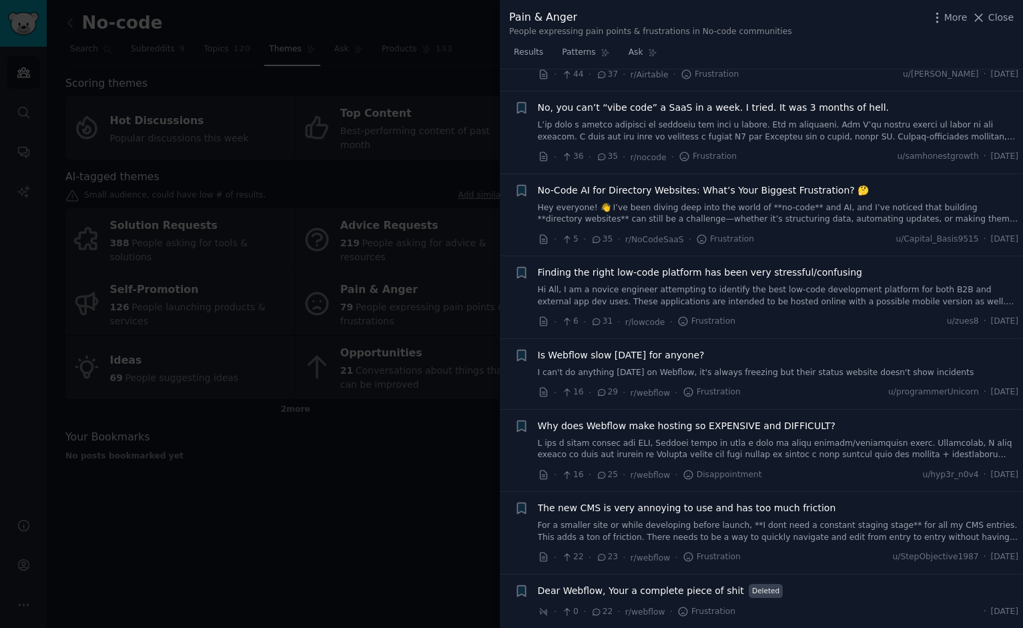
click at [266, 460] on div at bounding box center [511, 314] width 1023 height 628
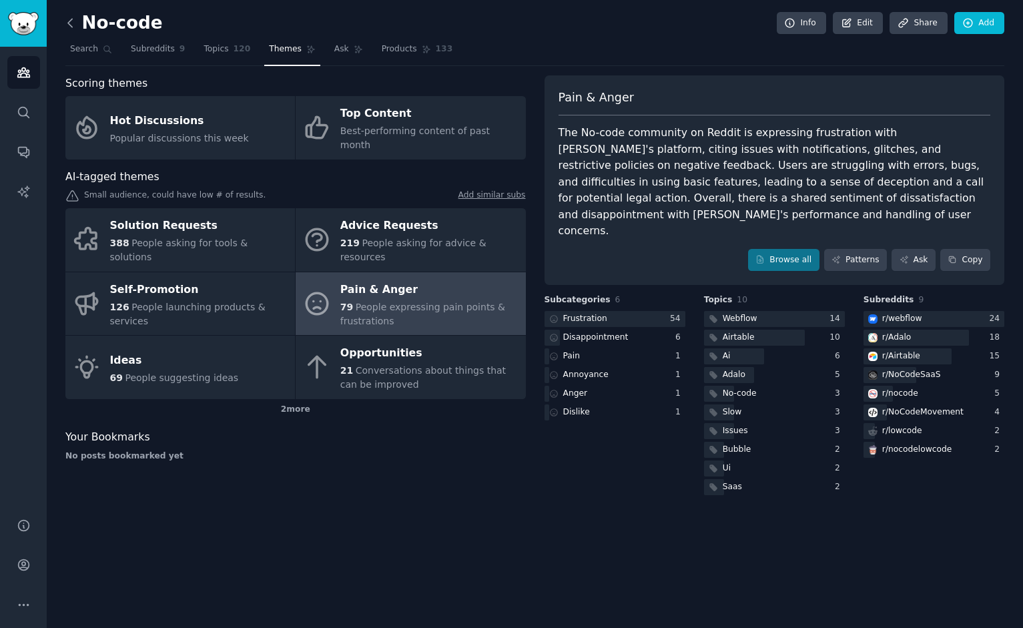
click at [67, 27] on icon at bounding box center [70, 23] width 14 height 14
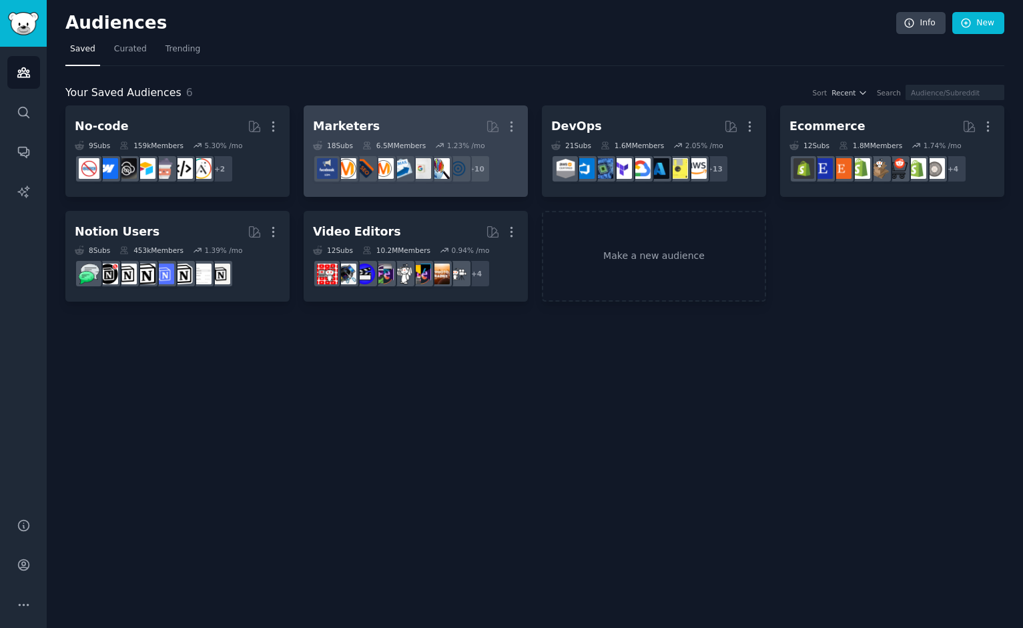
click at [351, 123] on div "Marketers" at bounding box center [346, 126] width 67 height 17
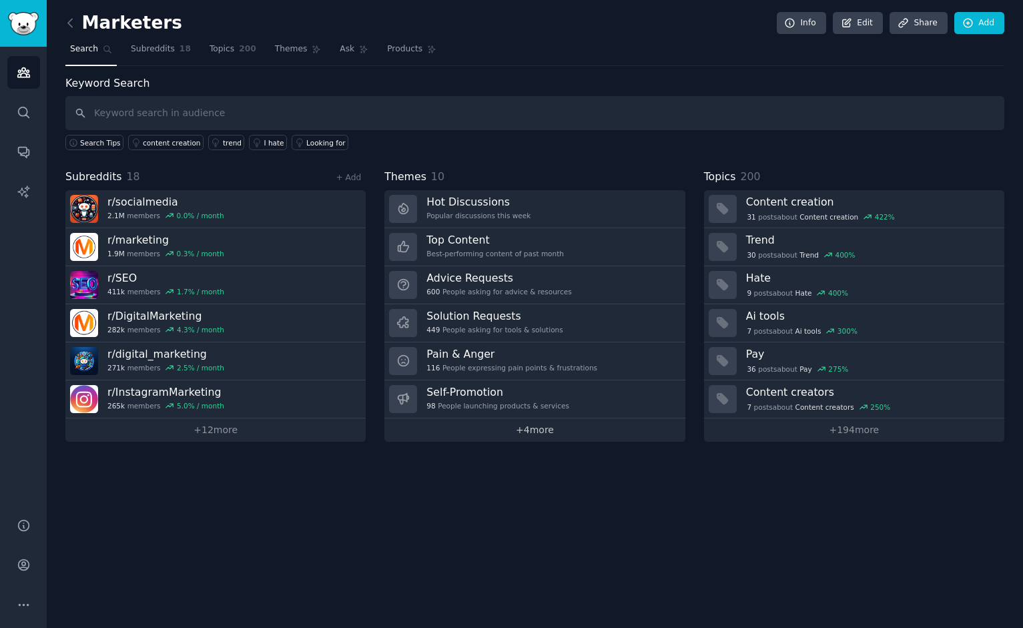
click at [551, 433] on link "+ 4 more" at bounding box center [534, 429] width 300 height 23
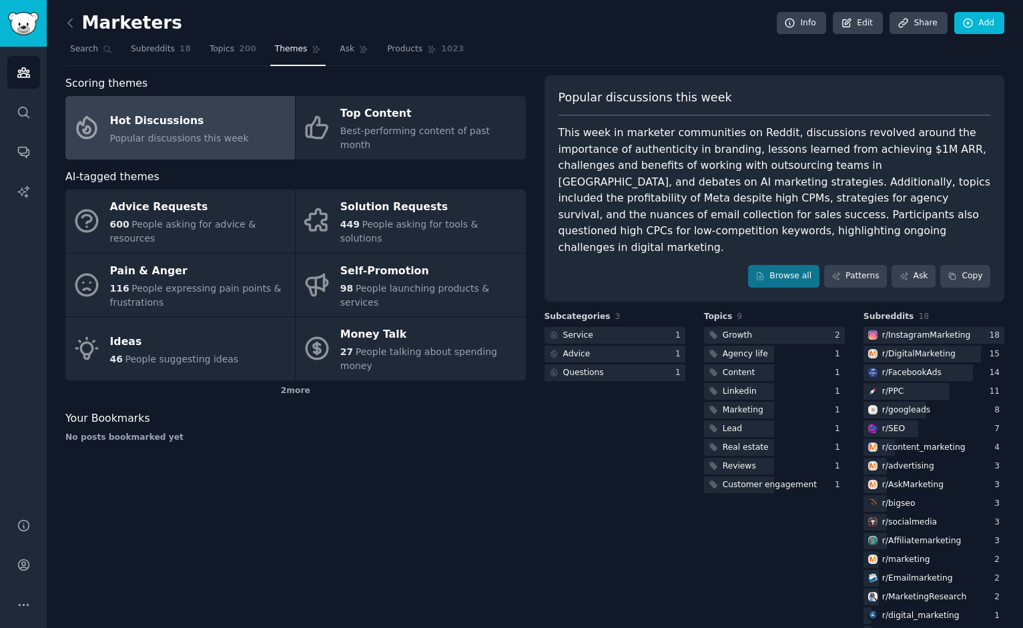
click at [215, 501] on div "Scoring themes Hot Discussions Popular discussions this week Top Content Best-p…" at bounding box center [295, 360] width 460 height 570
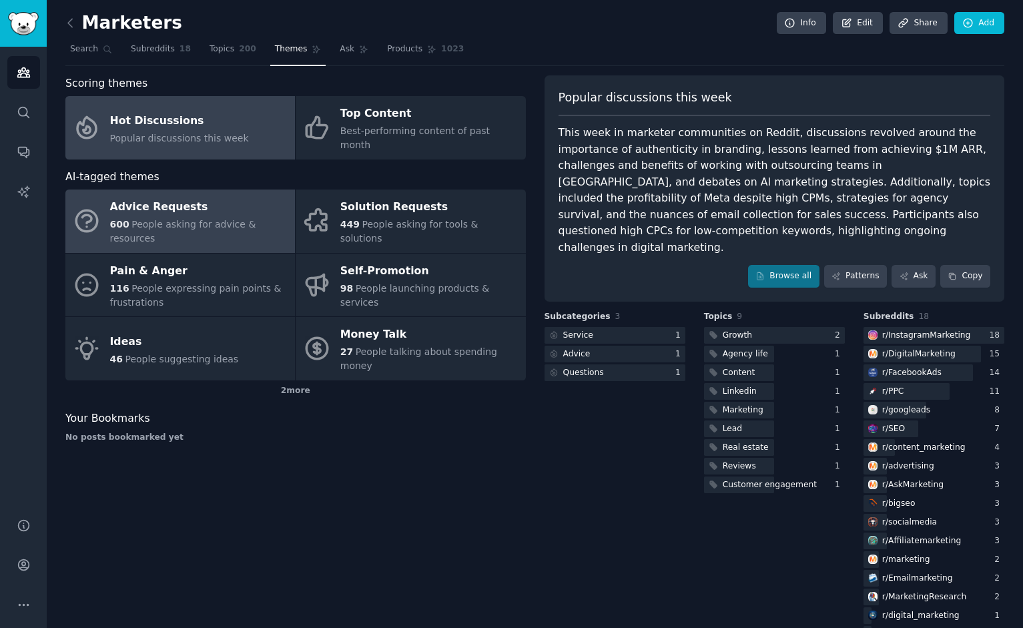
click at [238, 220] on div "600 People asking for advice & resources" at bounding box center [199, 231] width 178 height 28
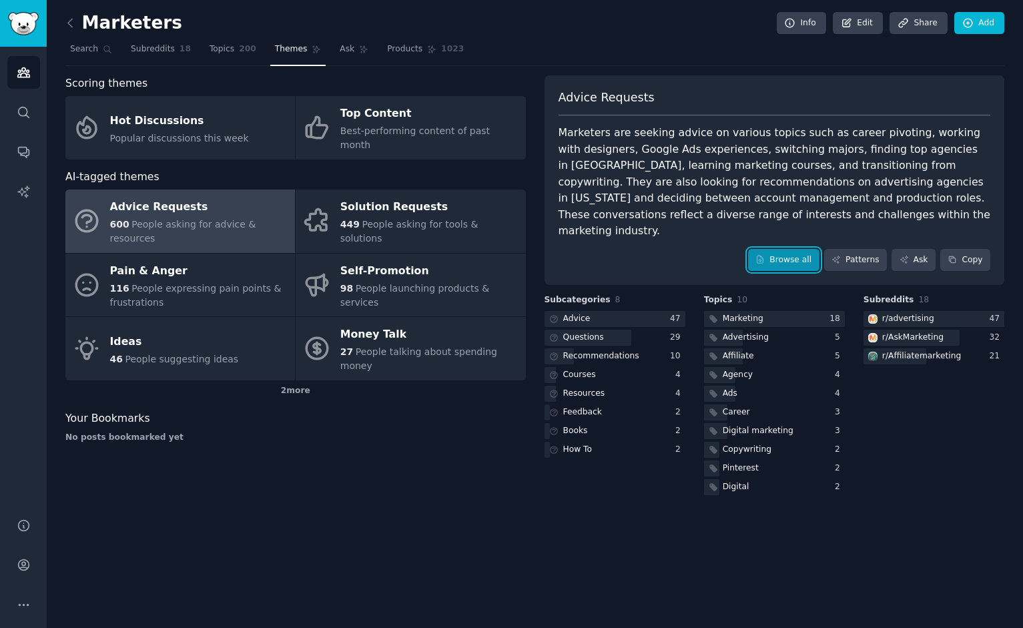
click at [798, 249] on link "Browse all" at bounding box center [783, 260] width 71 height 23
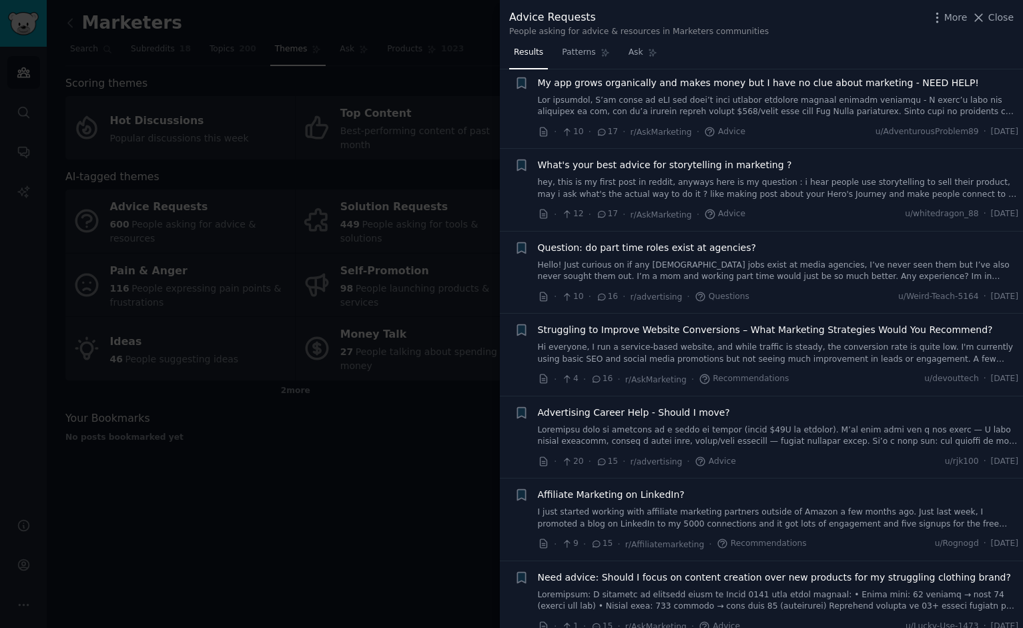
scroll to position [2091, 0]
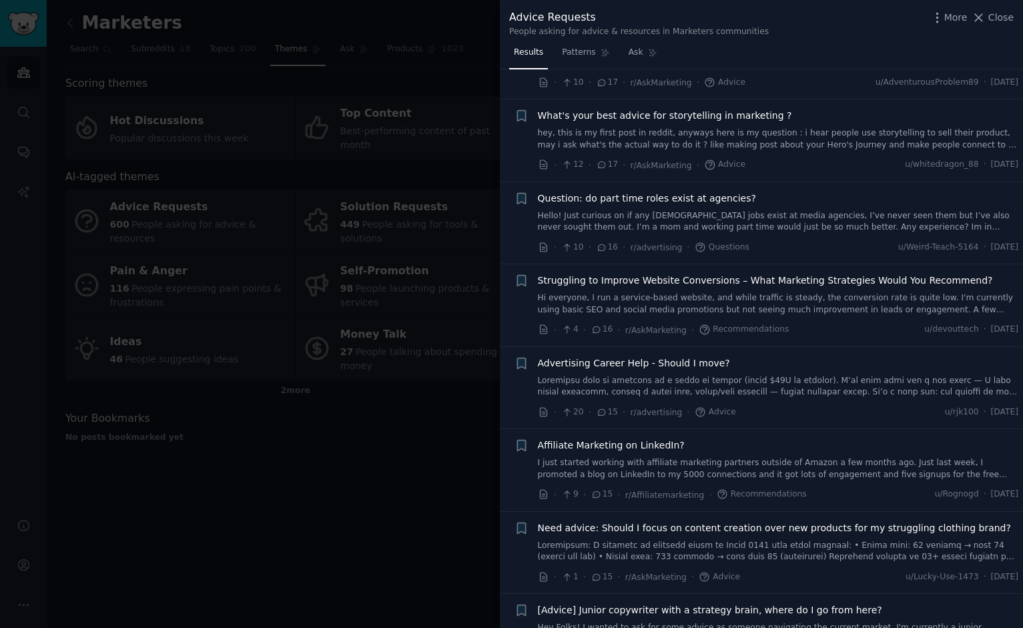
click at [734, 274] on span "Struggling to Improve Website Conversions – What Marketing Strategies Would You…" at bounding box center [765, 280] width 455 height 14
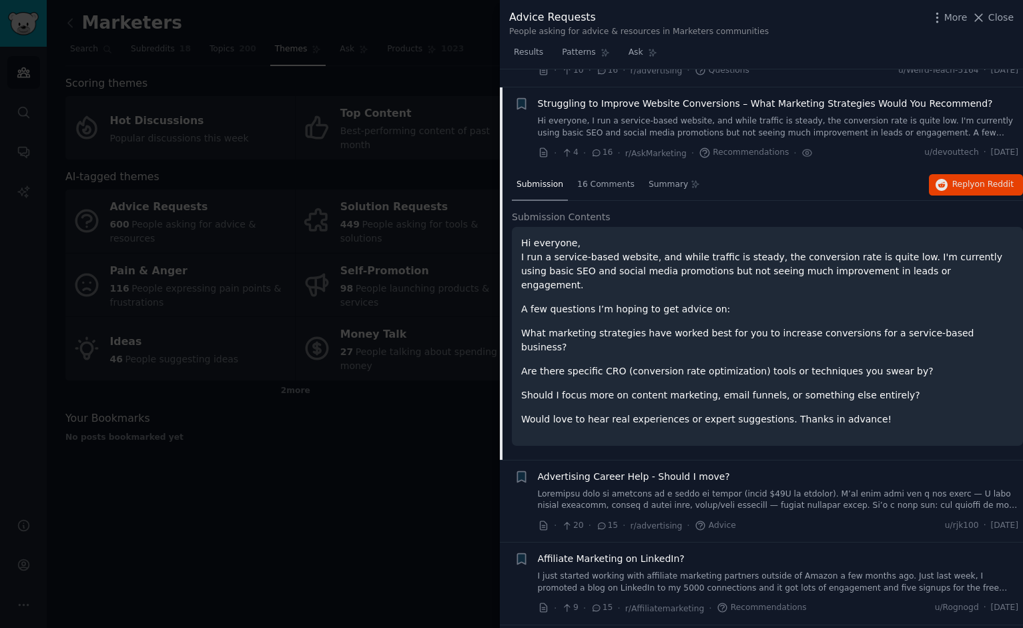
scroll to position [2286, 0]
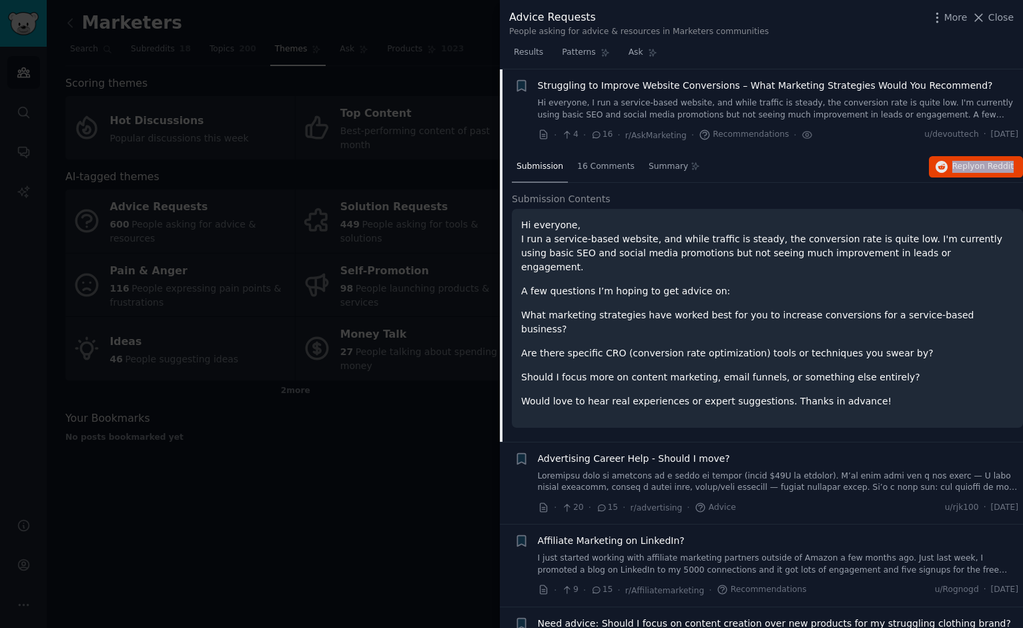
click at [801, 87] on span "Struggling to Improve Website Conversions – What Marketing Strategies Would You…" at bounding box center [765, 86] width 455 height 14
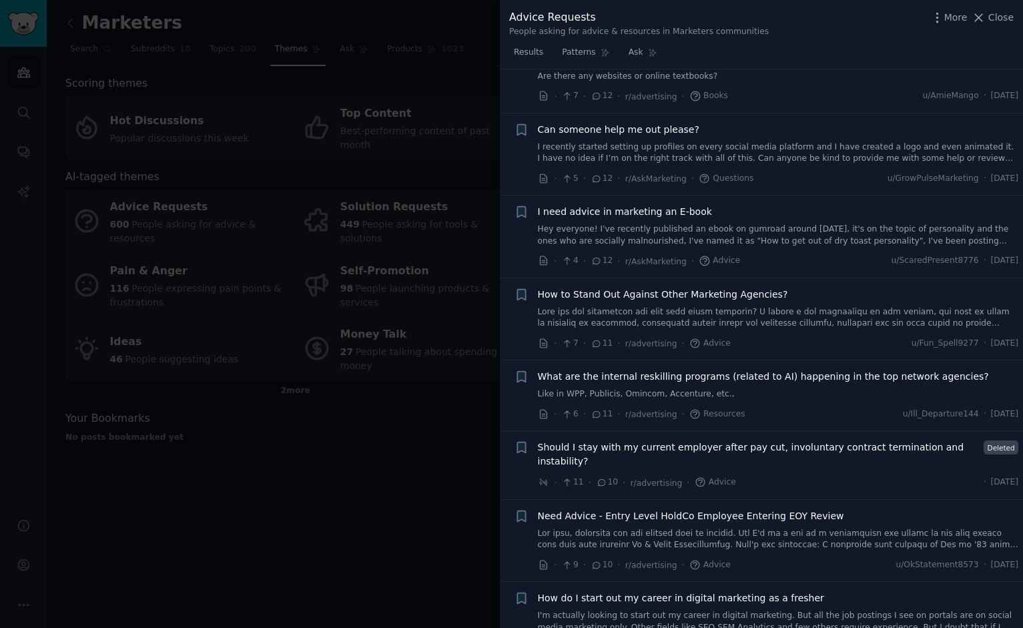
scroll to position [3419, 0]
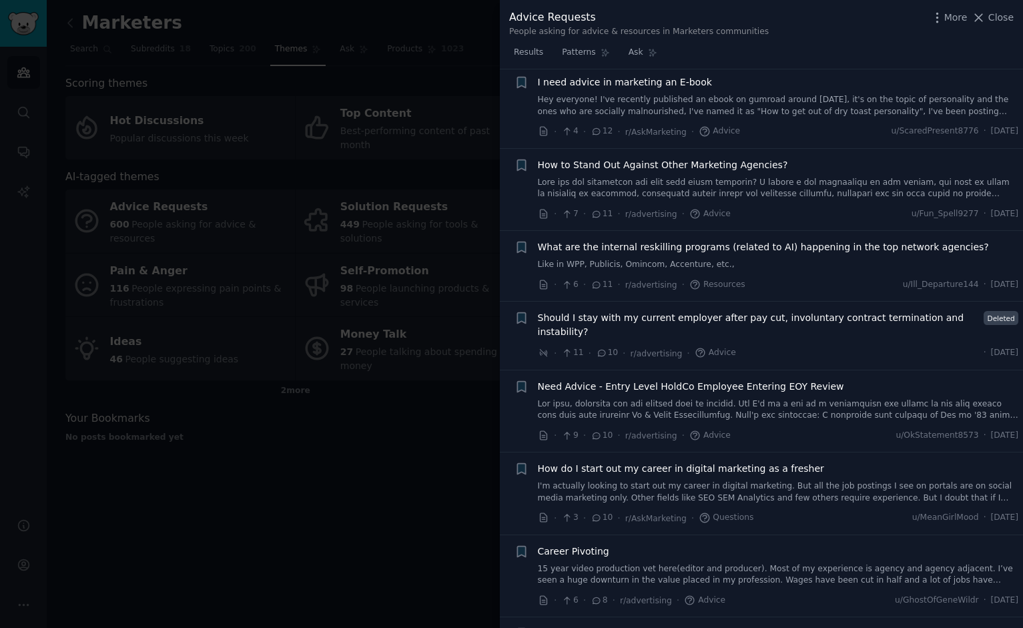
click at [215, 501] on div at bounding box center [511, 314] width 1023 height 628
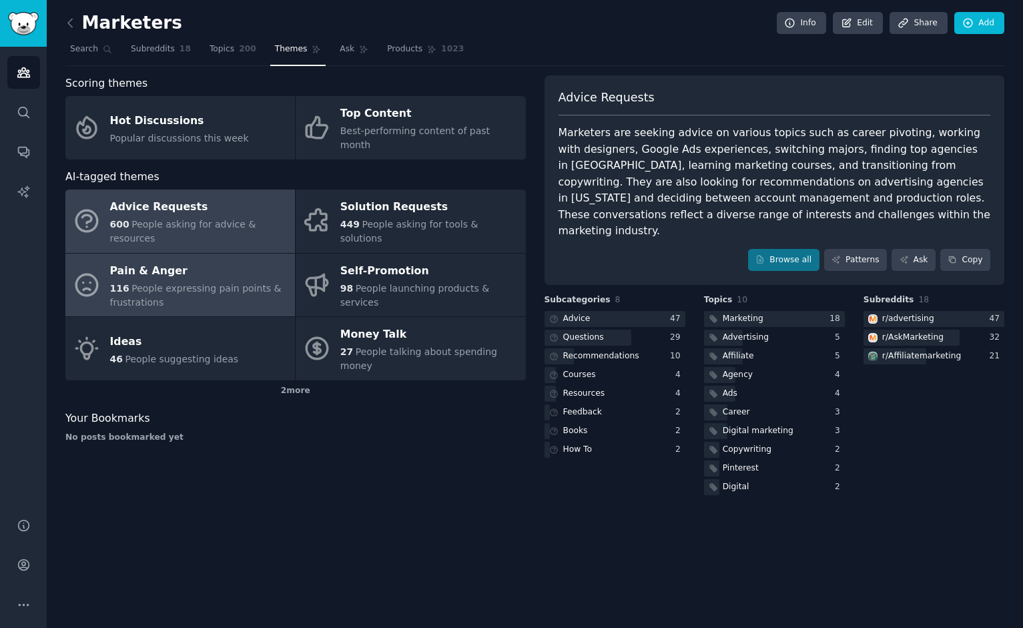
click at [189, 260] on div "Pain & Anger" at bounding box center [199, 270] width 178 height 21
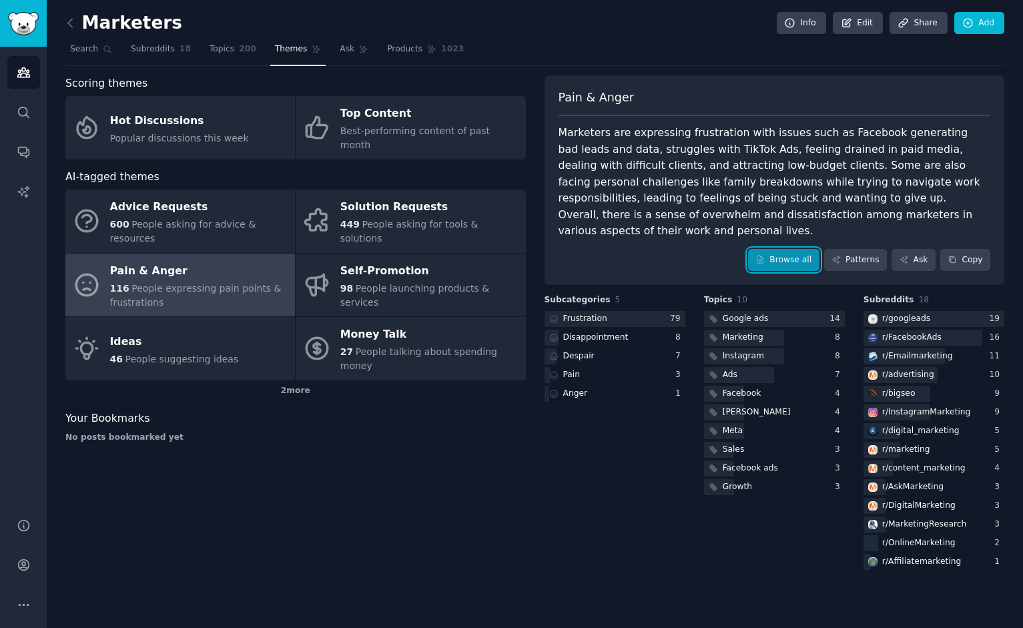
click at [792, 249] on link "Browse all" at bounding box center [783, 260] width 71 height 23
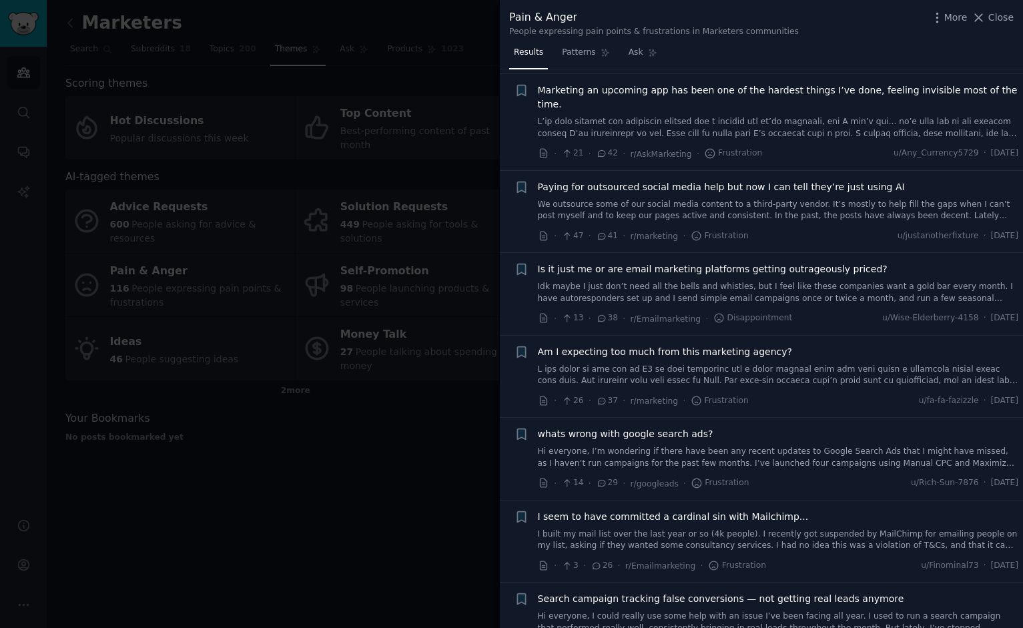
scroll to position [328, 0]
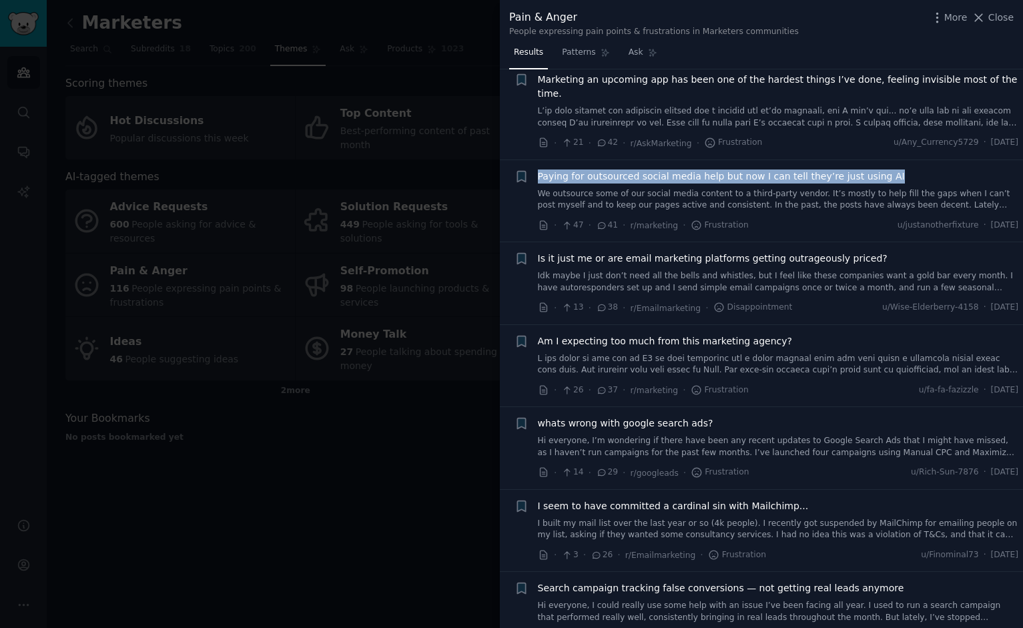
click at [740, 169] on span "Paying for outsourced social media help but now I can tell they’re just using AI" at bounding box center [721, 176] width 367 height 14
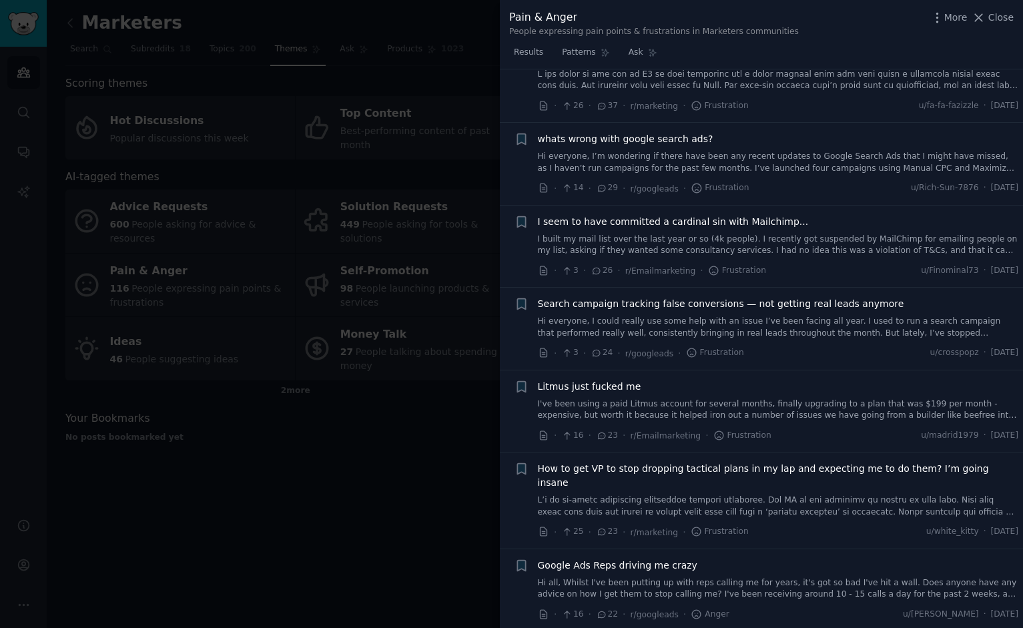
scroll to position [884, 0]
click at [207, 501] on div at bounding box center [511, 314] width 1023 height 628
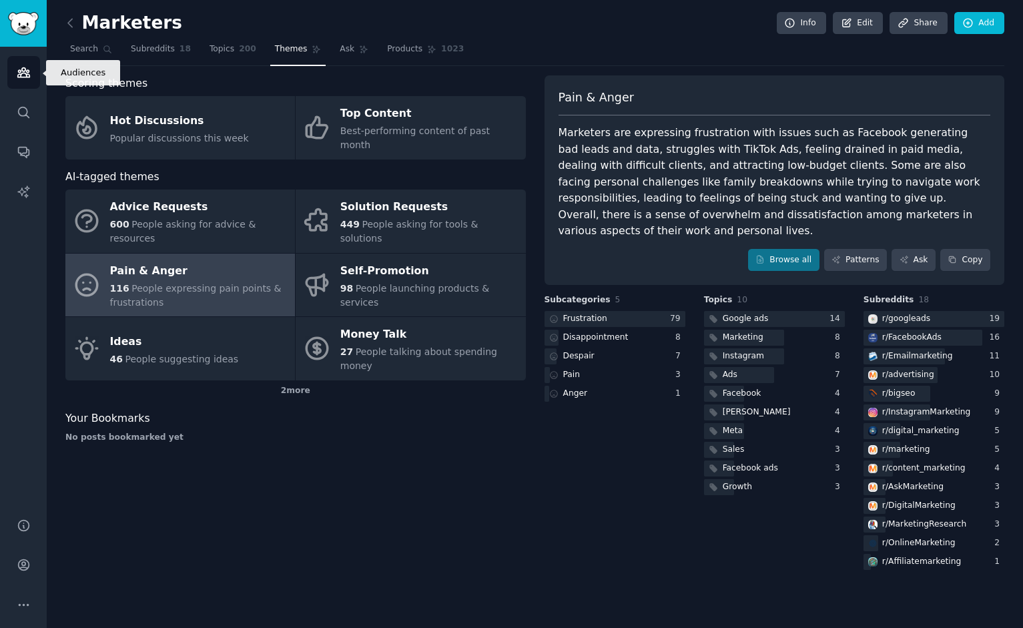
click at [19, 71] on icon "Sidebar" at bounding box center [24, 72] width 14 height 14
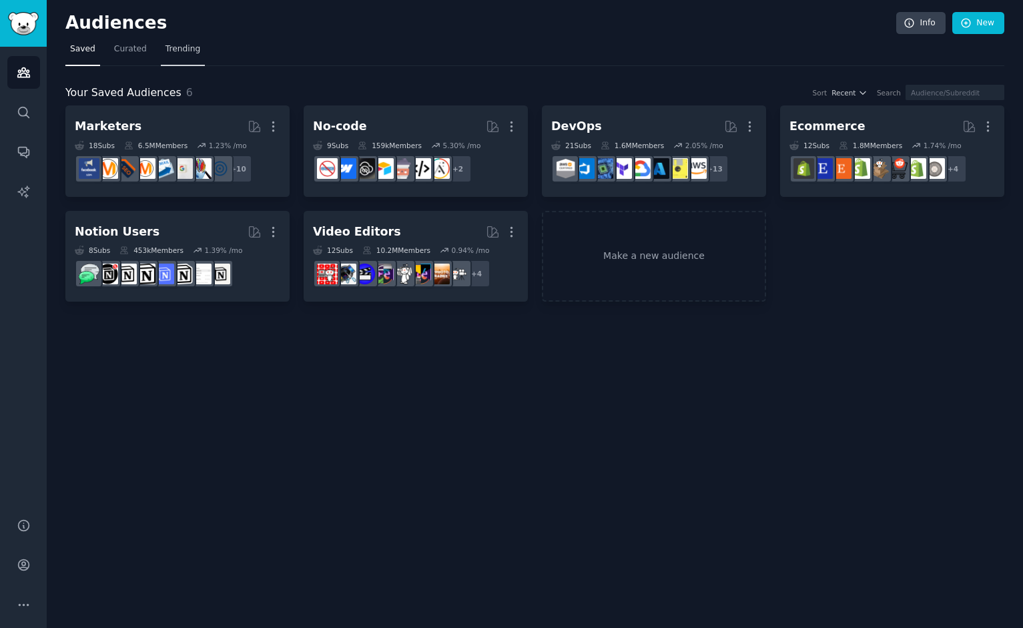
click at [162, 43] on link "Trending" at bounding box center [183, 52] width 44 height 27
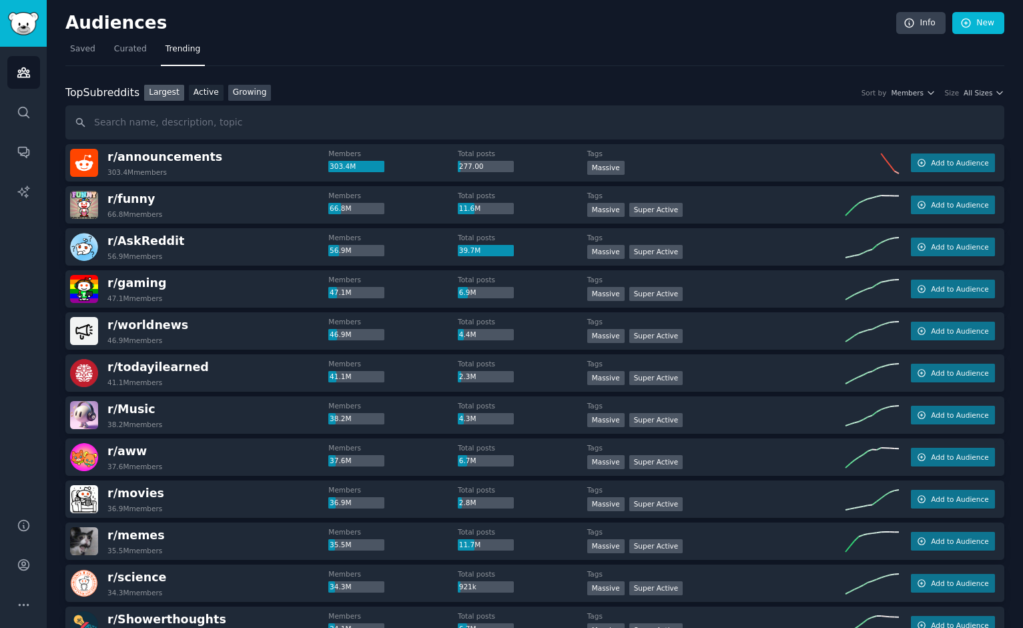
click at [257, 99] on link "Growing" at bounding box center [249, 93] width 43 height 17
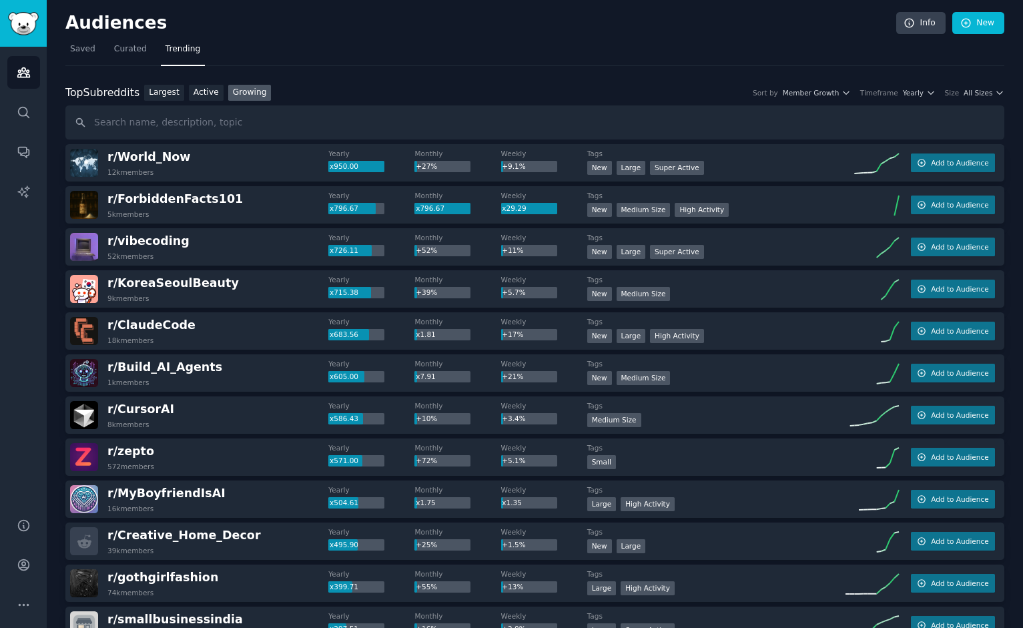
click at [868, 101] on div "Top Subreddits Top Subreddits Largest Active Growing Sort by Member Growth Time…" at bounding box center [534, 112] width 939 height 55
click at [868, 93] on span "All Sizes" at bounding box center [977, 92] width 29 height 9
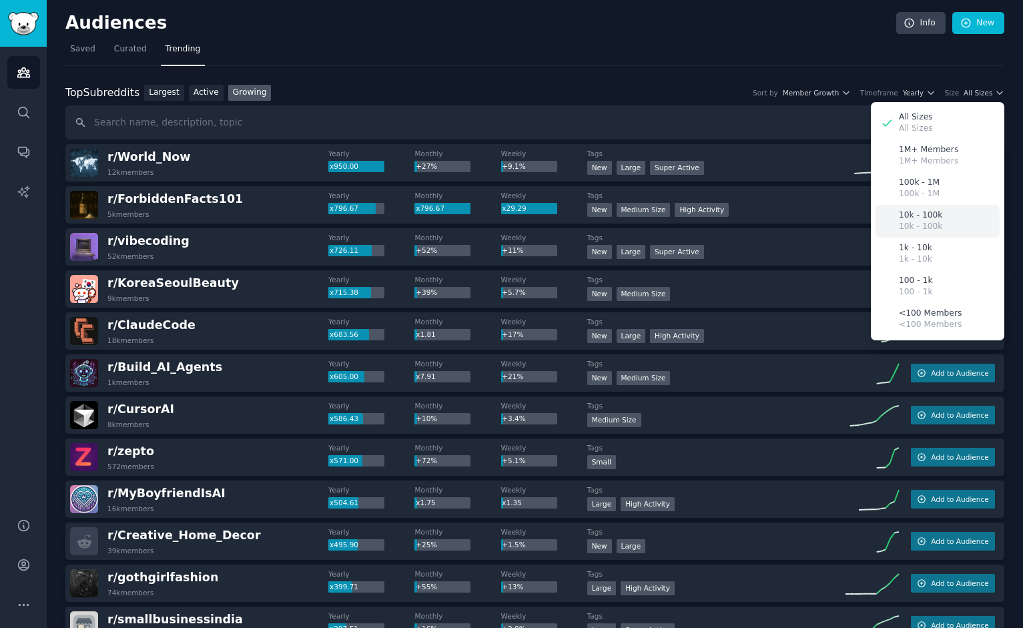
click at [868, 224] on div "10k - 100k 10k - 100k" at bounding box center [937, 221] width 124 height 33
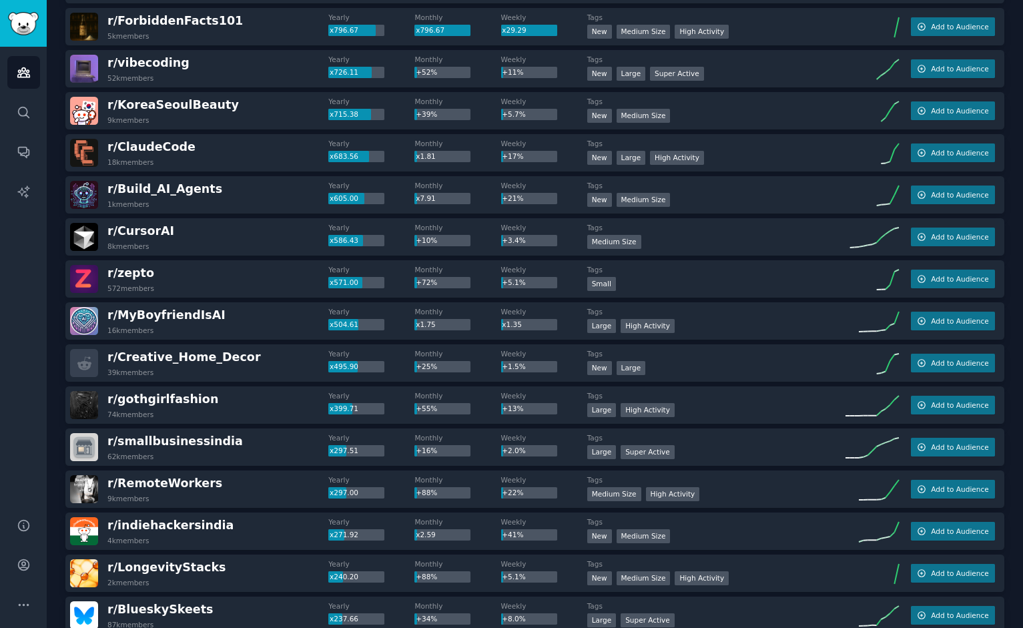
scroll to position [179, 0]
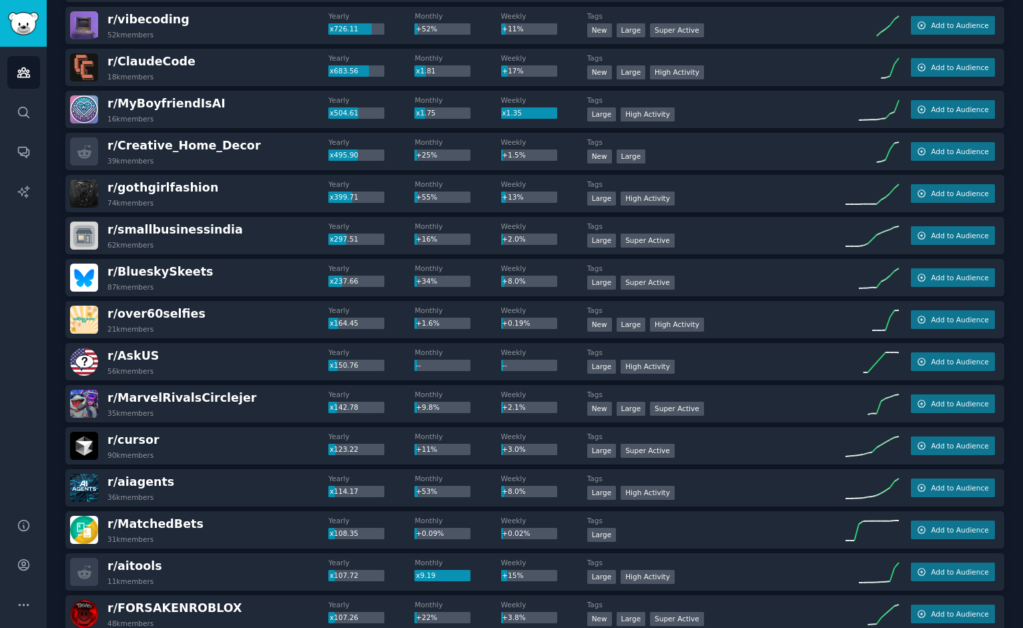
click at [268, 355] on div "r/ AskUS 56k members" at bounding box center [199, 362] width 258 height 28
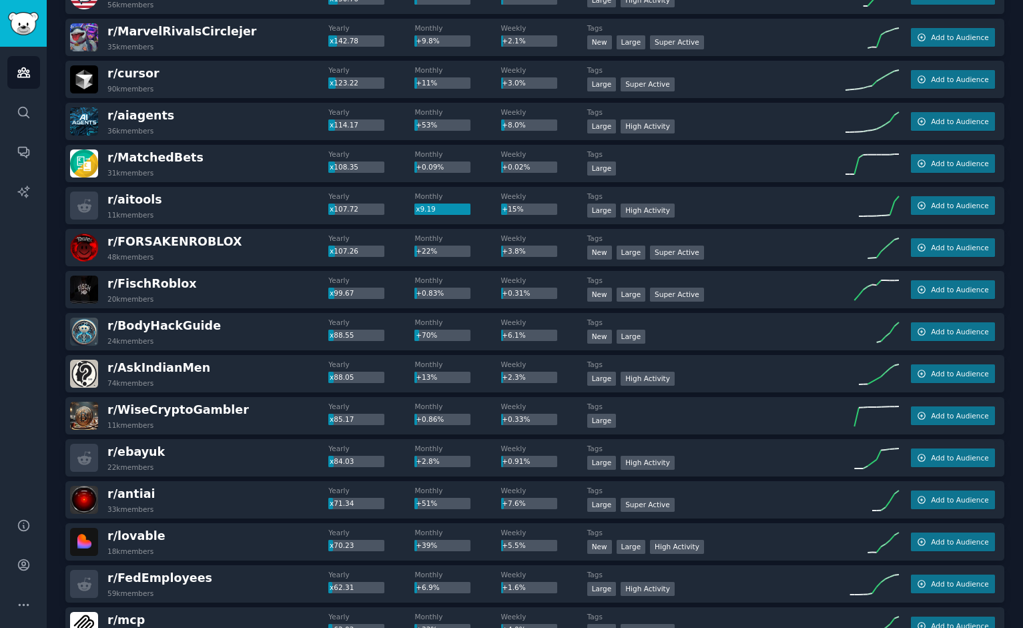
scroll to position [547, 0]
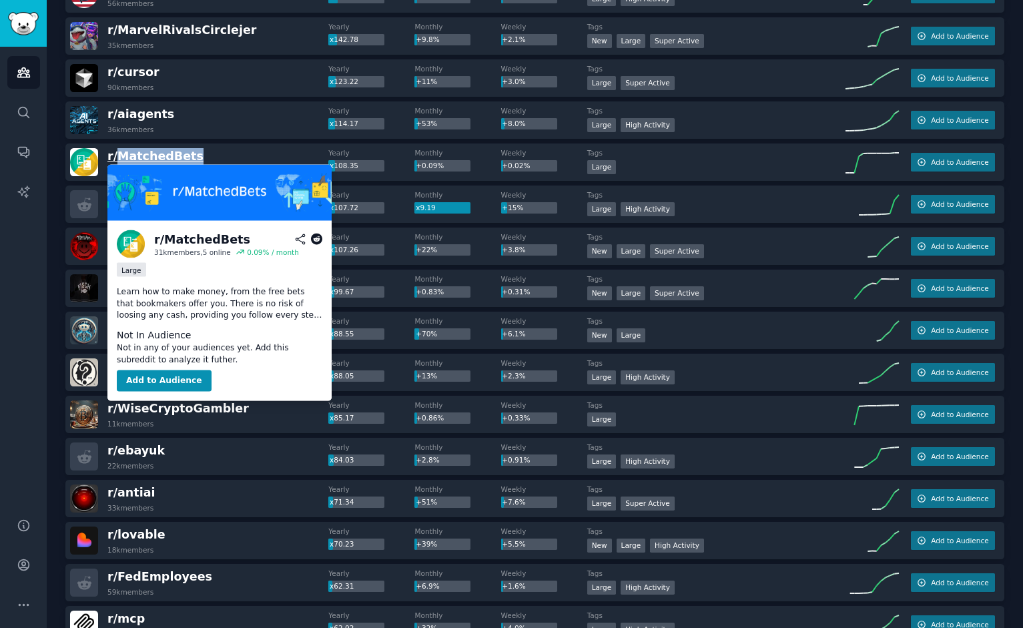
click at [156, 155] on span "r/ MatchedBets" at bounding box center [155, 155] width 96 height 13
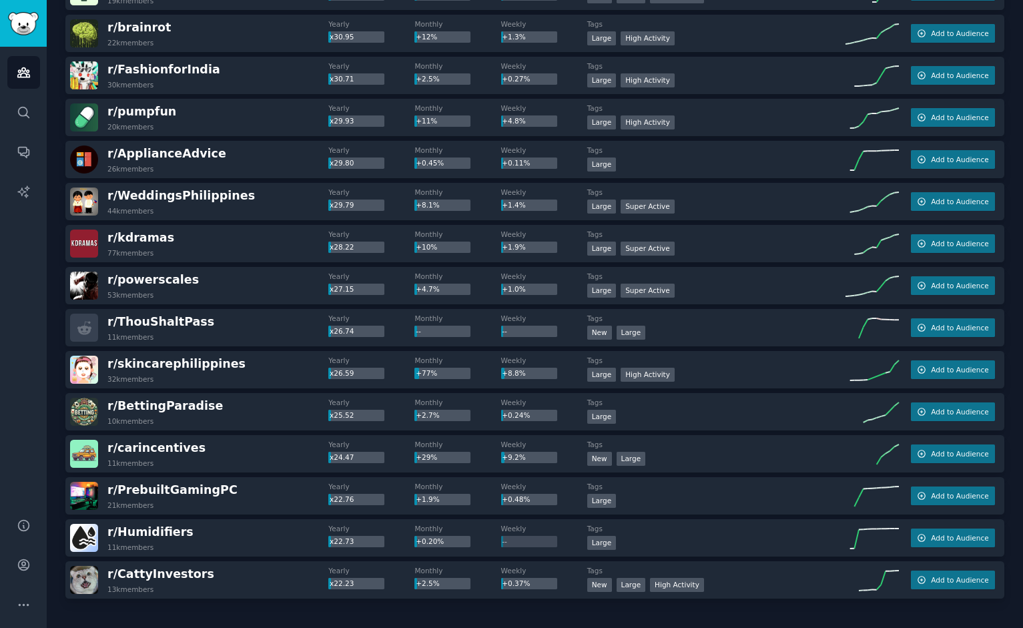
scroll to position [1704, 0]
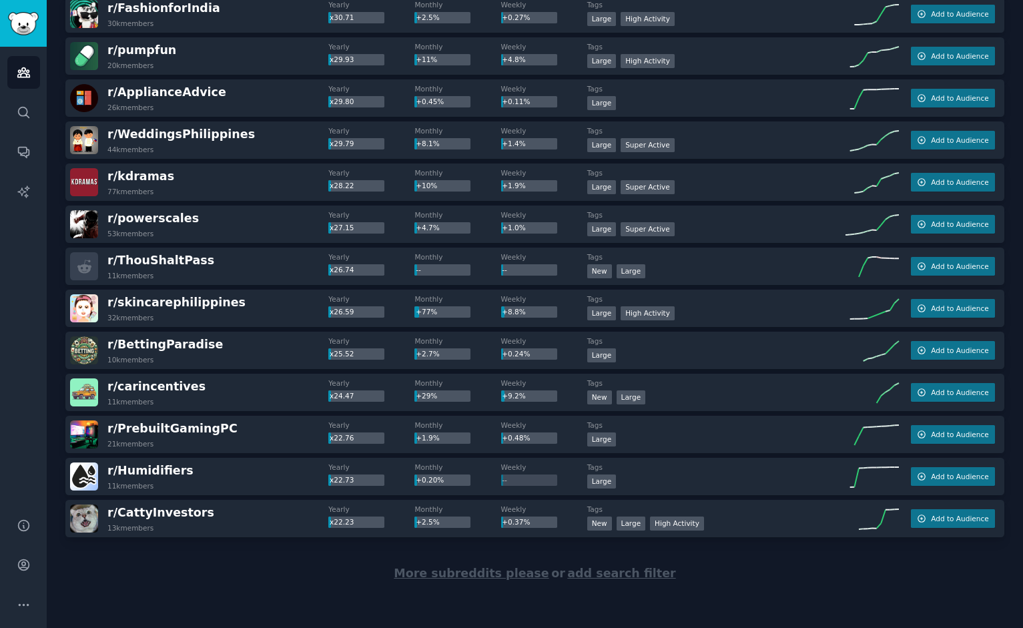
click at [458, 501] on span "More subreddits please" at bounding box center [471, 572] width 155 height 13
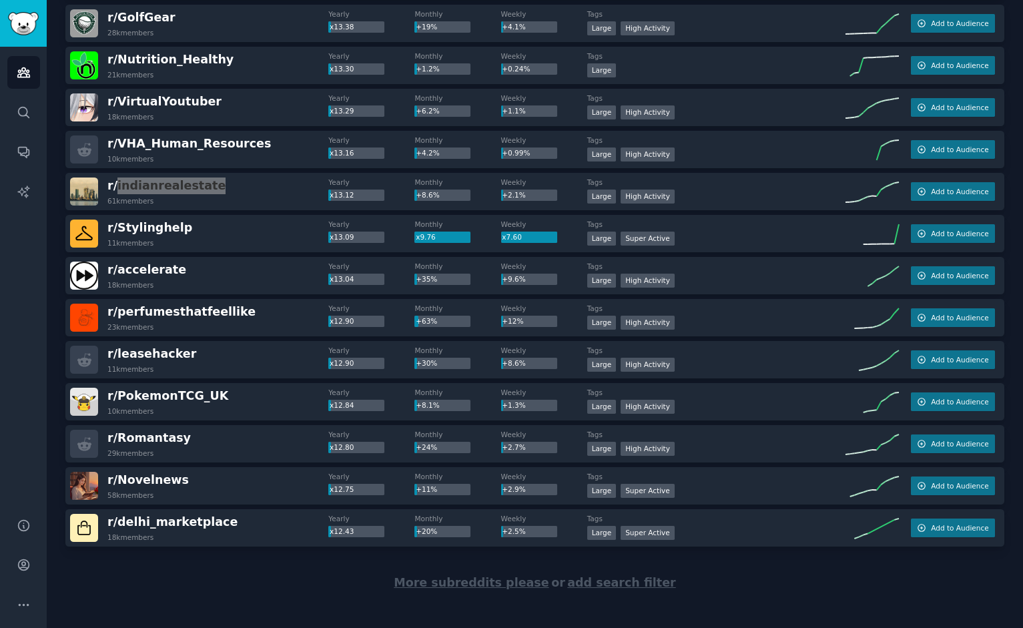
scroll to position [3805, 0]
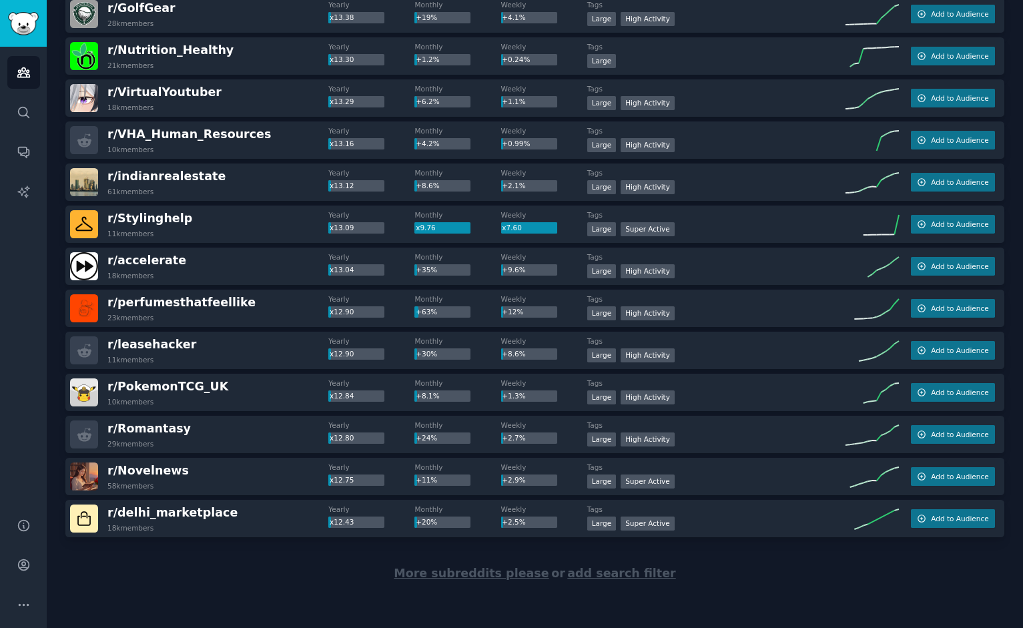
click at [454, 501] on span "More subreddits please" at bounding box center [471, 572] width 155 height 13
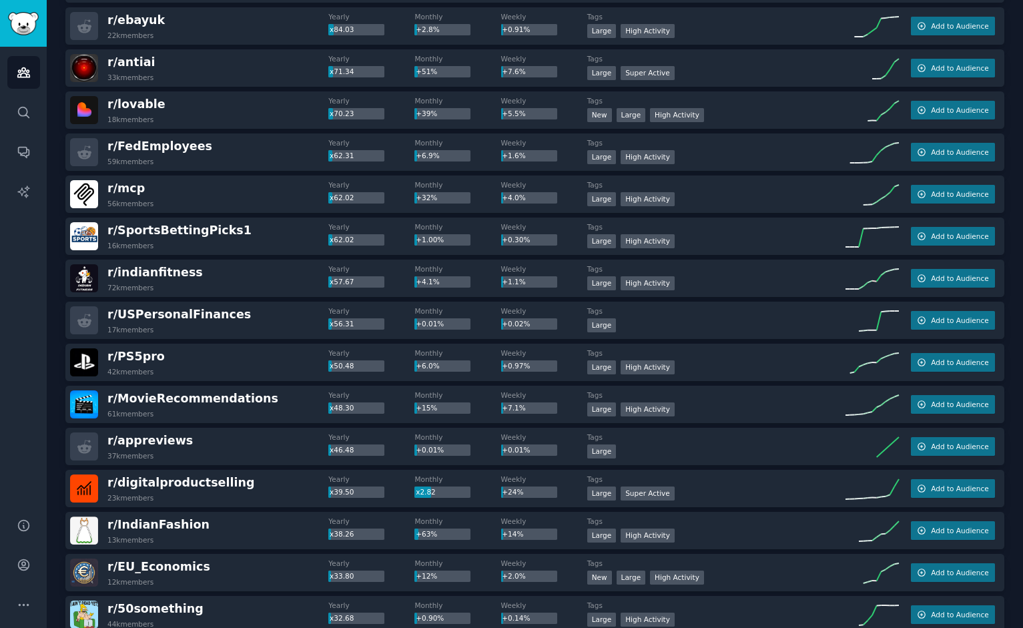
scroll to position [0, 0]
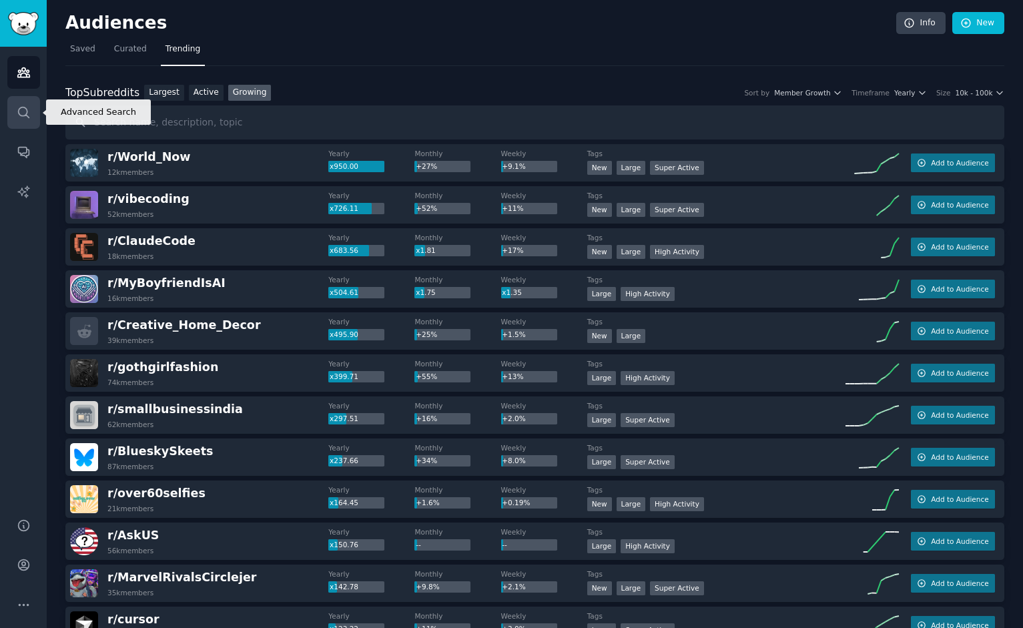
click at [34, 111] on link "Search" at bounding box center [23, 112] width 33 height 33
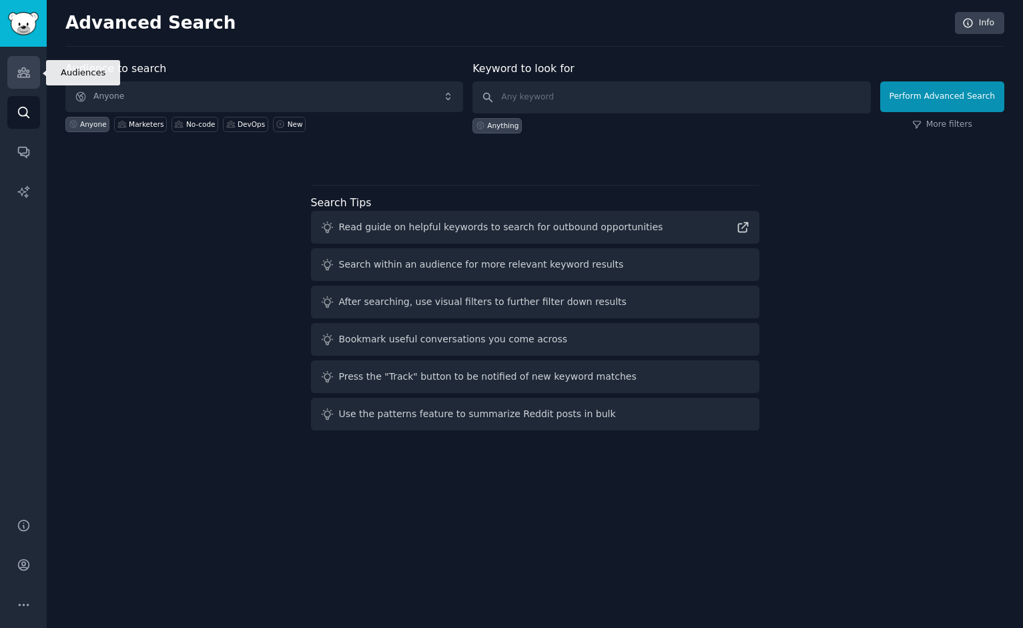
click at [33, 86] on link "Audiences" at bounding box center [23, 72] width 33 height 33
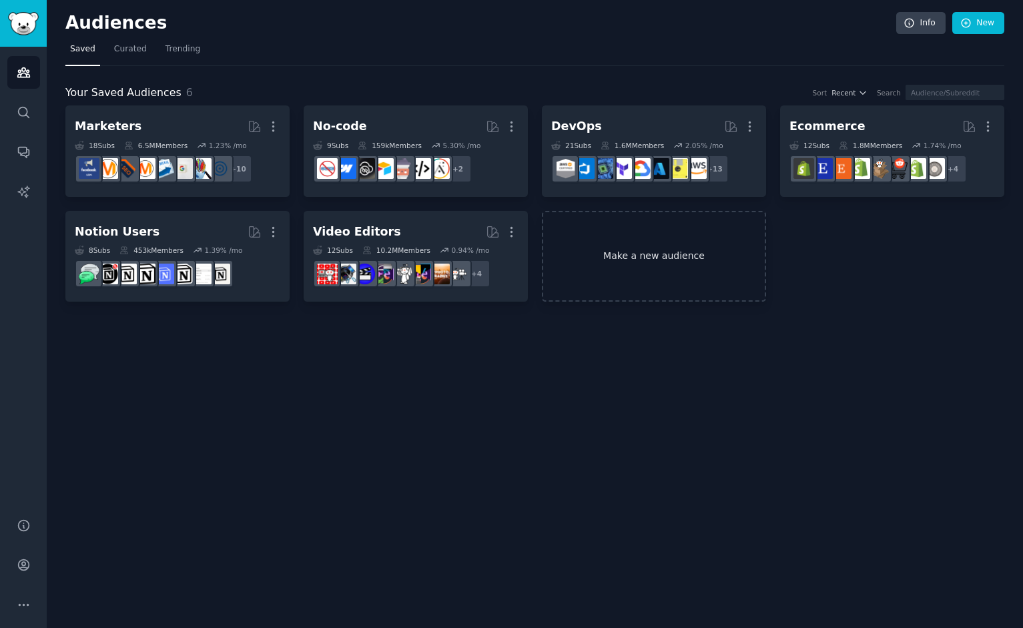
click at [610, 241] on link "Make a new audience" at bounding box center [654, 256] width 224 height 91
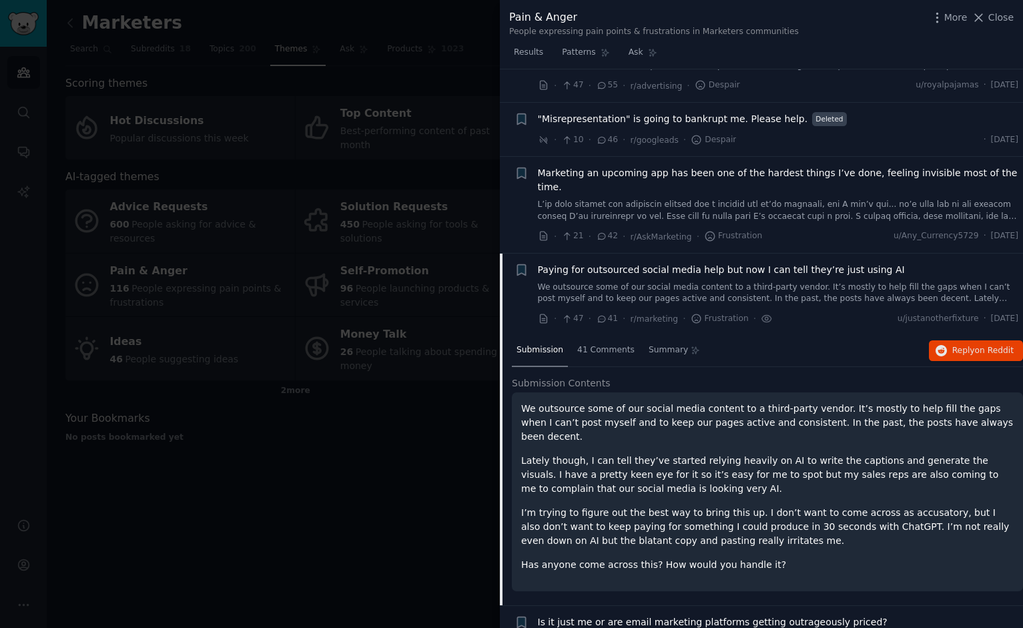
scroll to position [243, 0]
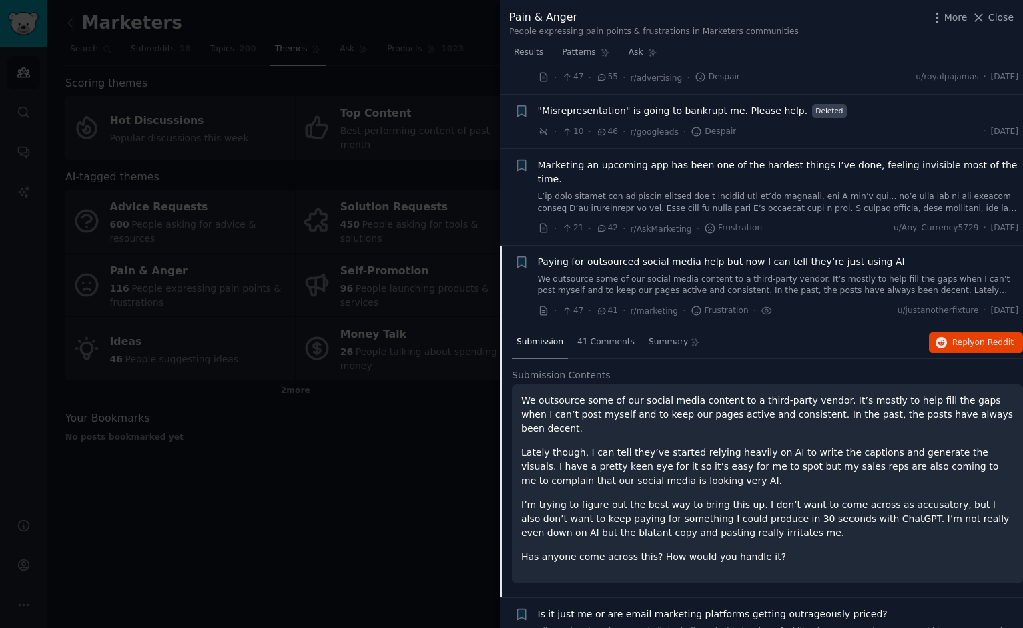
click at [328, 518] on div at bounding box center [511, 314] width 1023 height 628
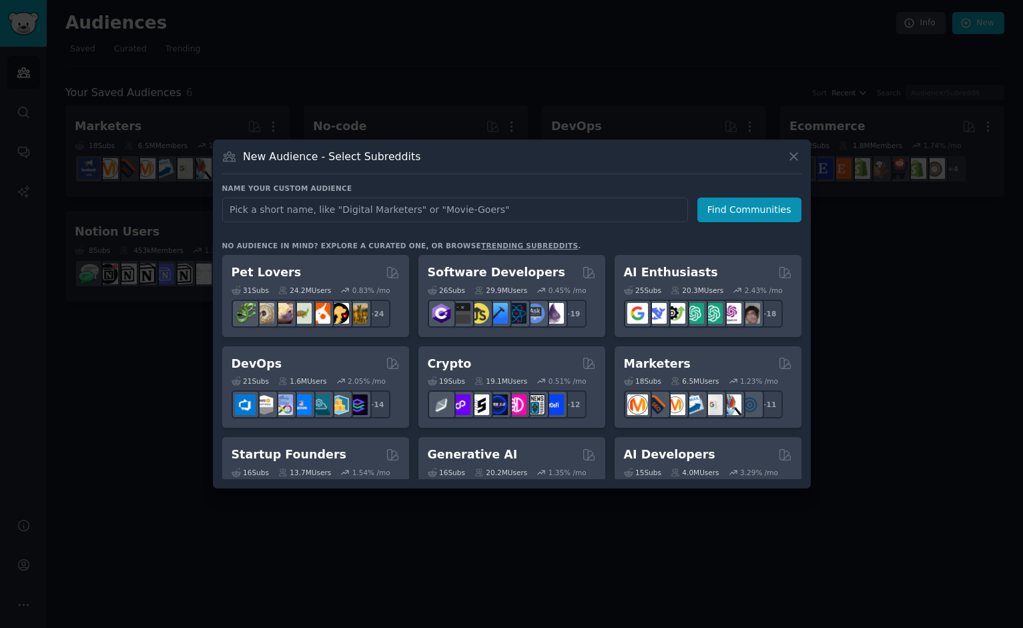
click at [560, 256] on div "Software Developers 26 Sub s 29.9M Users 0.45 % /mo + 19" at bounding box center [511, 296] width 187 height 82
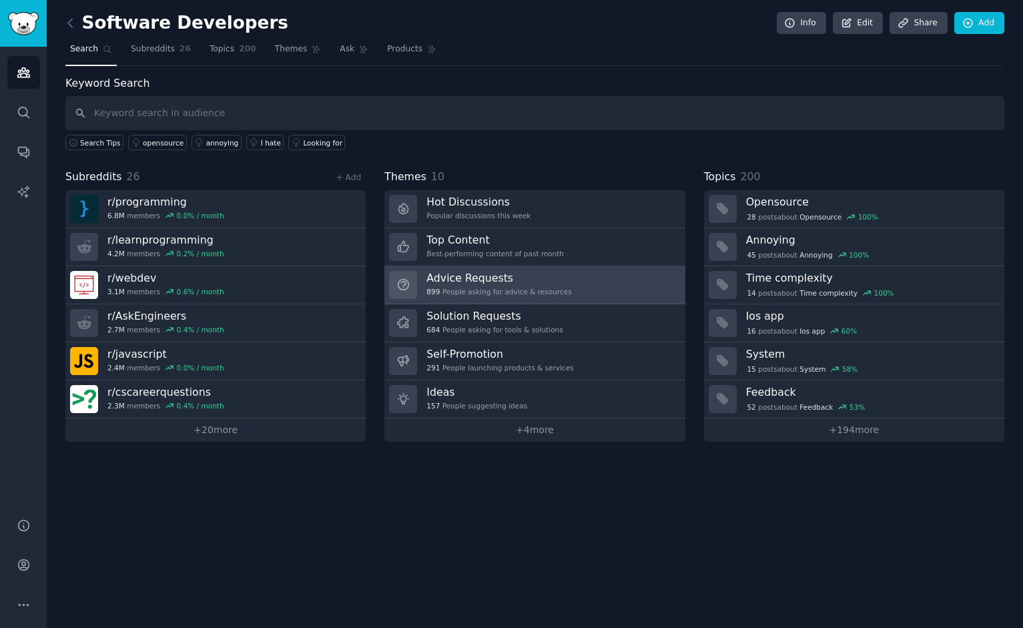
click at [570, 281] on link "Advice Requests 899 People asking for advice & resources" at bounding box center [534, 285] width 300 height 38
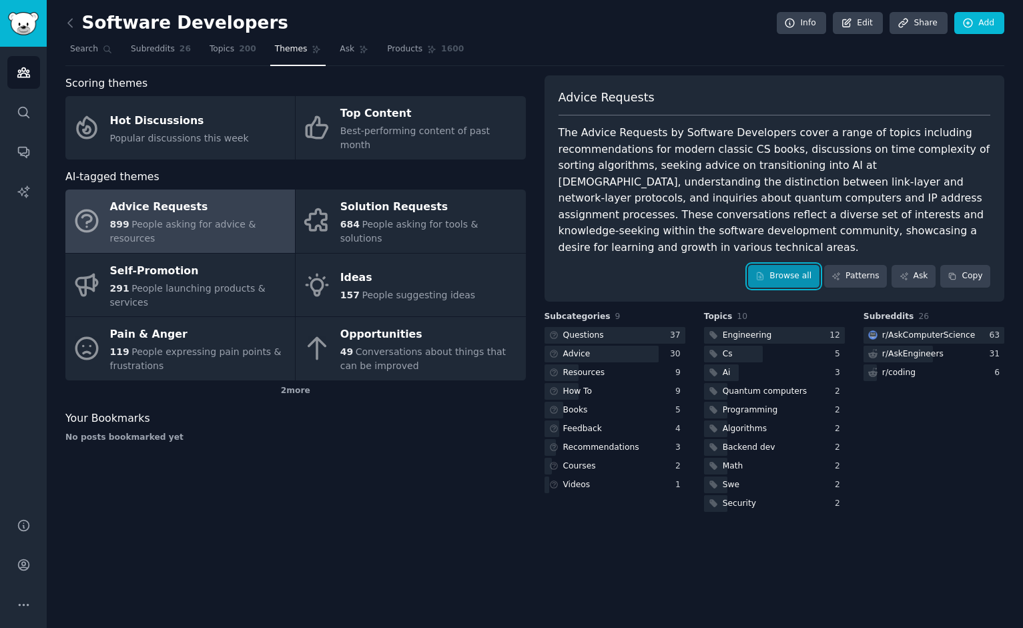
click at [787, 266] on link "Browse all" at bounding box center [783, 276] width 71 height 23
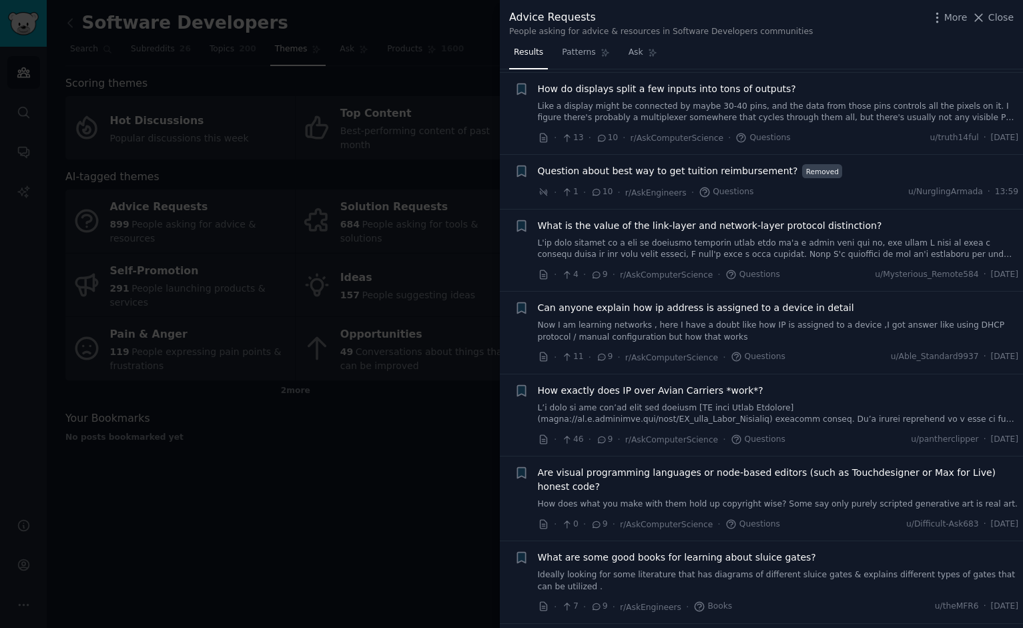
scroll to position [2038, 0]
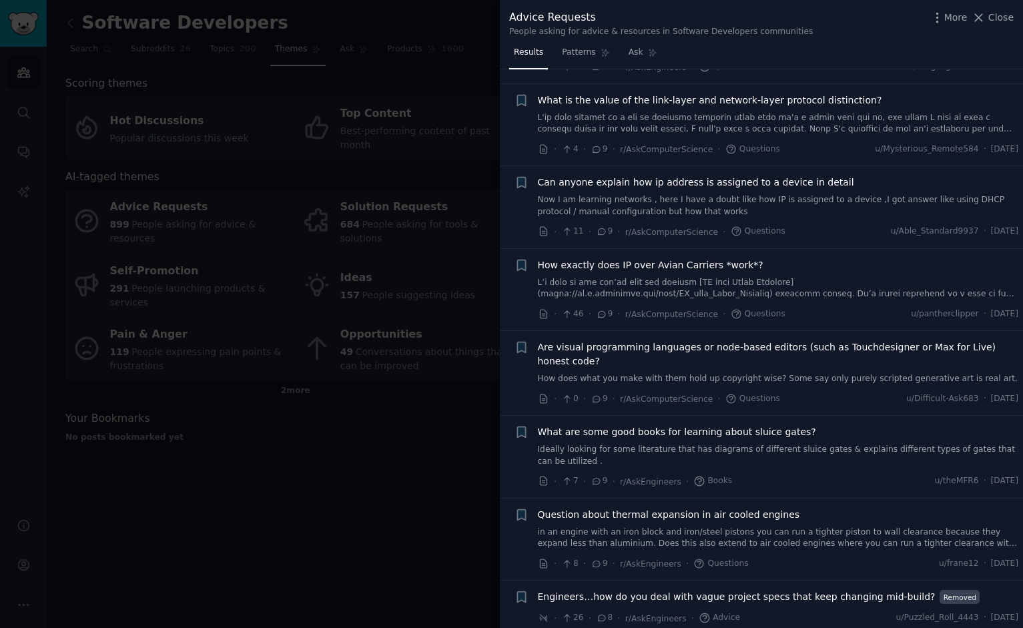
click at [341, 447] on div at bounding box center [511, 314] width 1023 height 628
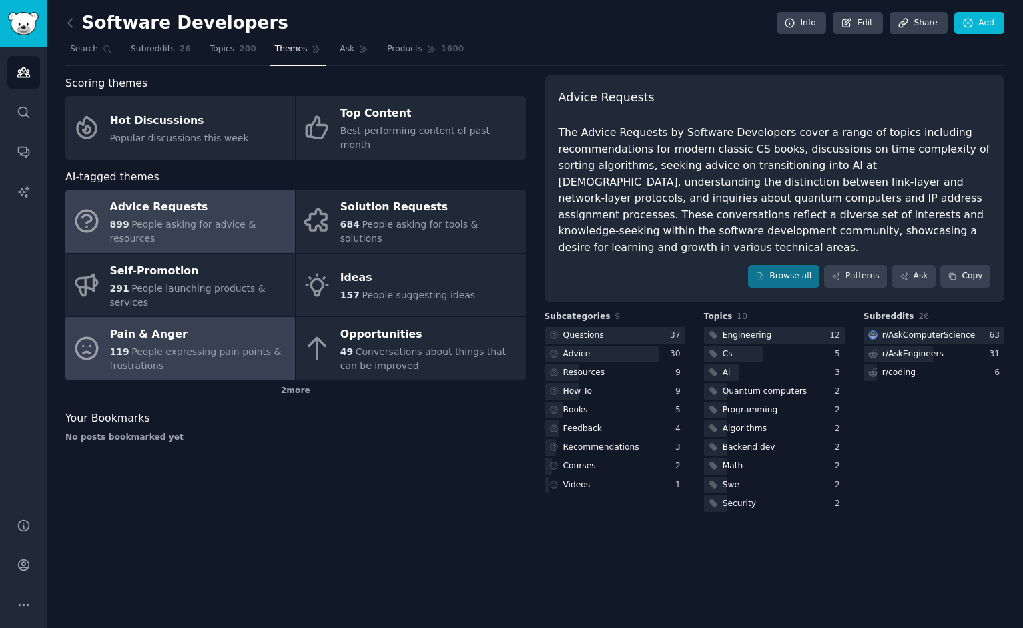
click at [201, 317] on link "Pain & Anger 119 People expressing pain points & frustrations" at bounding box center [179, 348] width 229 height 63
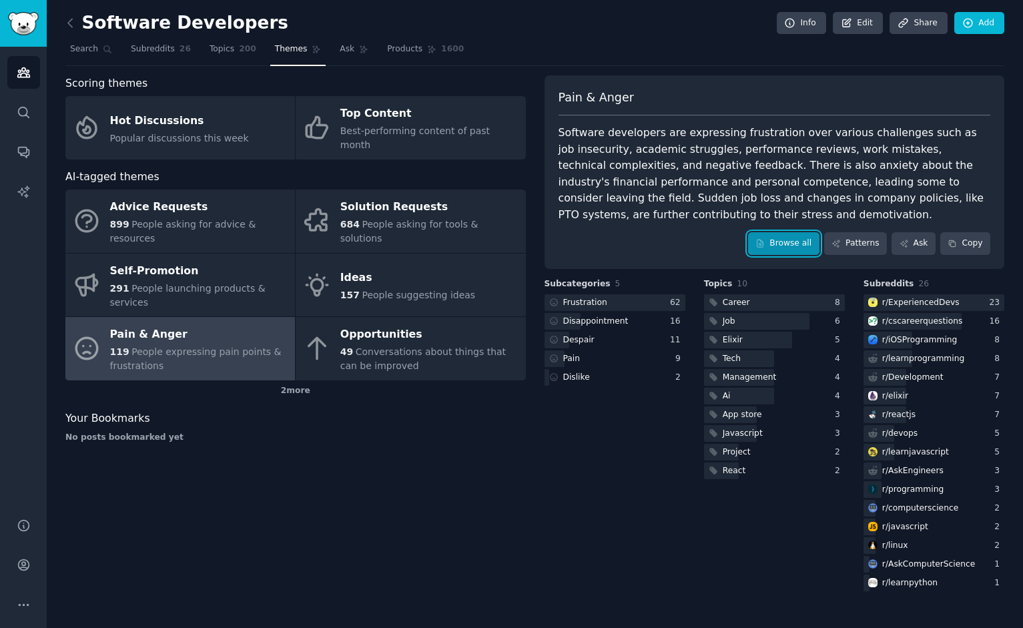
click at [808, 237] on link "Browse all" at bounding box center [783, 243] width 71 height 23
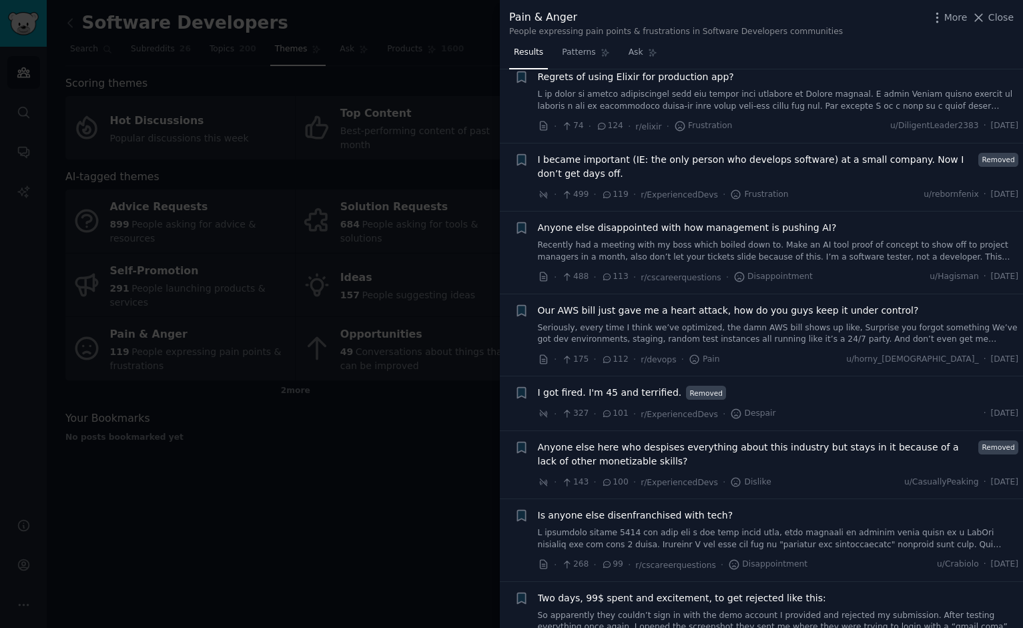
scroll to position [681, 0]
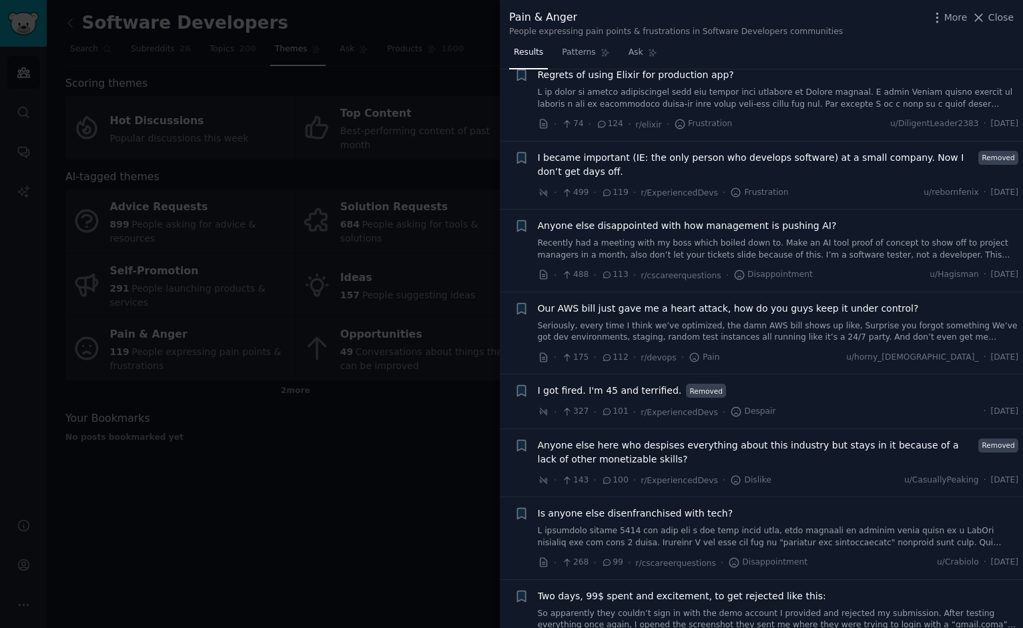
click at [576, 274] on span "488" at bounding box center [574, 275] width 27 height 12
click at [673, 227] on span "Anyone else disappointed with how management is pushing AI?" at bounding box center [687, 226] width 299 height 14
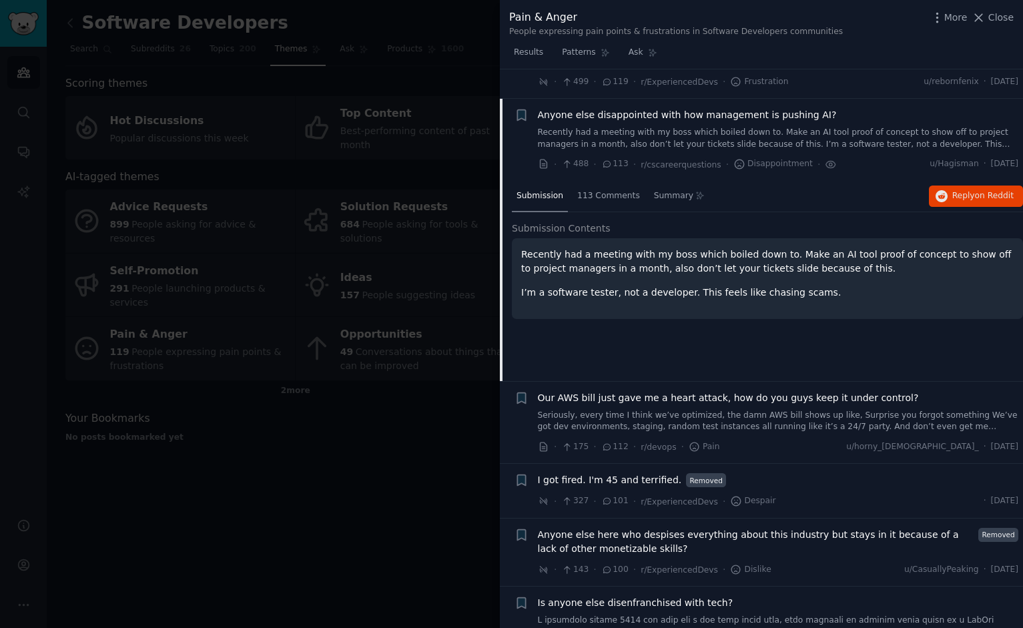
scroll to position [821, 0]
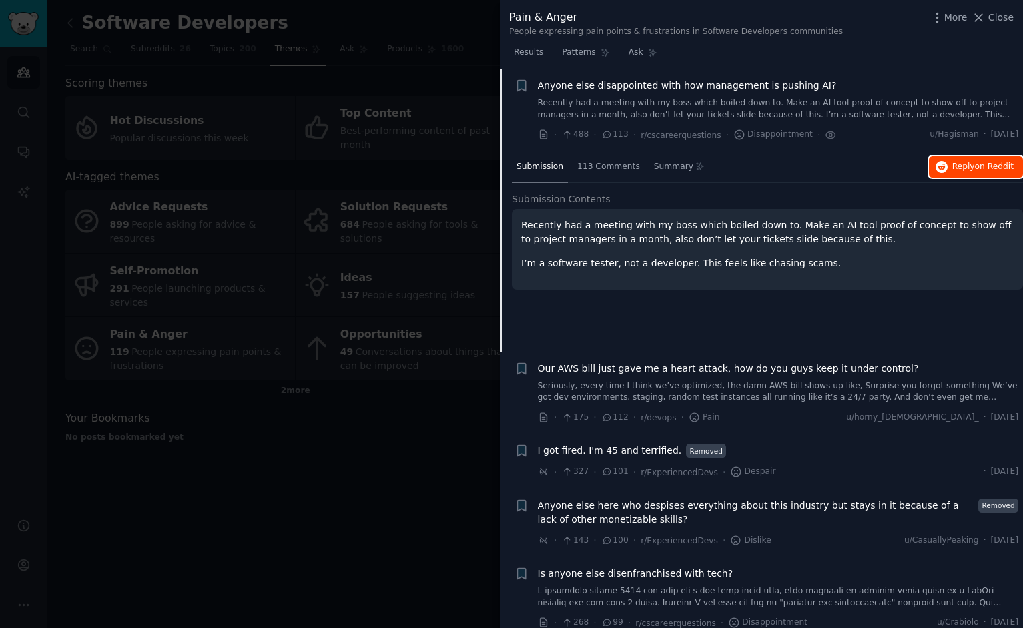
click at [939, 171] on icon "button" at bounding box center [941, 167] width 12 height 12
